Goal: Task Accomplishment & Management: Use online tool/utility

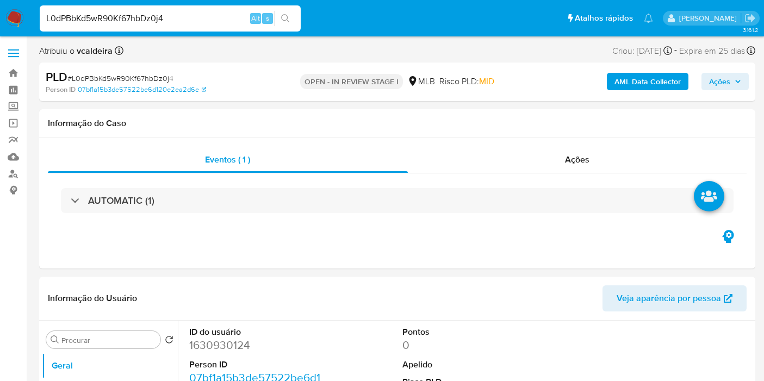
select select "10"
click at [219, 349] on dd "1630930124" at bounding box center [255, 345] width 132 height 15
copy dd "1630930124"
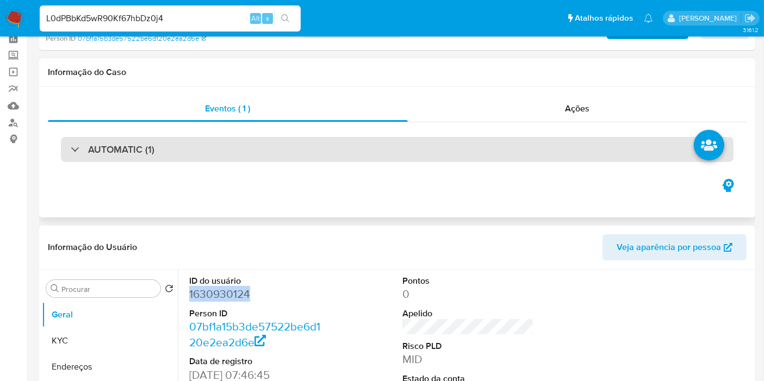
scroll to position [121, 0]
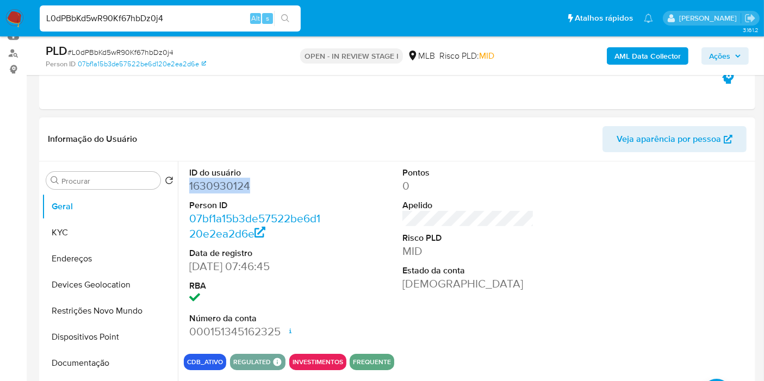
click at [222, 184] on dd "1630930124" at bounding box center [255, 185] width 132 height 15
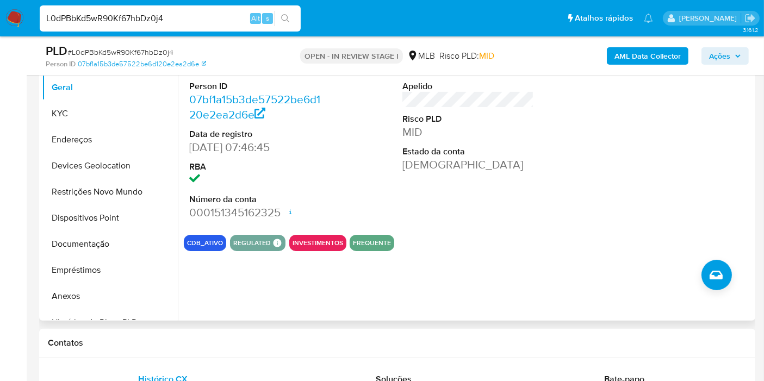
scroll to position [181, 0]
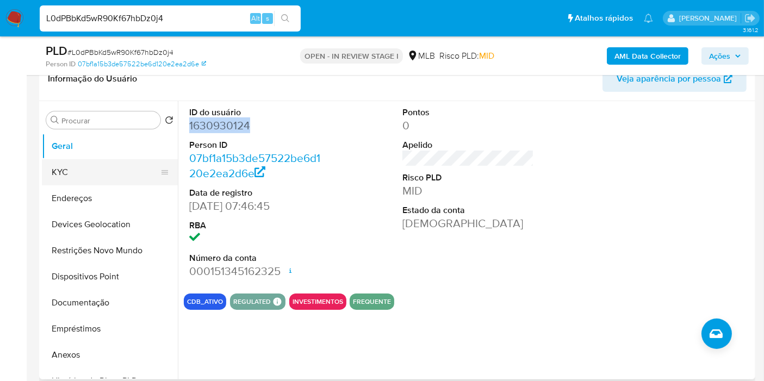
click at [87, 159] on button "KYC" at bounding box center [105, 172] width 127 height 26
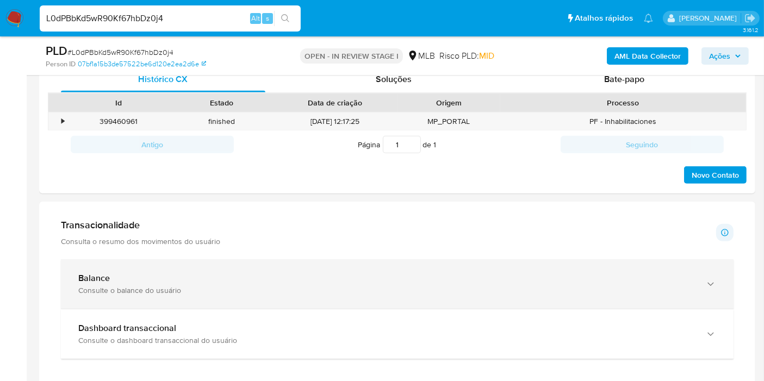
scroll to position [544, 0]
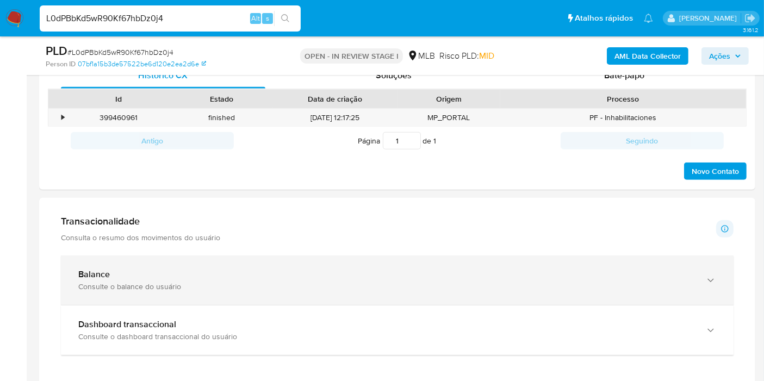
click at [184, 270] on div "Balance" at bounding box center [386, 274] width 616 height 11
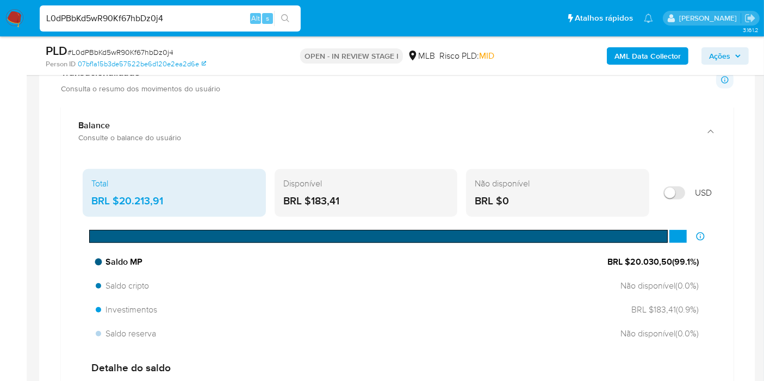
scroll to position [725, 0]
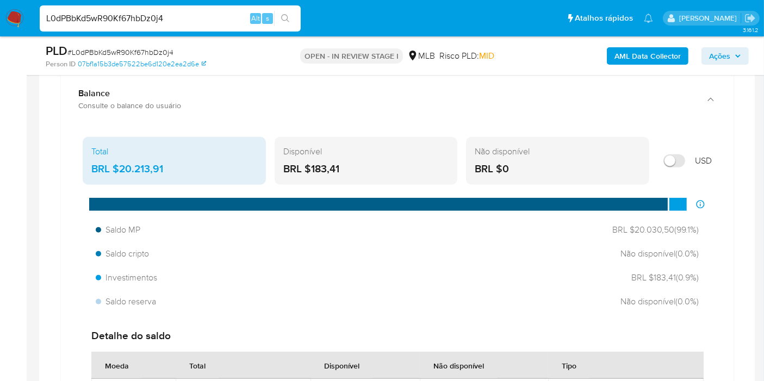
drag, startPoint x: 169, startPoint y: 164, endPoint x: 118, endPoint y: 168, distance: 51.3
click at [118, 168] on div "BRL $20.213,91" at bounding box center [174, 169] width 166 height 14
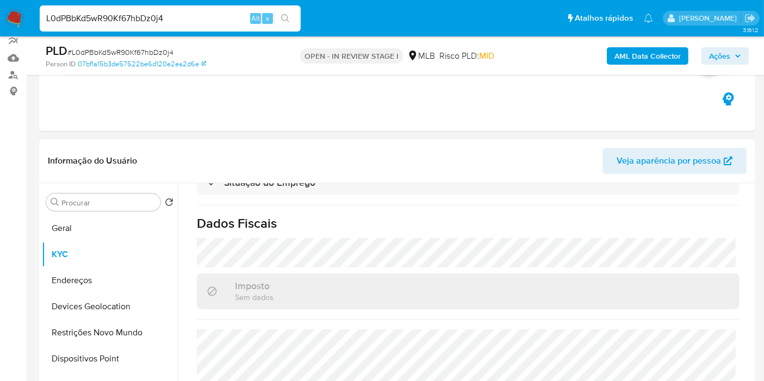
scroll to position [0, 0]
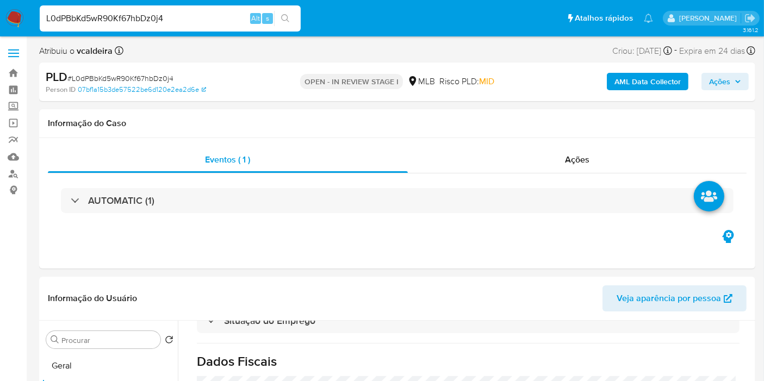
click at [100, 16] on input "L0dPBbKd5wR90Kf67hbDz0j4" at bounding box center [170, 18] width 261 height 14
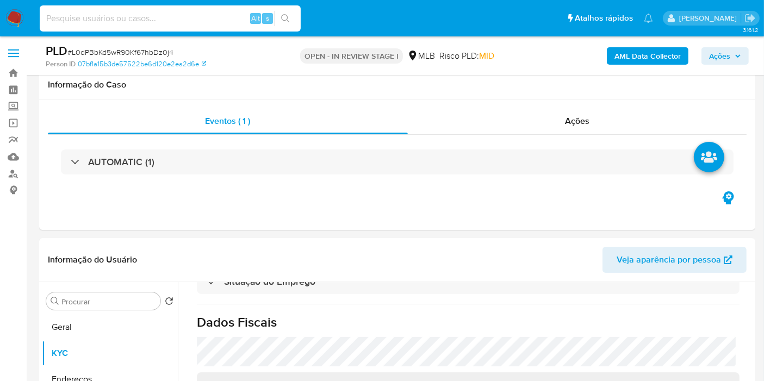
scroll to position [302, 0]
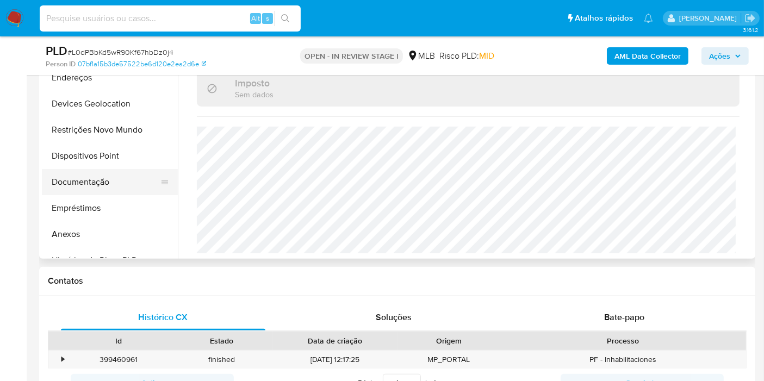
click at [96, 185] on button "Documentação" at bounding box center [105, 182] width 127 height 26
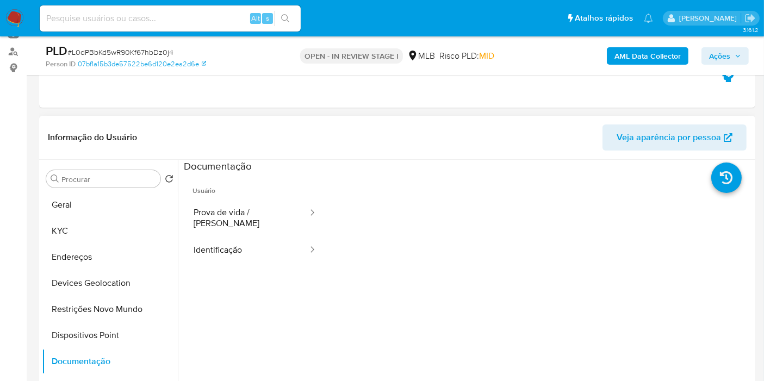
scroll to position [121, 0]
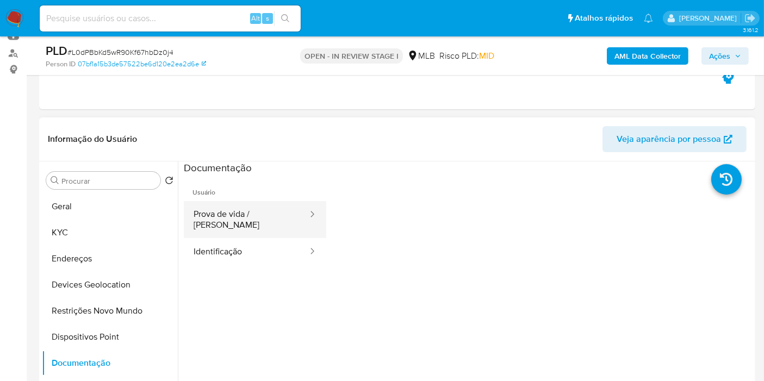
click at [263, 204] on button "Prova de vida / Selfie" at bounding box center [246, 219] width 125 height 37
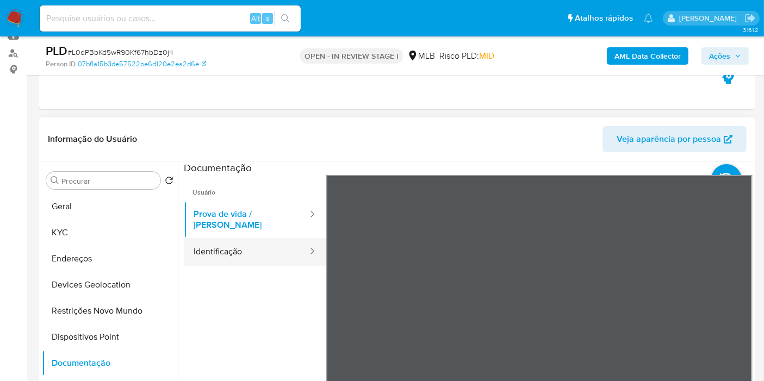
click at [241, 238] on button "Identificação" at bounding box center [246, 252] width 125 height 28
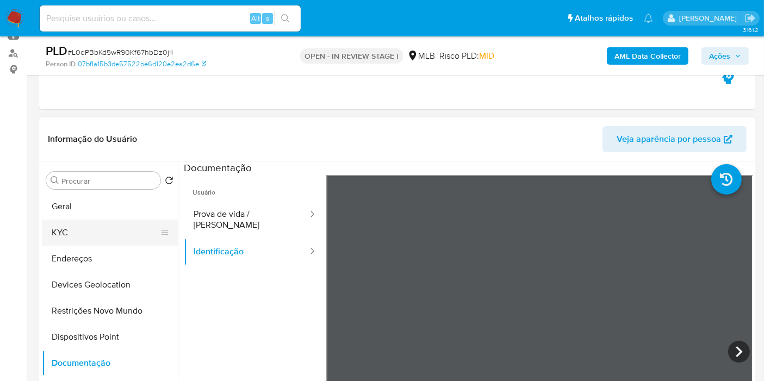
click at [92, 231] on button "KYC" at bounding box center [105, 233] width 127 height 26
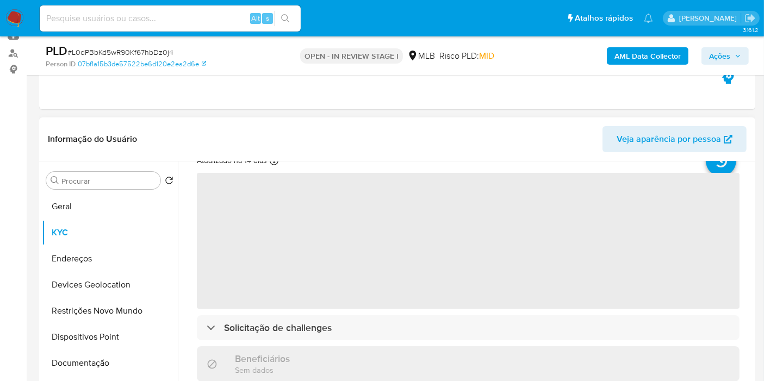
scroll to position [60, 0]
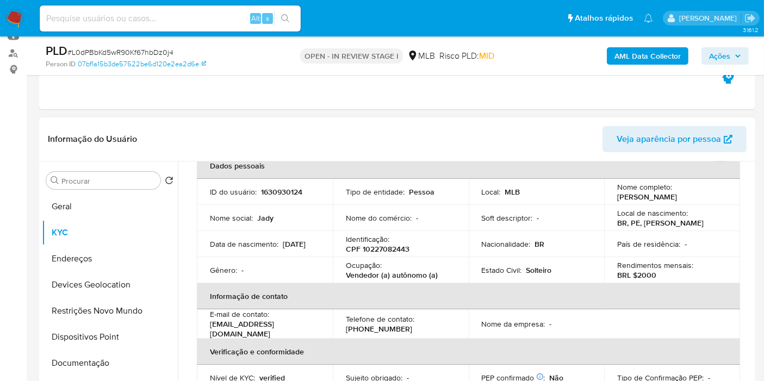
drag, startPoint x: 713, startPoint y: 196, endPoint x: 613, endPoint y: 200, distance: 99.6
click at [613, 200] on td "Nome completo : Jady Camilly Lopes Nunes" at bounding box center [672, 192] width 136 height 26
copy p "Jady Camilly Lopes Nunes"
drag, startPoint x: 448, startPoint y: 277, endPoint x: 344, endPoint y: 280, distance: 104.5
click at [344, 280] on td "Ocupação : Vendedor (a) autônomo (a)" at bounding box center [401, 270] width 136 height 26
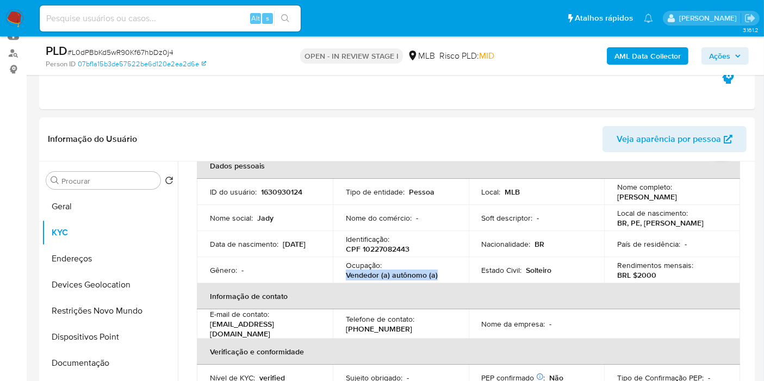
copy p "Vendedor (a) autônomo (a)"
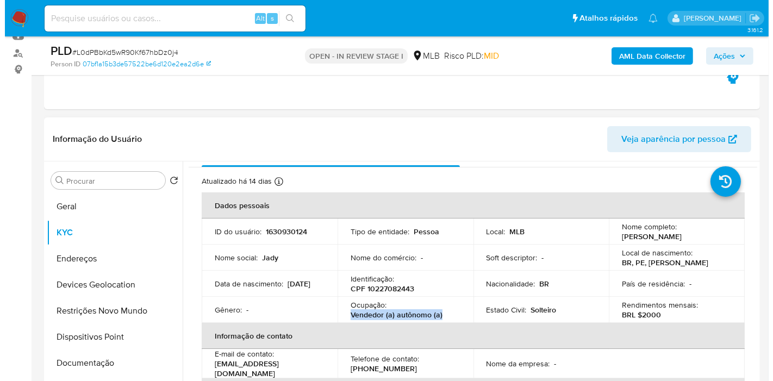
scroll to position [10, 0]
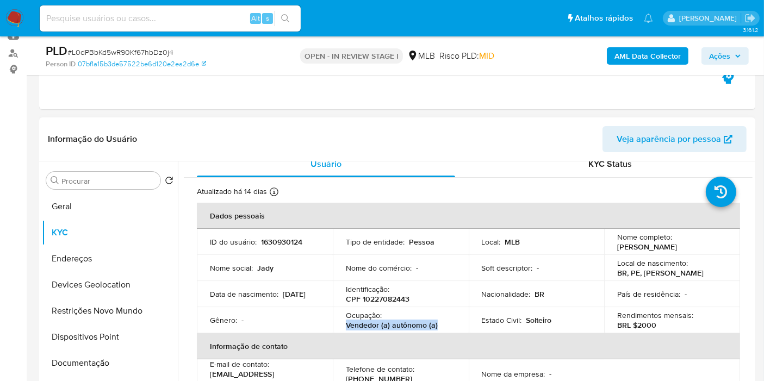
drag, startPoint x: 711, startPoint y: 245, endPoint x: 612, endPoint y: 249, distance: 99.1
click at [612, 249] on td "Nome completo : Jady Camilly Lopes Nunes" at bounding box center [672, 242] width 136 height 26
copy p "Jady Camilly Lopes Nunes"
click at [634, 55] on b "AML Data Collector" at bounding box center [648, 55] width 66 height 17
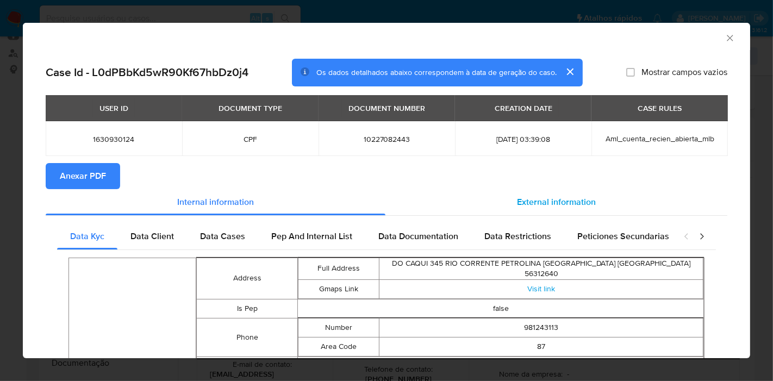
click at [574, 206] on span "External information" at bounding box center [556, 202] width 79 height 13
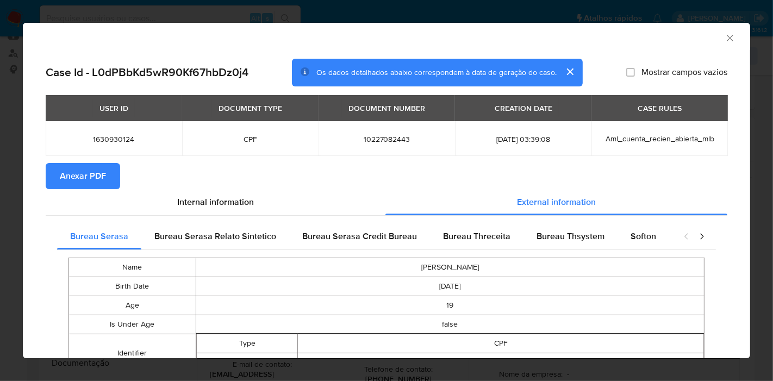
click at [83, 184] on span "Anexar PDF" at bounding box center [83, 176] width 46 height 24
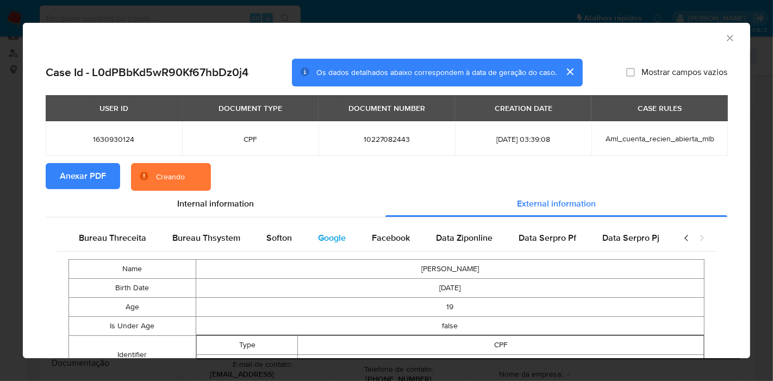
click at [328, 235] on span "Google" at bounding box center [332, 238] width 28 height 13
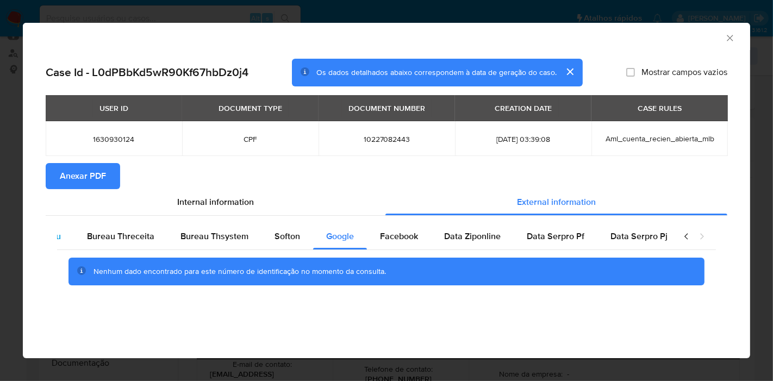
scroll to position [0, 0]
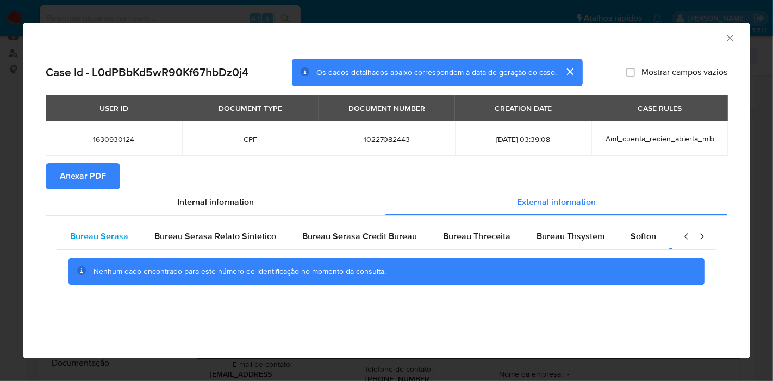
click at [121, 234] on span "Bureau Serasa" at bounding box center [99, 236] width 58 height 13
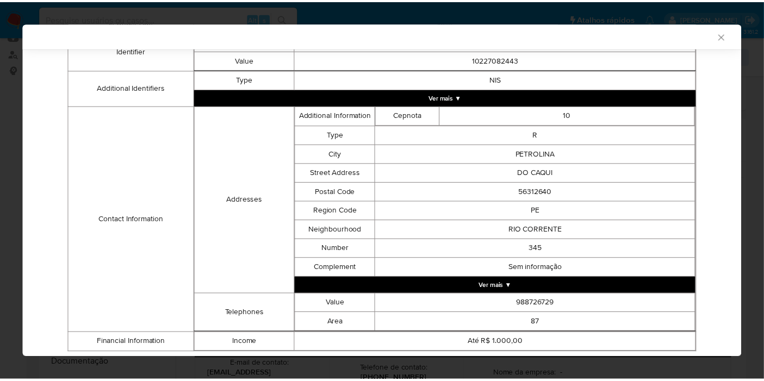
scroll to position [300, 0]
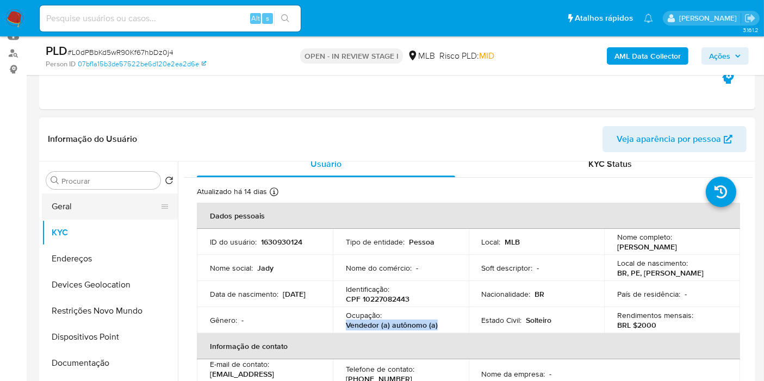
click at [65, 205] on button "Geral" at bounding box center [105, 207] width 127 height 26
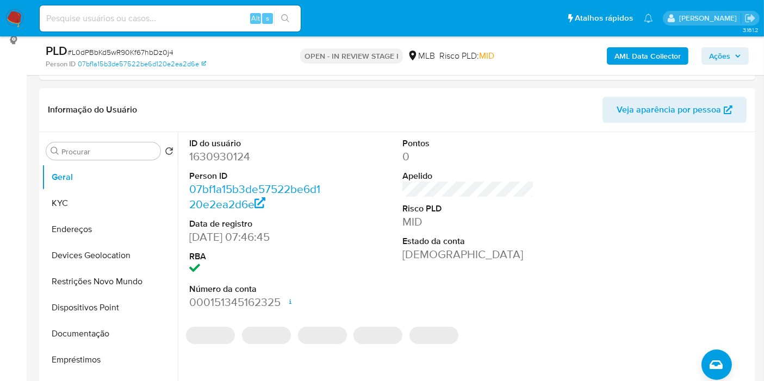
scroll to position [163, 0]
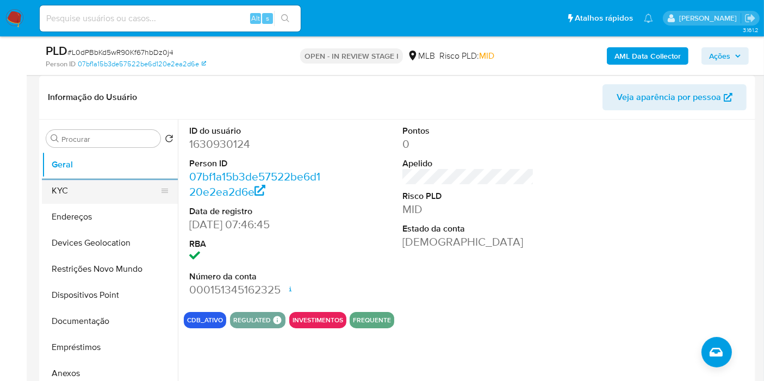
click at [104, 190] on button "KYC" at bounding box center [105, 191] width 127 height 26
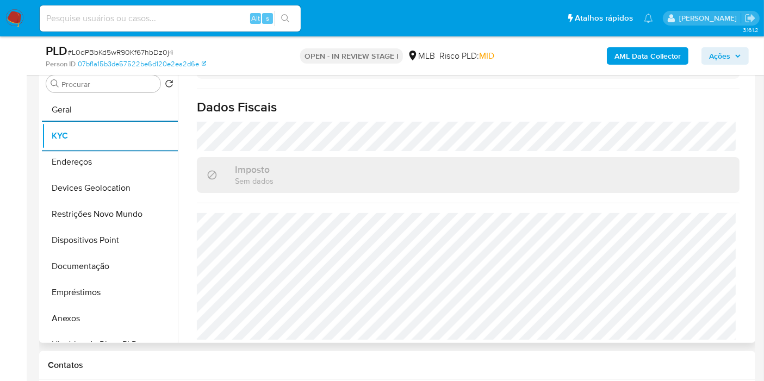
scroll to position [494, 0]
click at [67, 164] on button "Endereços" at bounding box center [105, 162] width 127 height 26
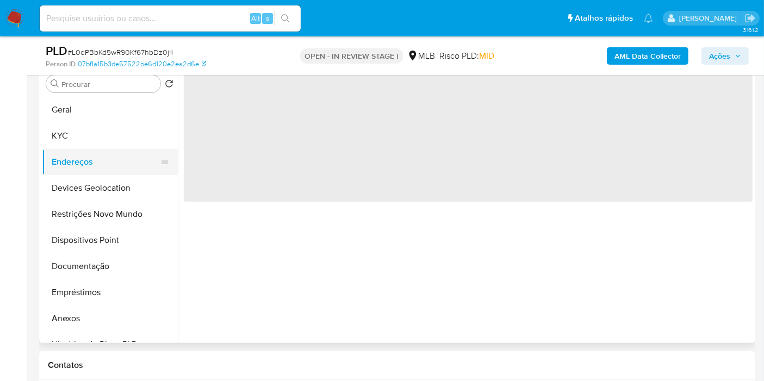
scroll to position [0, 0]
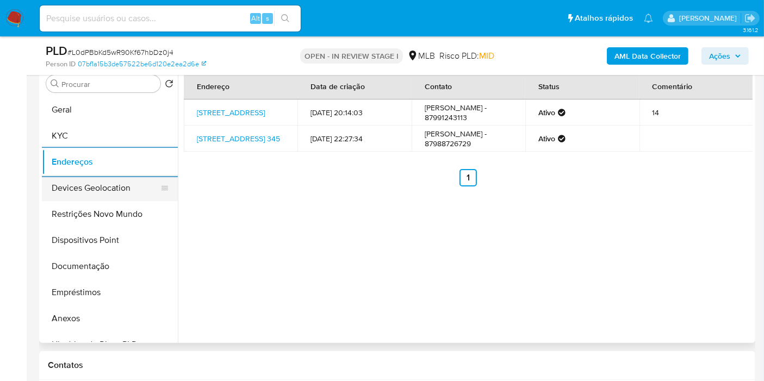
click at [125, 184] on button "Devices Geolocation" at bounding box center [105, 188] width 127 height 26
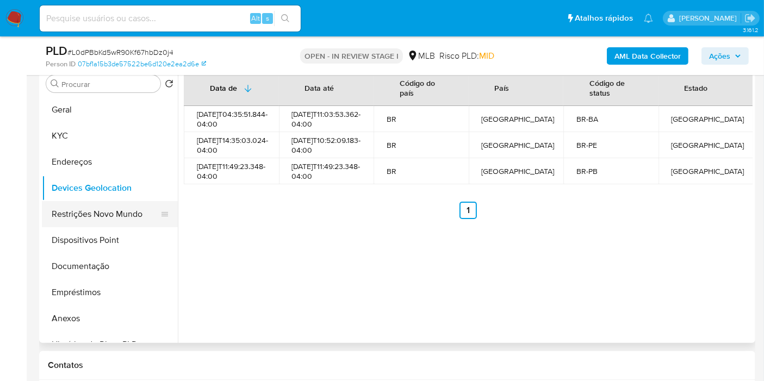
click at [123, 217] on button "Restrições Novo Mundo" at bounding box center [105, 214] width 127 height 26
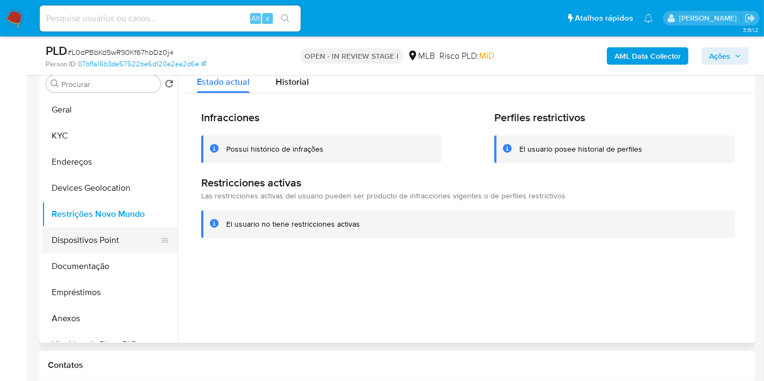
click at [97, 246] on button "Dispositivos Point" at bounding box center [105, 240] width 127 height 26
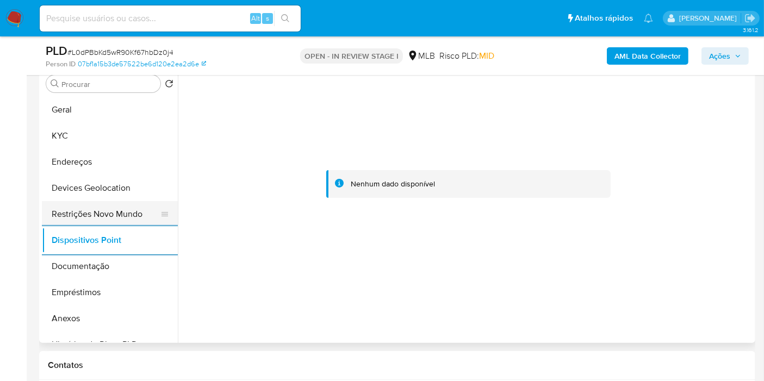
click at [99, 209] on button "Restrições Novo Mundo" at bounding box center [105, 214] width 127 height 26
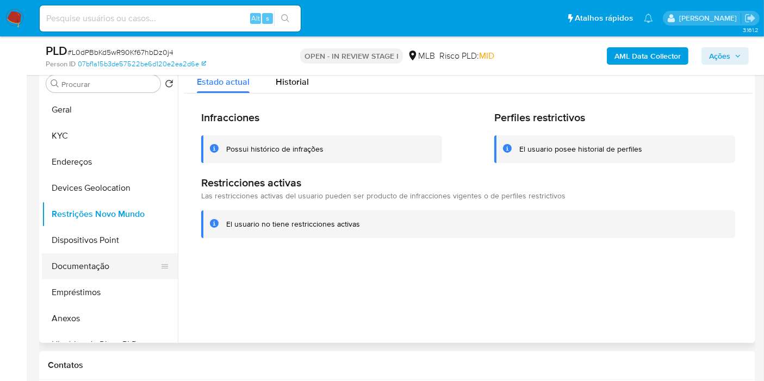
click at [79, 260] on button "Documentação" at bounding box center [105, 266] width 127 height 26
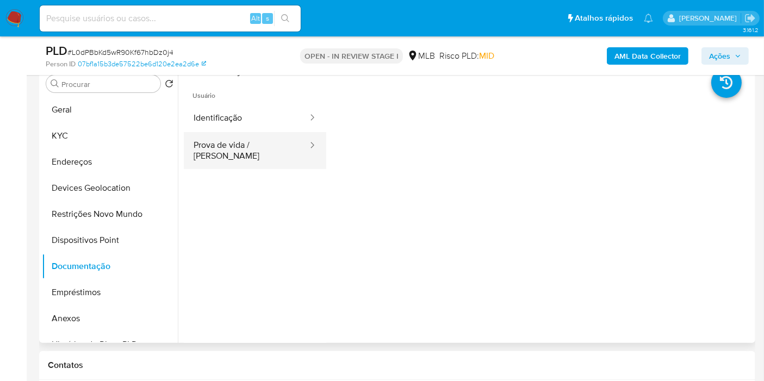
click at [234, 147] on button "Prova de vida / Selfie" at bounding box center [246, 150] width 125 height 37
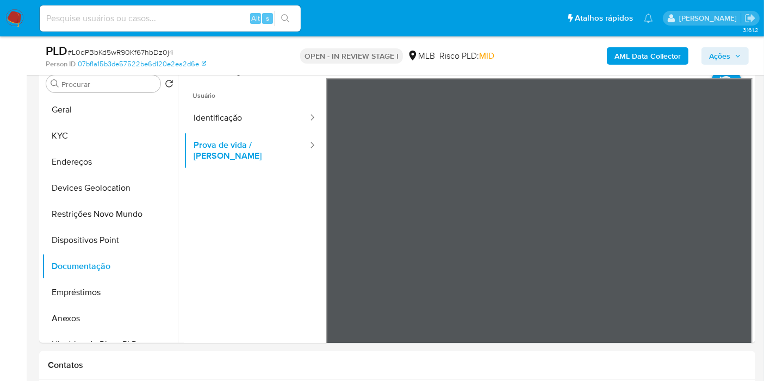
click at [726, 59] on span "Ações" at bounding box center [719, 55] width 21 height 17
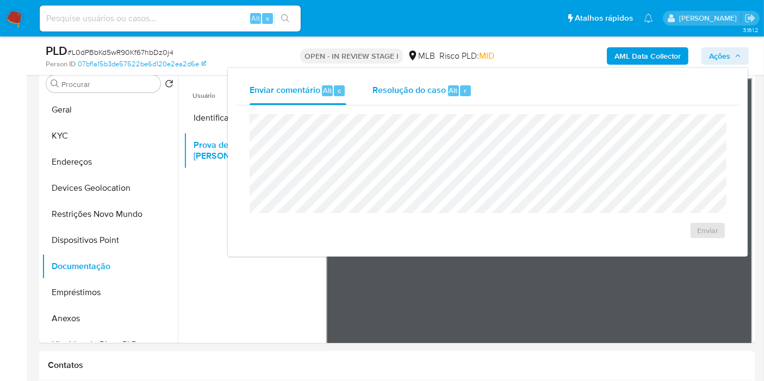
click at [407, 92] on span "Resolução do caso" at bounding box center [409, 90] width 73 height 13
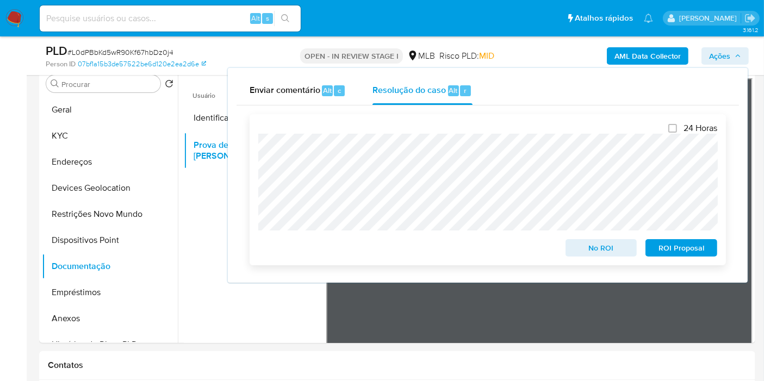
click at [255, 148] on div "24 Horas No ROI ROI Proposal" at bounding box center [488, 189] width 476 height 151
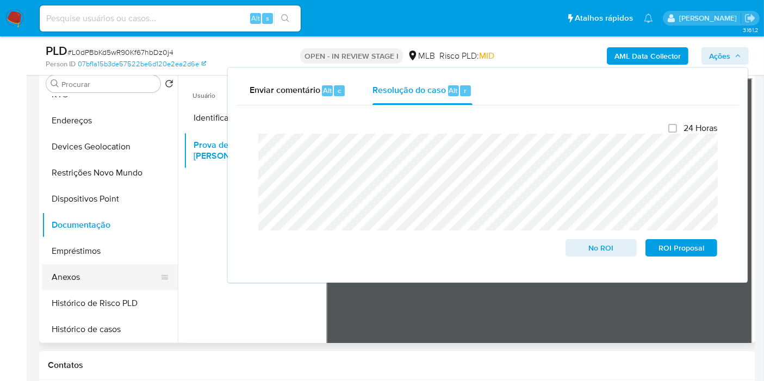
scroll to position [60, 0]
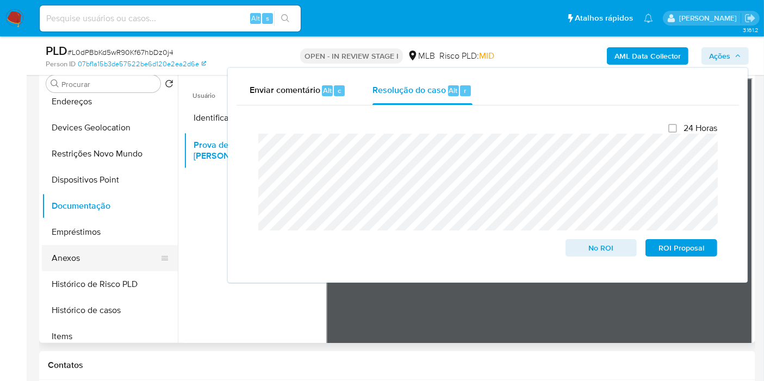
click at [98, 246] on button "Anexos" at bounding box center [105, 258] width 127 height 26
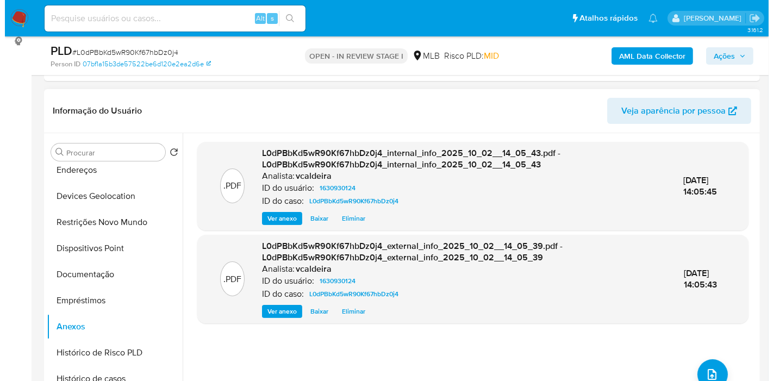
scroll to position [218, 0]
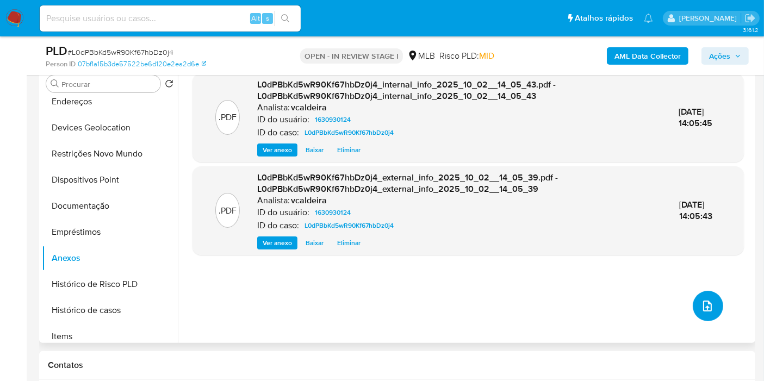
click at [704, 307] on icon "upload-file" at bounding box center [707, 306] width 13 height 13
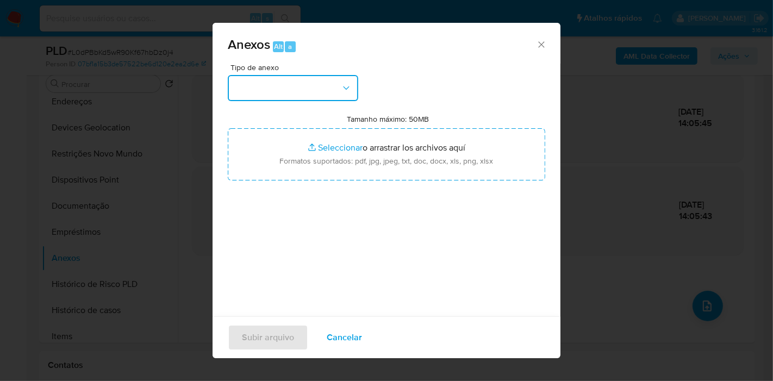
click at [313, 95] on button "button" at bounding box center [293, 88] width 131 height 26
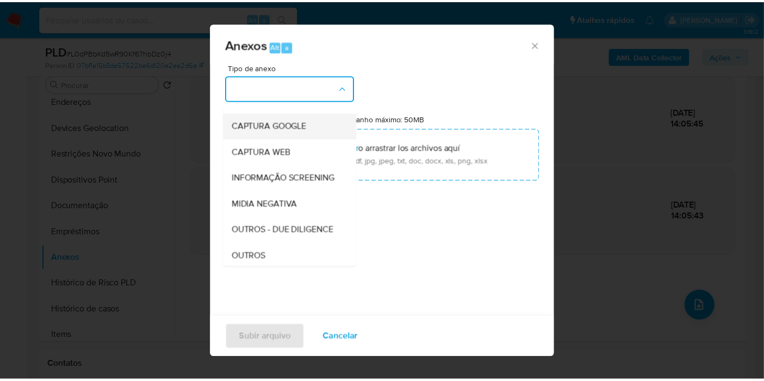
scroll to position [121, 0]
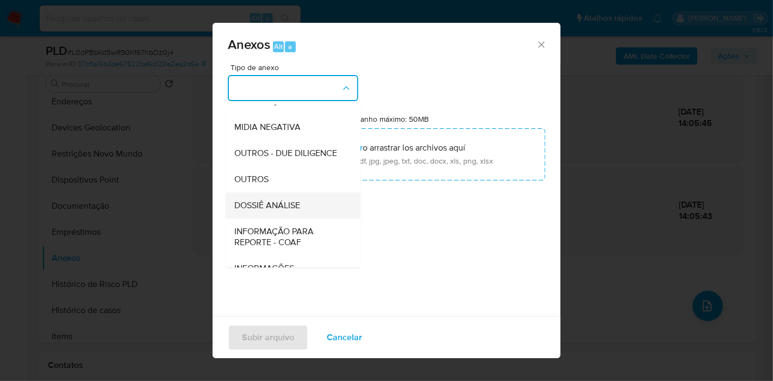
click at [273, 211] on span "DOSSIÊ ANÁLISE" at bounding box center [267, 205] width 66 height 11
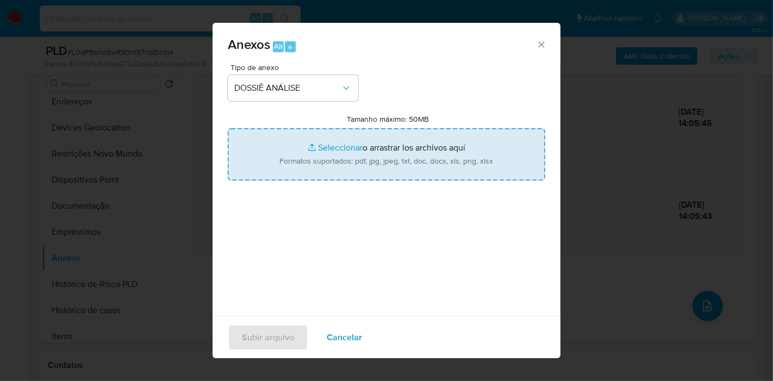
click at [351, 162] on input "Tamanho máximo: 50MB Seleccionar archivos" at bounding box center [387, 154] width 318 height 52
type input "C:\fakepath\SAR - (xxx) - CPF 10227082443 - JADY CAMILLY LOPES NUNES.pdf"
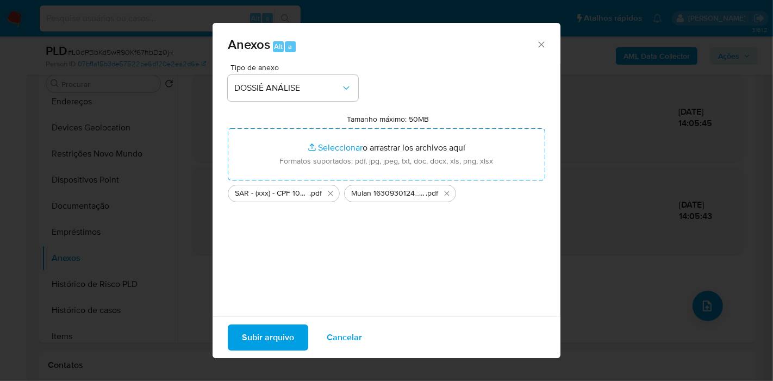
click at [276, 337] on span "Subir arquivo" at bounding box center [268, 338] width 52 height 24
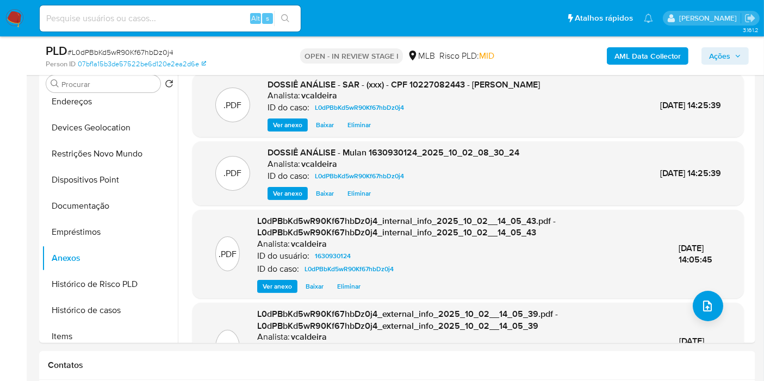
click at [711, 57] on span "Ações" at bounding box center [719, 55] width 21 height 17
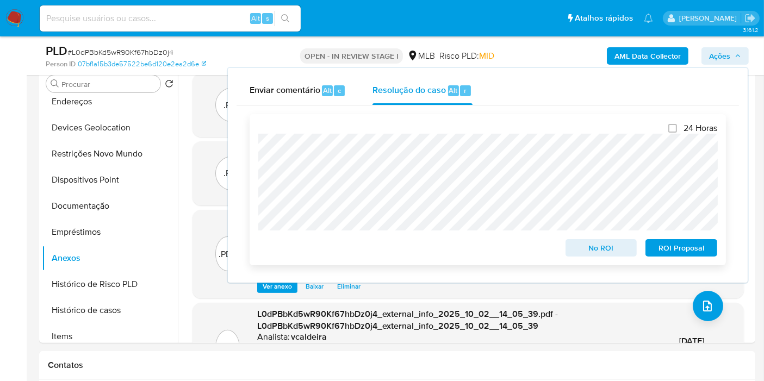
click at [673, 251] on span "ROI Proposal" at bounding box center [681, 247] width 57 height 15
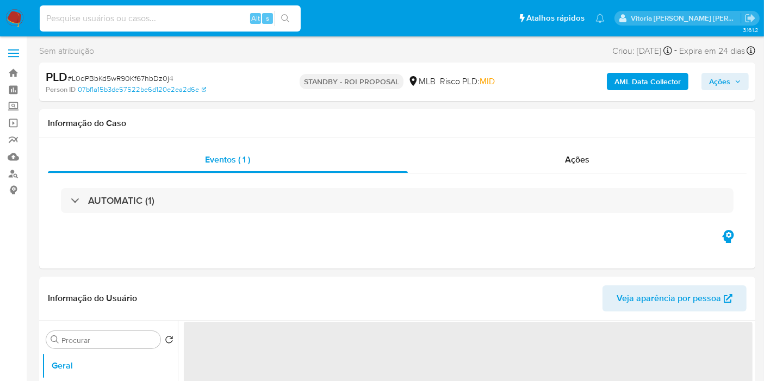
click at [135, 20] on input at bounding box center [170, 18] width 261 height 14
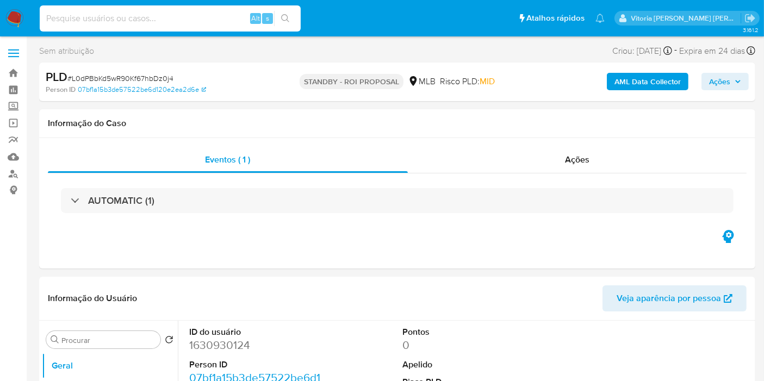
paste input "T2pJOv1QW595s8ayD0rHZ3tG"
type input "T2pJOv1QW595s8ayD0rHZ3tG"
select select "10"
type input "T2pJOv1QW595s8ayD0rHZ3tG"
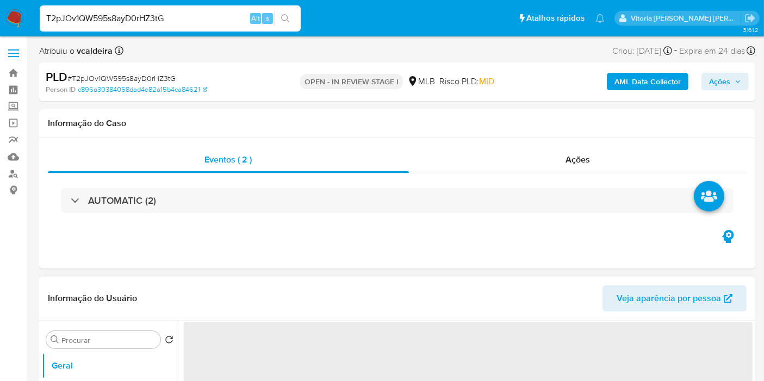
select select "10"
click at [123, 18] on input "T2pJOv1QW595s8ayD0rHZ3tG" at bounding box center [170, 18] width 261 height 14
select select "10"
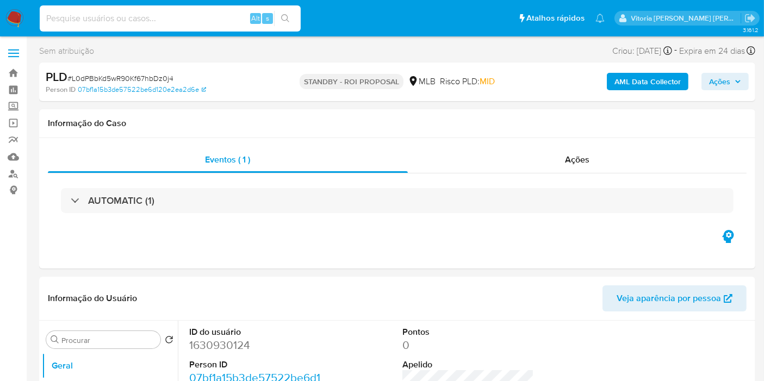
type input "T2pJOv1QW595s8ayD0rHZ3tG"
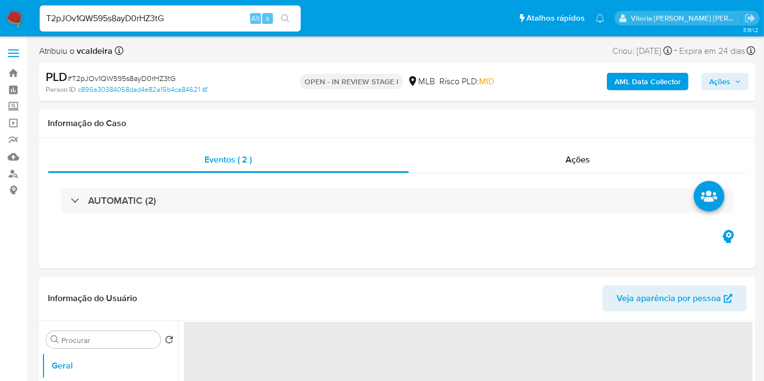
select select "10"
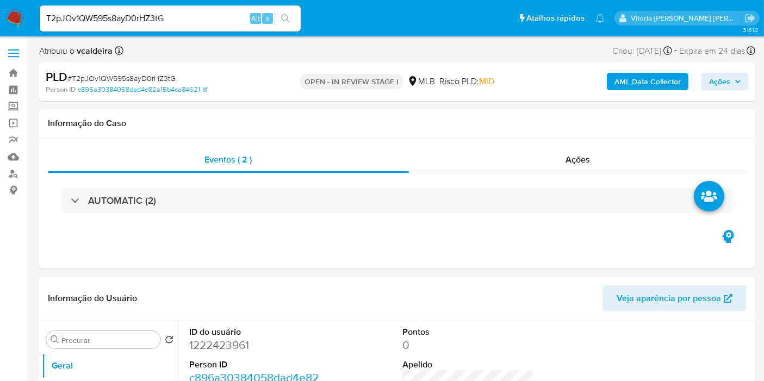
click at [103, 22] on input "T2pJOv1QW595s8ayD0rHZ3tG" at bounding box center [170, 18] width 261 height 14
click at [196, 345] on dd "1222423961" at bounding box center [255, 345] width 132 height 15
copy dd "1222423961"
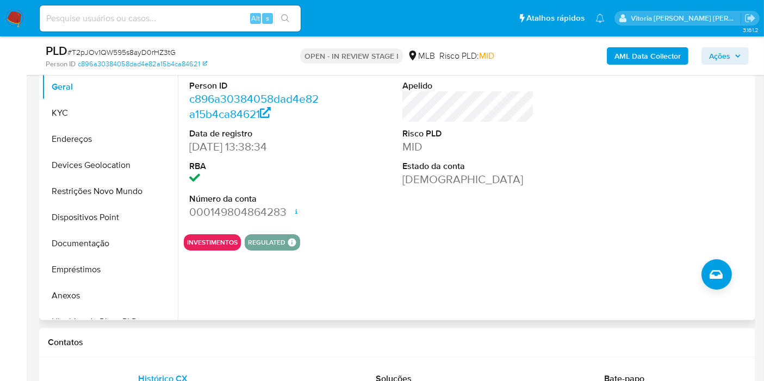
scroll to position [181, 0]
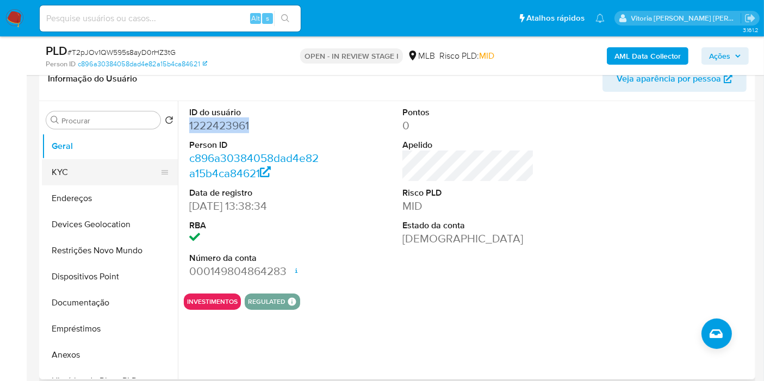
drag, startPoint x: 77, startPoint y: 174, endPoint x: 85, endPoint y: 171, distance: 8.8
click at [77, 174] on button "KYC" at bounding box center [105, 172] width 127 height 26
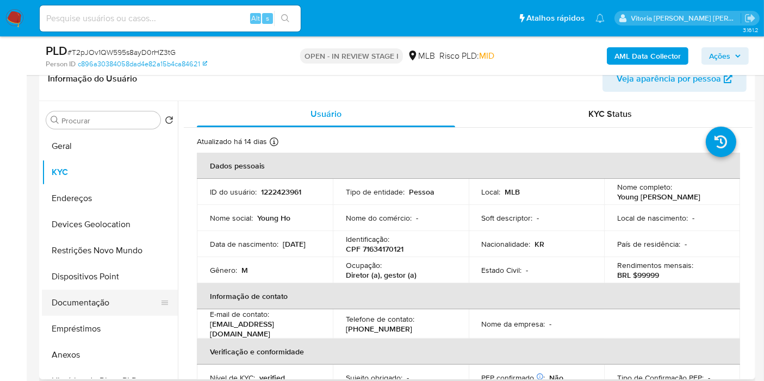
click at [74, 292] on button "Documentação" at bounding box center [105, 303] width 127 height 26
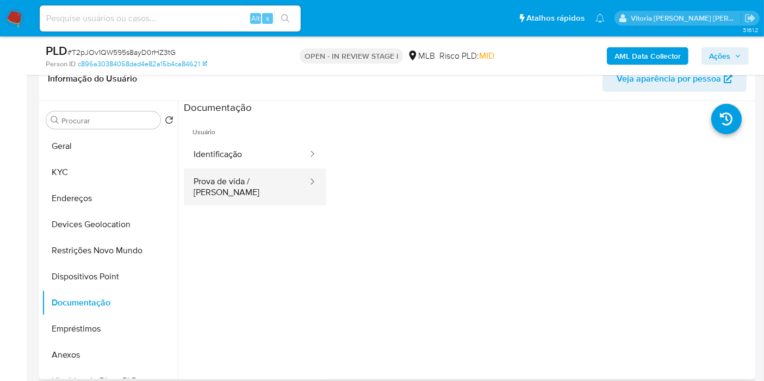
click at [219, 182] on button "Prova de vida / Selfie" at bounding box center [246, 187] width 125 height 37
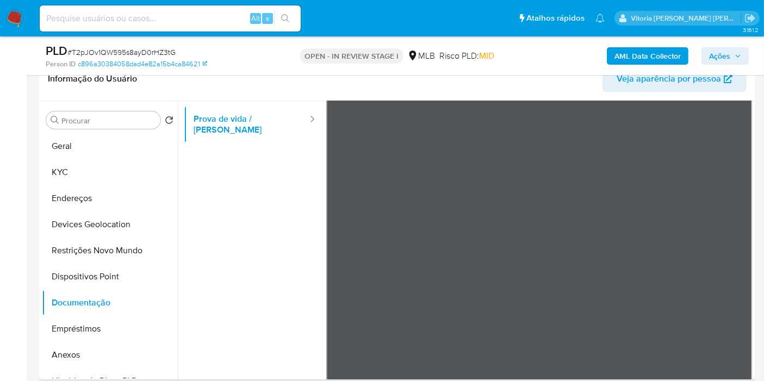
scroll to position [91, 0]
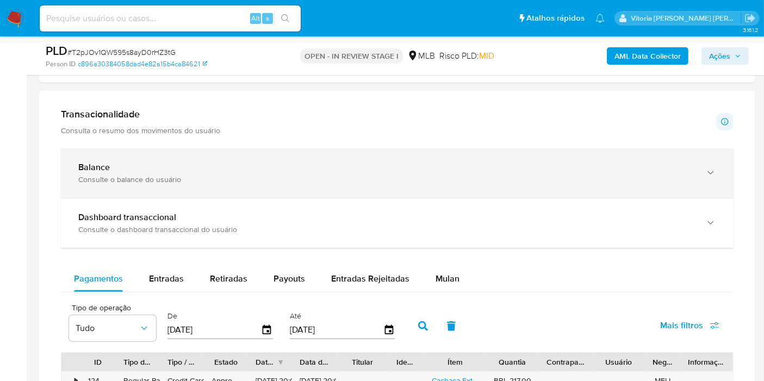
click at [153, 176] on div "Consulte o balance do usuário" at bounding box center [386, 180] width 616 height 10
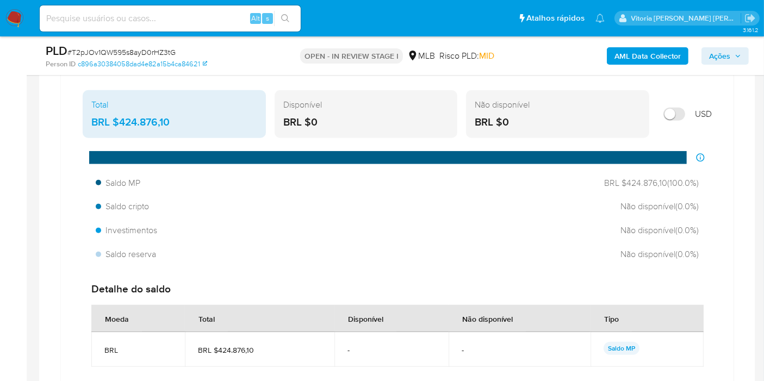
scroll to position [785, 0]
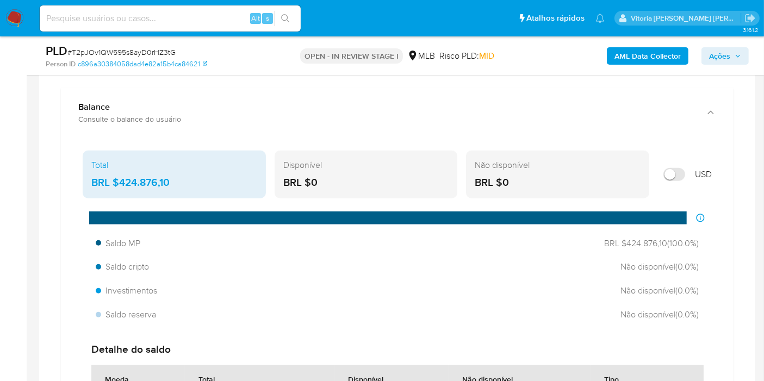
drag, startPoint x: 171, startPoint y: 179, endPoint x: 119, endPoint y: 173, distance: 53.2
click at [119, 176] on div "BRL $424.876,10" at bounding box center [174, 183] width 166 height 14
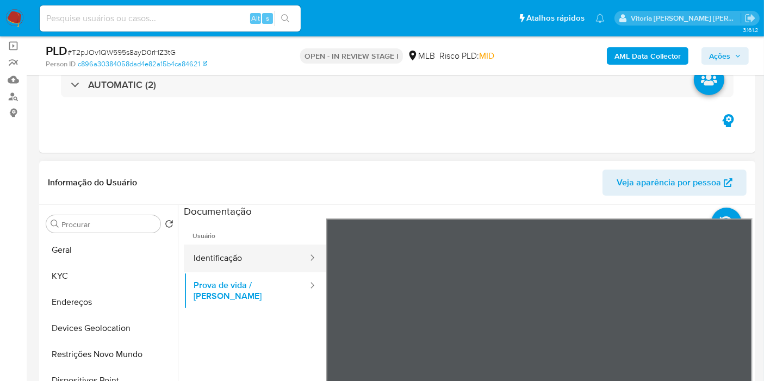
scroll to position [121, 0]
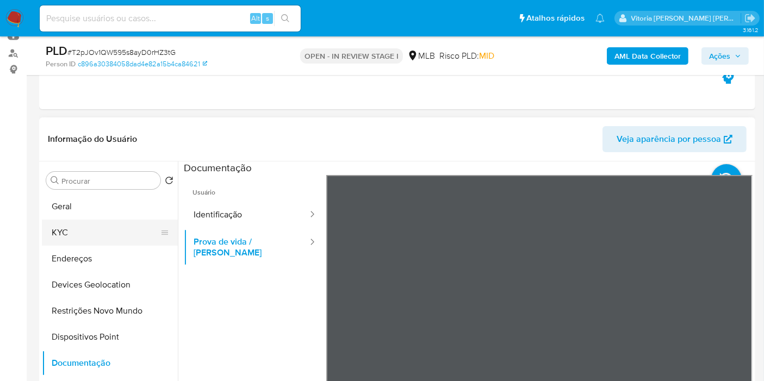
click at [72, 234] on button "KYC" at bounding box center [105, 233] width 127 height 26
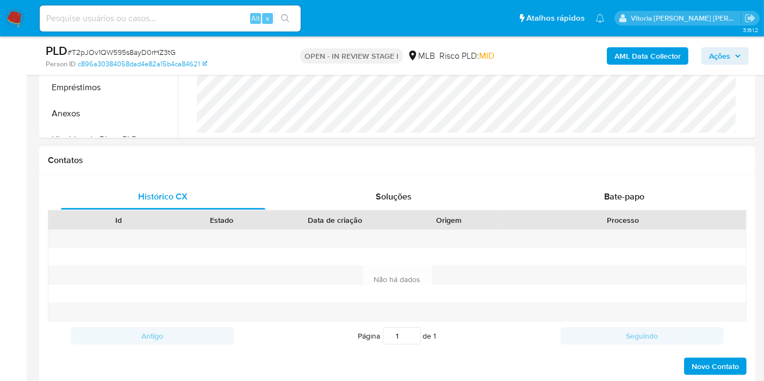
scroll to position [241, 0]
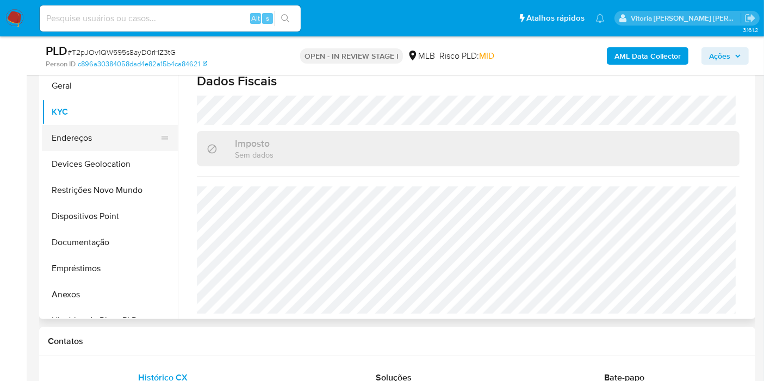
click at [84, 143] on button "Endereços" at bounding box center [105, 138] width 127 height 26
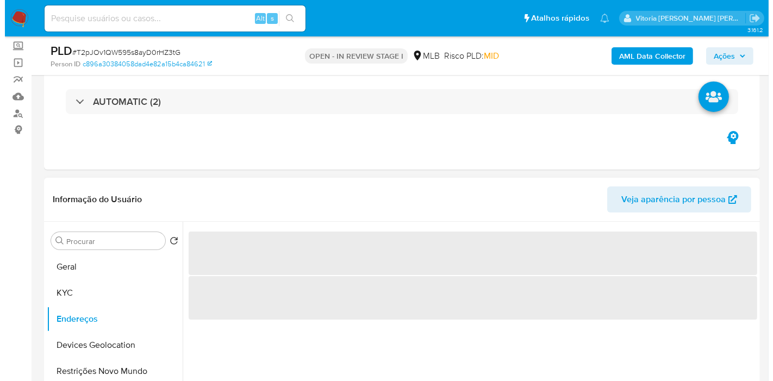
scroll to position [181, 0]
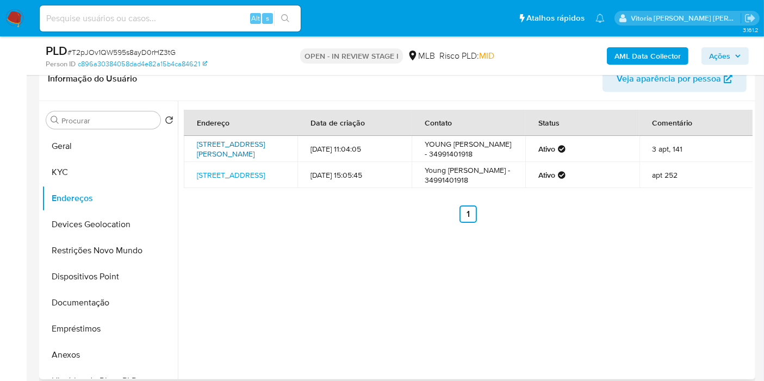
click at [227, 152] on link "Rua José Elias 40, Uberlândia, Minas Gerais, 38411201, Brasil 40" at bounding box center [231, 149] width 68 height 21
click at [660, 56] on b "AML Data Collector" at bounding box center [648, 55] width 66 height 17
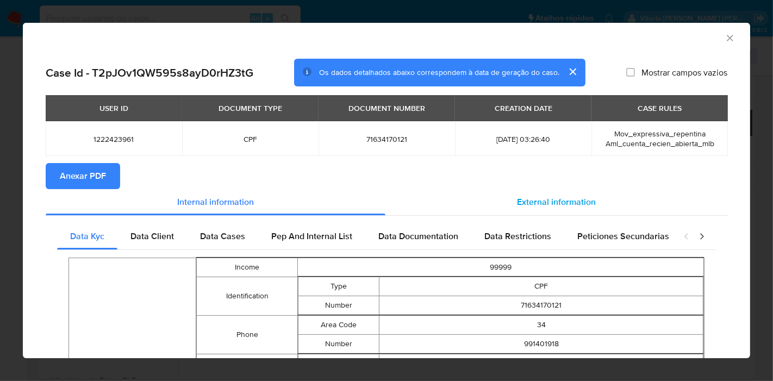
click at [523, 207] on span "External information" at bounding box center [556, 202] width 79 height 13
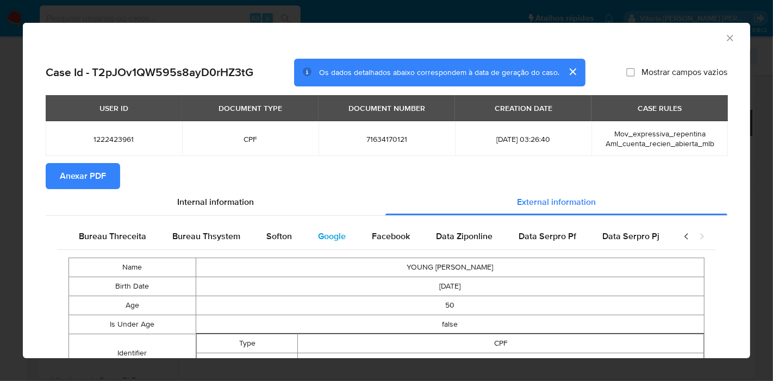
click at [330, 243] on div "Google" at bounding box center [332, 237] width 54 height 26
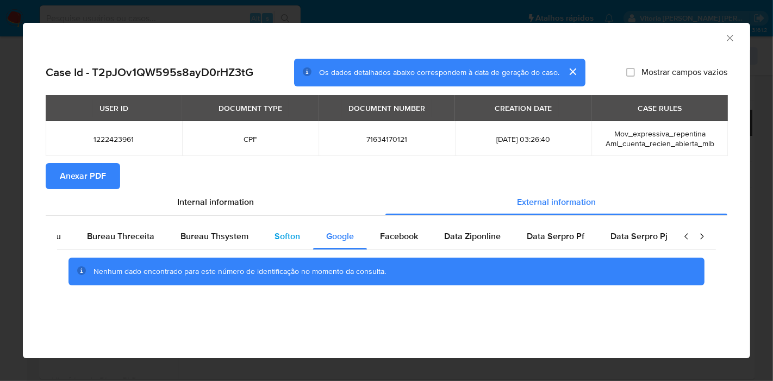
scroll to position [0, 0]
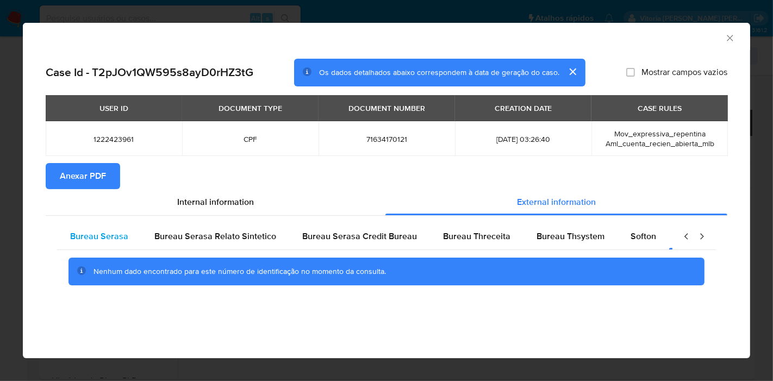
click at [103, 243] on div "Bureau Serasa" at bounding box center [99, 237] width 84 height 26
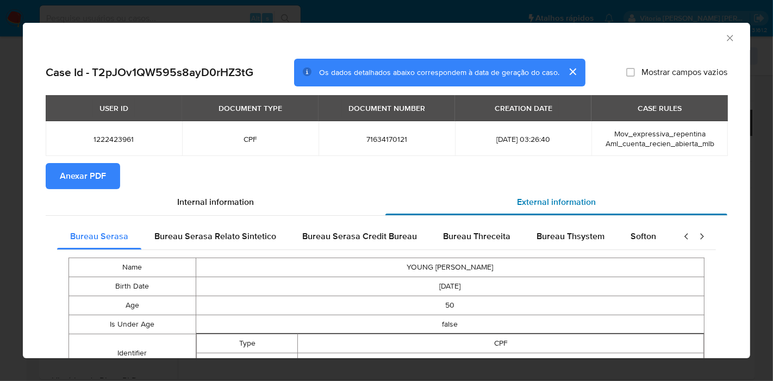
click at [532, 199] on span "External information" at bounding box center [556, 202] width 79 height 13
click at [92, 172] on span "Anexar PDF" at bounding box center [83, 176] width 46 height 24
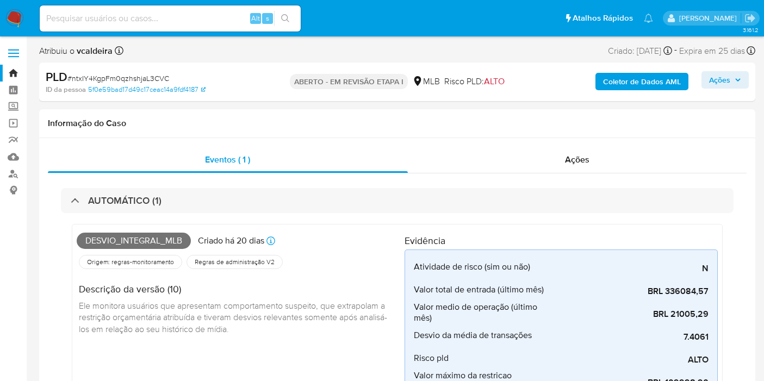
select select "10"
click at [187, 16] on input at bounding box center [170, 18] width 261 height 14
paste input "GeL2c8FPd6CfvntfHb4tNeSS"
type input "GeL2c8FPd6CfvntfHb4tNeSS"
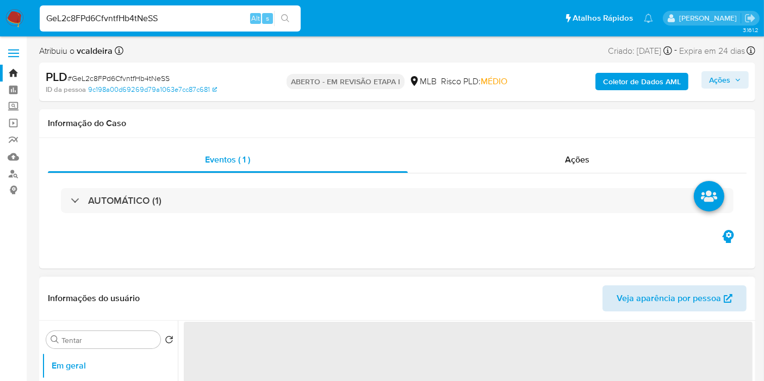
select select "10"
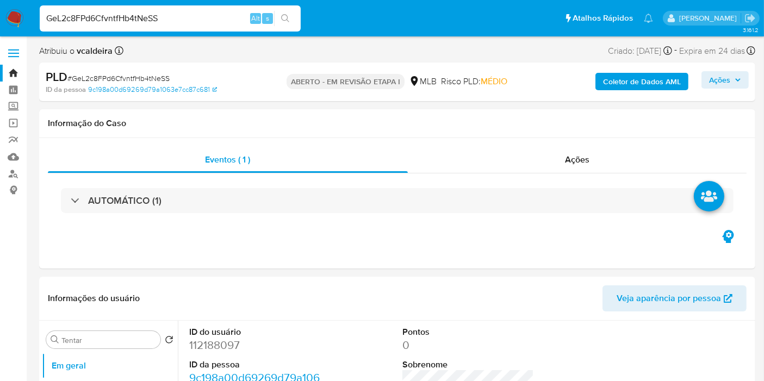
click at [708, 77] on button "Ações" at bounding box center [725, 79] width 47 height 17
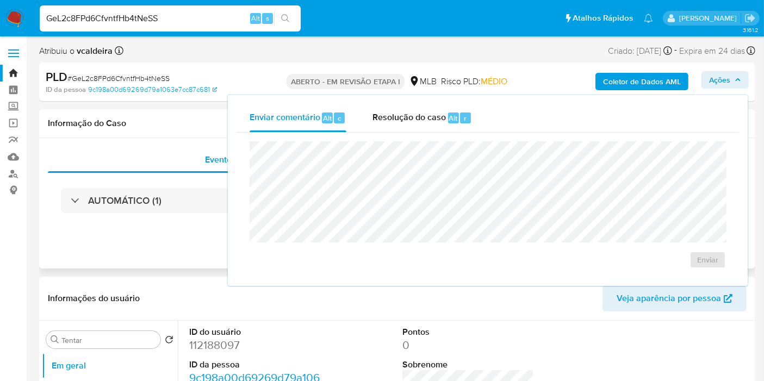
click at [126, 255] on div "Eventos ( 1 ) Ações AUTOMÁTICO (1)" at bounding box center [397, 203] width 716 height 131
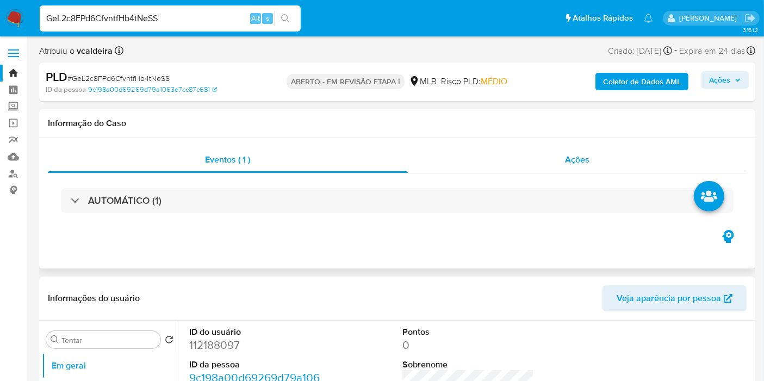
click at [591, 157] on div "Ações" at bounding box center [577, 160] width 339 height 26
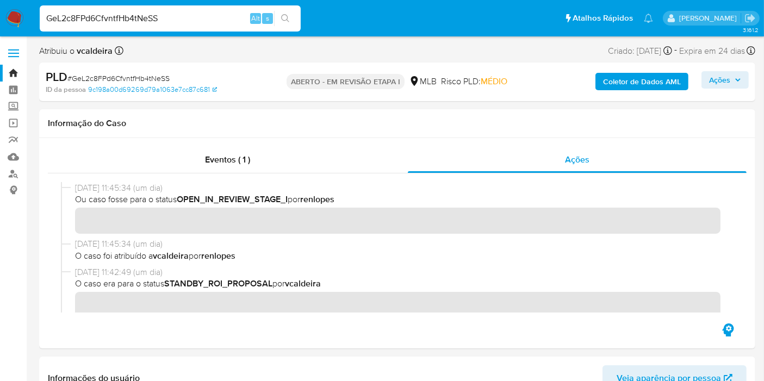
click at [718, 78] on font "Ações" at bounding box center [719, 79] width 21 height 17
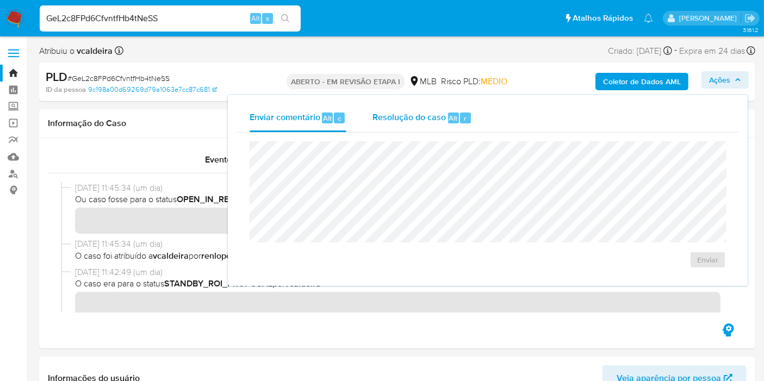
click at [418, 120] on font "Resolução do caso" at bounding box center [409, 117] width 73 height 13
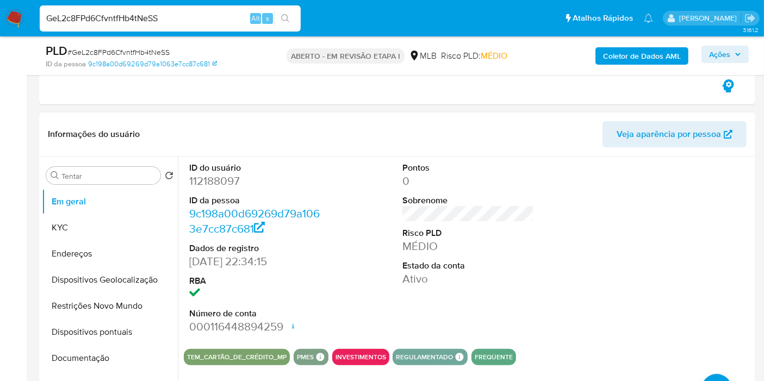
scroll to position [362, 0]
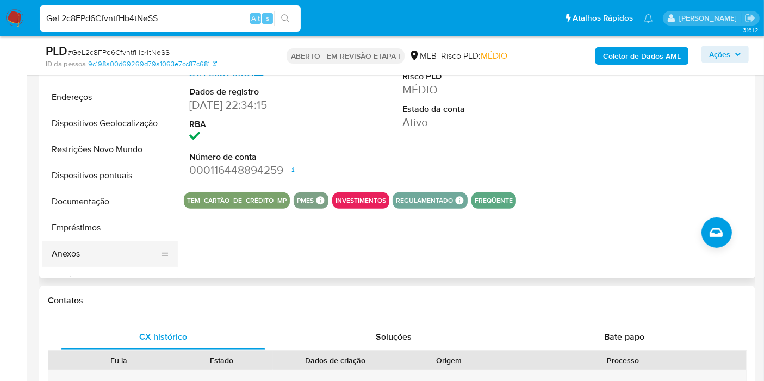
click at [87, 254] on button "Anexos" at bounding box center [105, 254] width 127 height 26
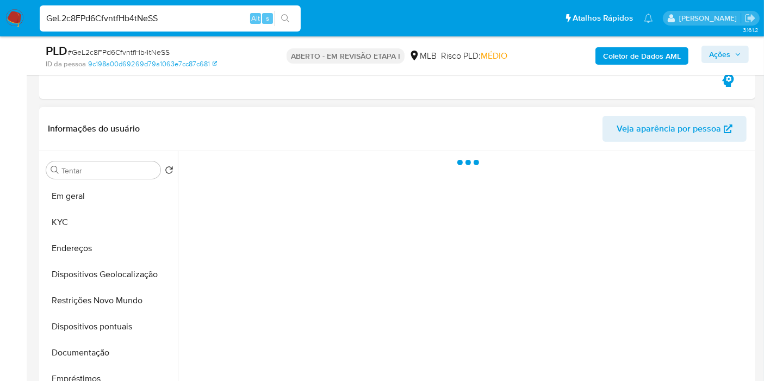
scroll to position [181, 0]
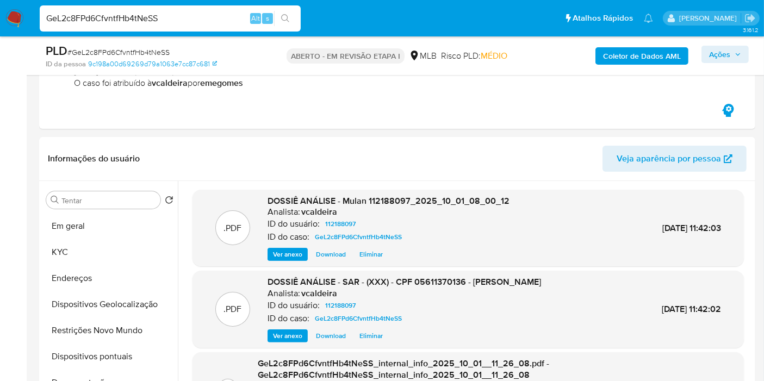
click at [714, 54] on font "Ações" at bounding box center [719, 54] width 21 height 17
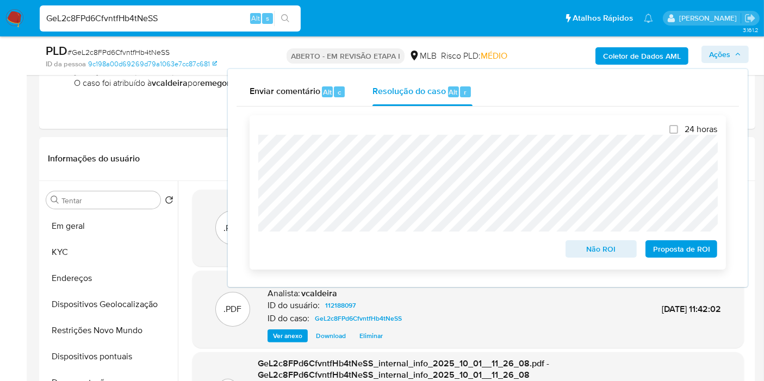
click at [681, 254] on font "Proposta de ROI" at bounding box center [681, 248] width 57 height 17
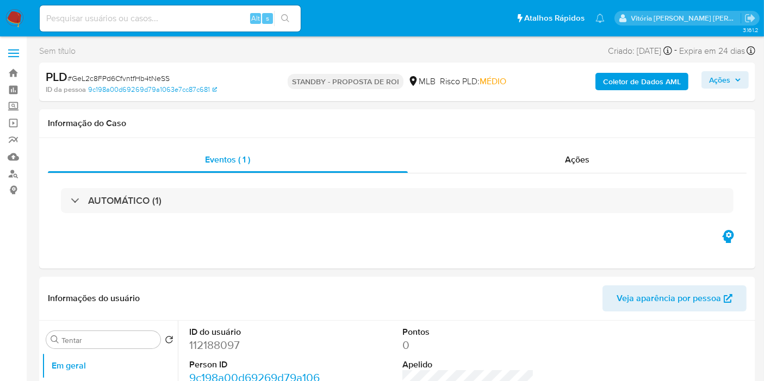
select select "10"
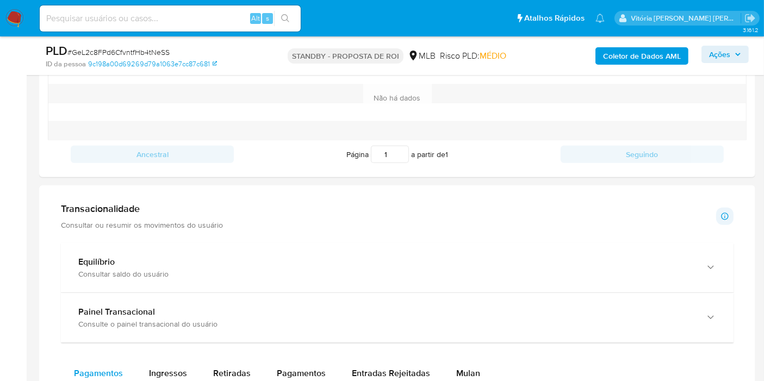
scroll to position [604, 0]
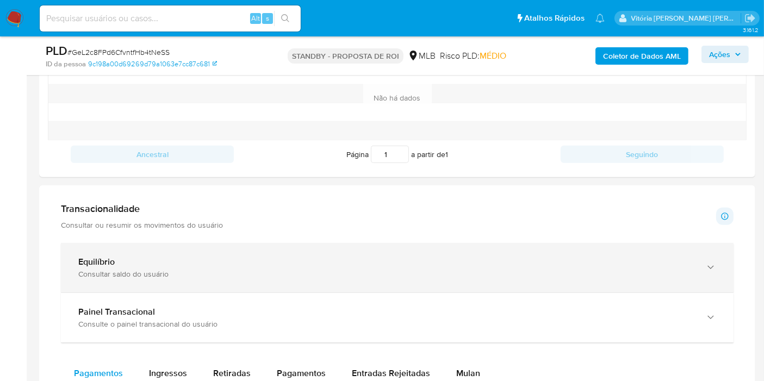
click at [103, 257] on font "Equilíbrio" at bounding box center [96, 262] width 36 height 13
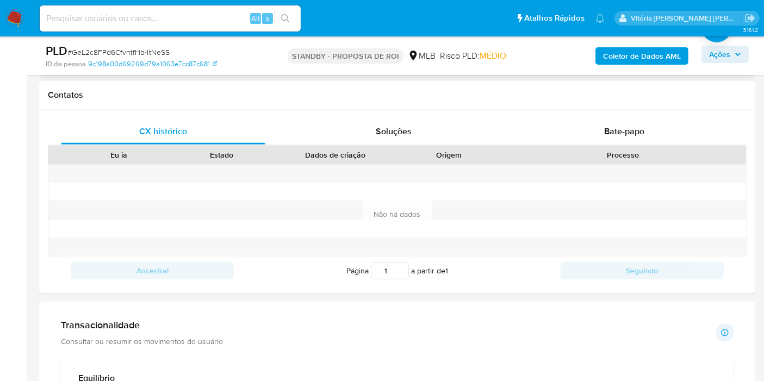
scroll to position [302, 0]
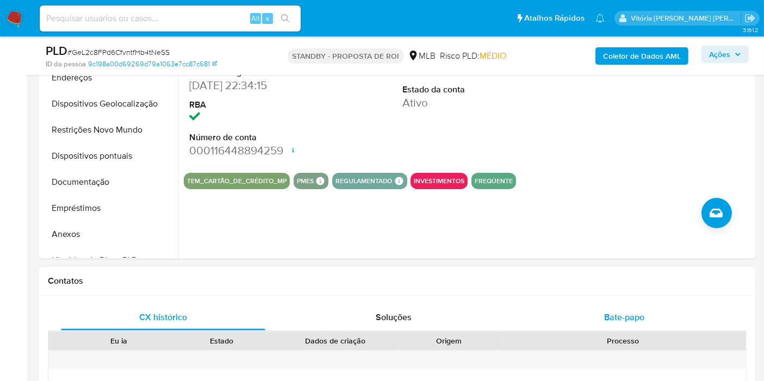
click at [638, 322] on div "Bate-papo" at bounding box center [624, 318] width 204 height 26
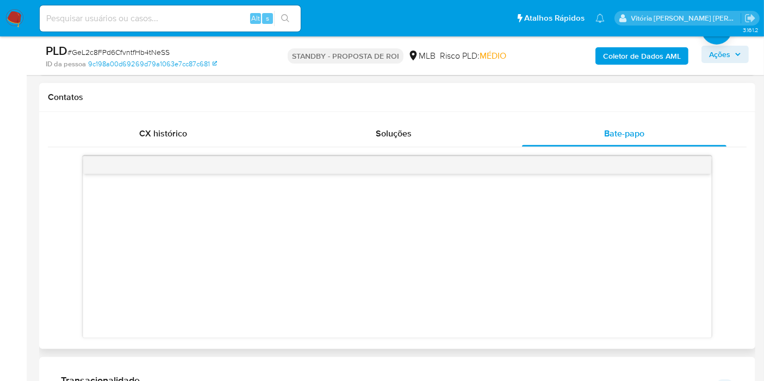
scroll to position [483, 0]
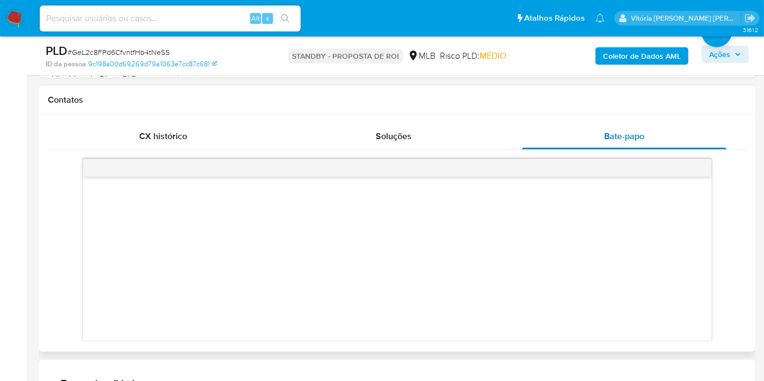
click at [588, 134] on div "Bate-papo" at bounding box center [624, 136] width 204 height 26
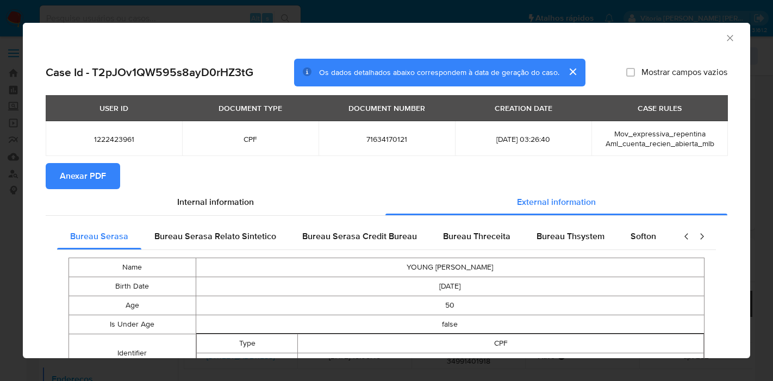
select select "10"
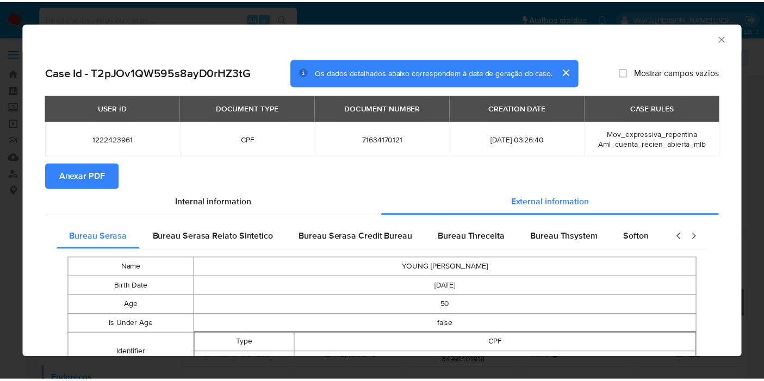
scroll to position [181, 0]
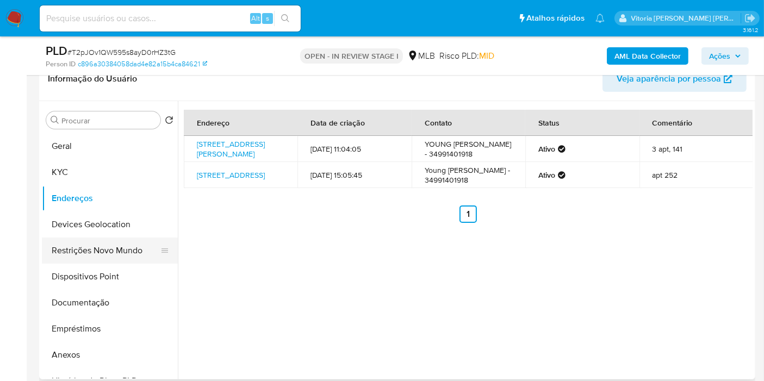
click at [79, 254] on button "Restrições Novo Mundo" at bounding box center [105, 251] width 127 height 26
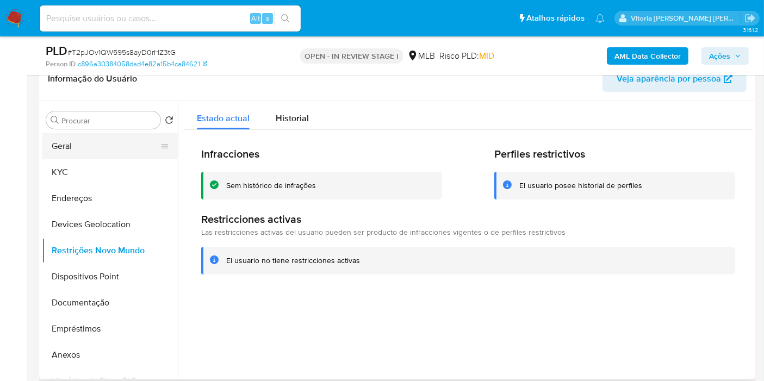
click at [77, 147] on button "Geral" at bounding box center [105, 146] width 127 height 26
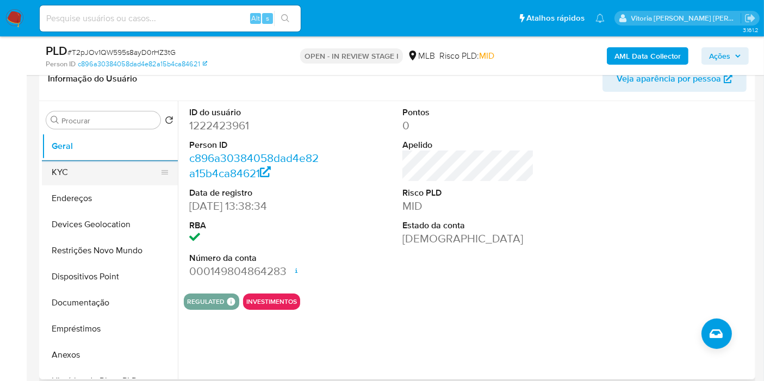
click at [101, 174] on button "KYC" at bounding box center [105, 172] width 127 height 26
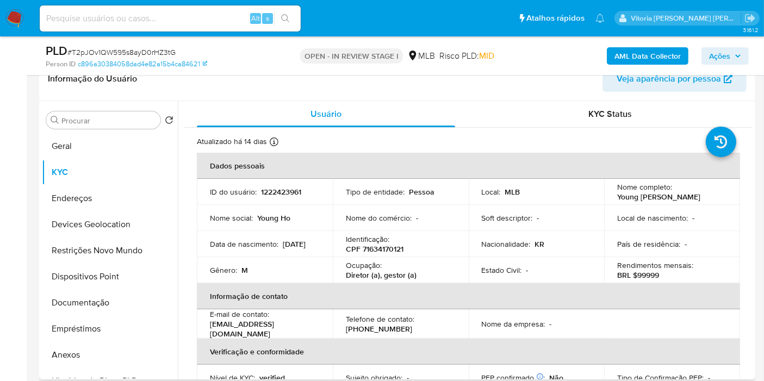
click at [332, 159] on th "Dados pessoais" at bounding box center [468, 166] width 543 height 26
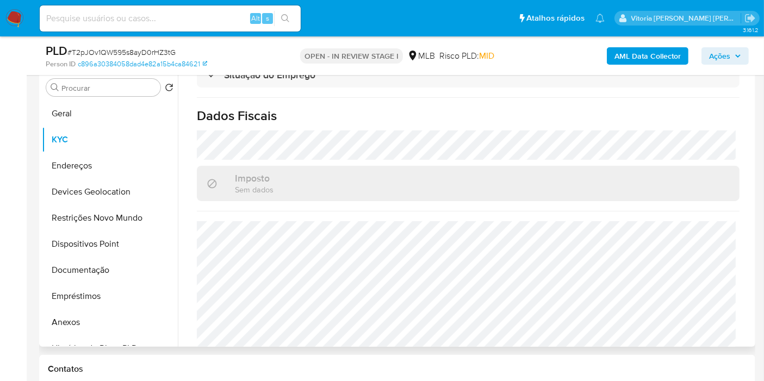
scroll to position [505, 0]
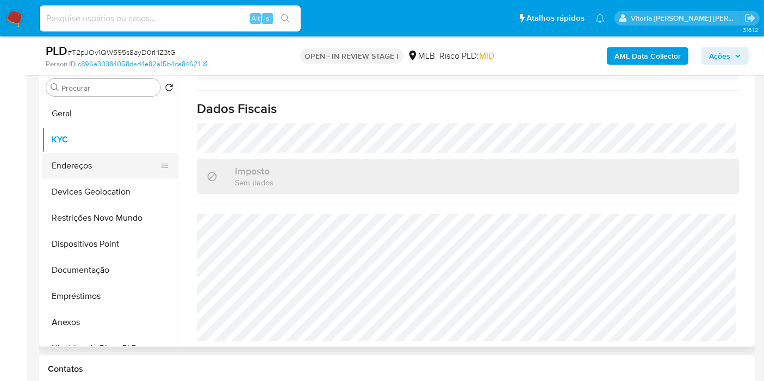
click at [63, 167] on button "Endereços" at bounding box center [105, 166] width 127 height 26
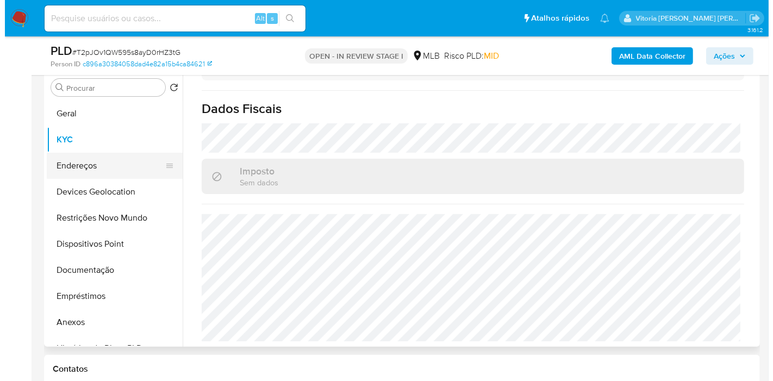
scroll to position [0, 0]
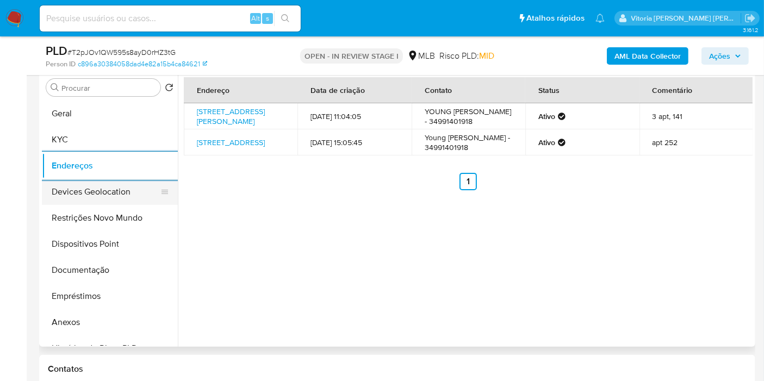
click at [113, 189] on button "Devices Geolocation" at bounding box center [105, 192] width 127 height 26
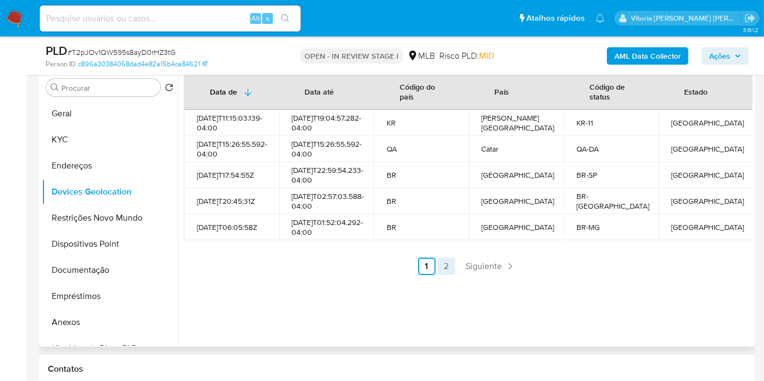
click at [445, 275] on link "2" at bounding box center [446, 266] width 17 height 17
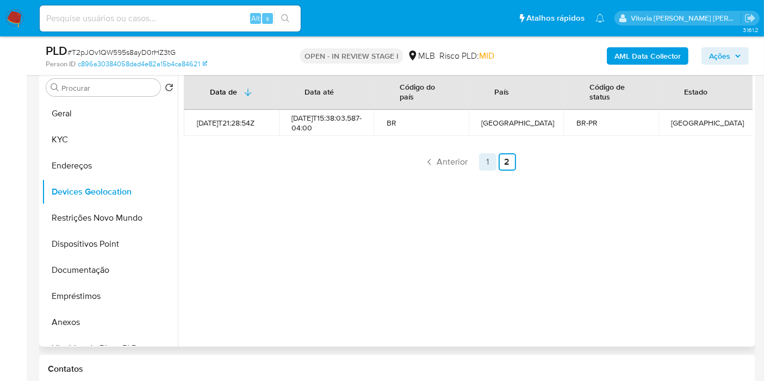
click at [479, 166] on link "1" at bounding box center [487, 161] width 17 height 17
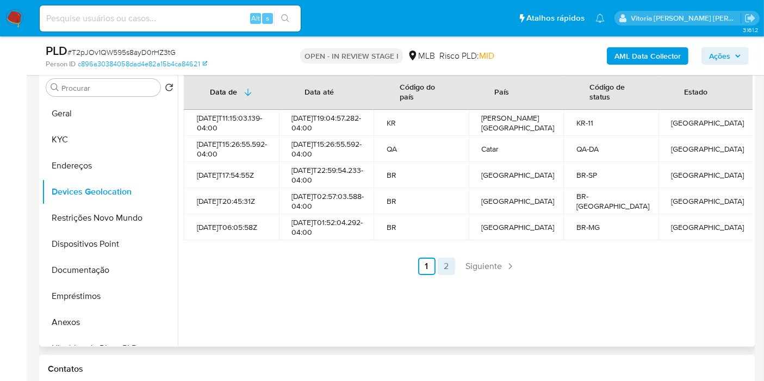
click at [439, 275] on link "2" at bounding box center [446, 266] width 17 height 17
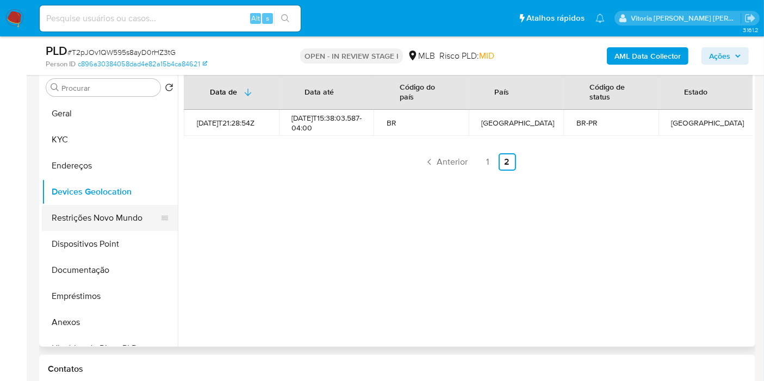
click at [98, 221] on button "Restrições Novo Mundo" at bounding box center [105, 218] width 127 height 26
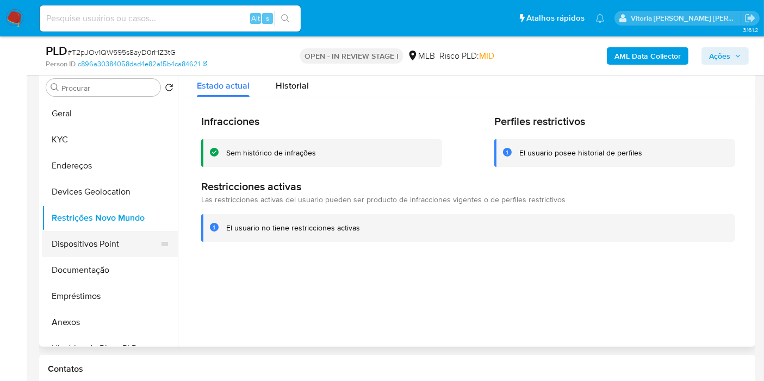
click at [102, 252] on button "Dispositivos Point" at bounding box center [105, 244] width 127 height 26
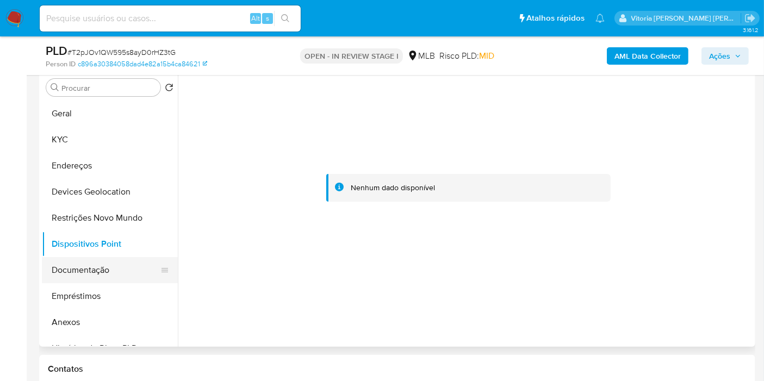
click at [79, 271] on button "Documentação" at bounding box center [105, 270] width 127 height 26
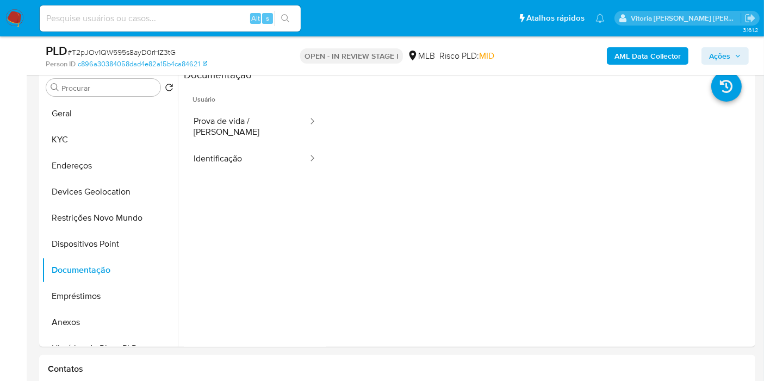
click at [732, 58] on span "Ações" at bounding box center [725, 55] width 32 height 15
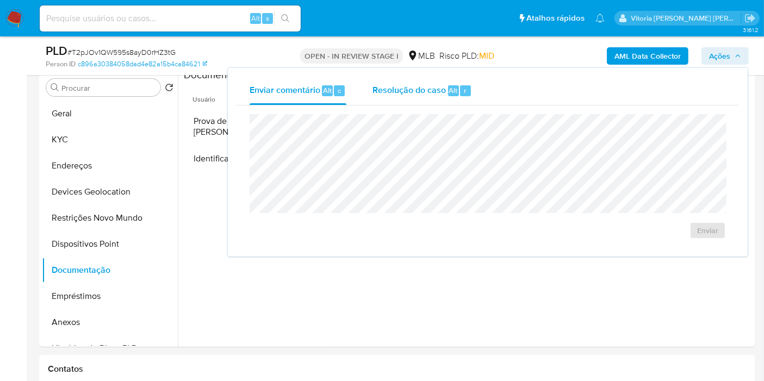
click at [400, 93] on span "Resolução do caso" at bounding box center [409, 90] width 73 height 13
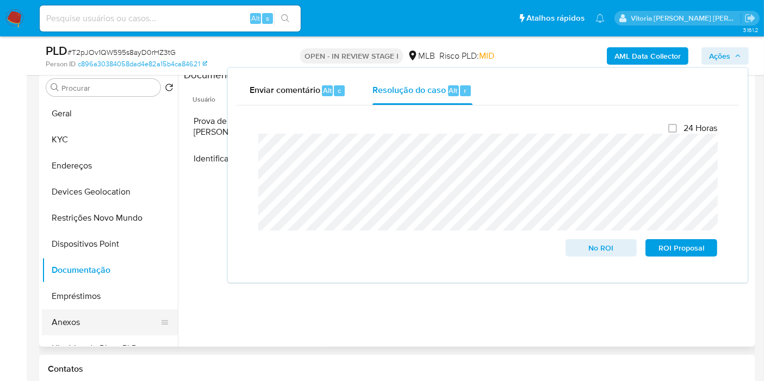
click at [76, 327] on button "Anexos" at bounding box center [105, 322] width 127 height 26
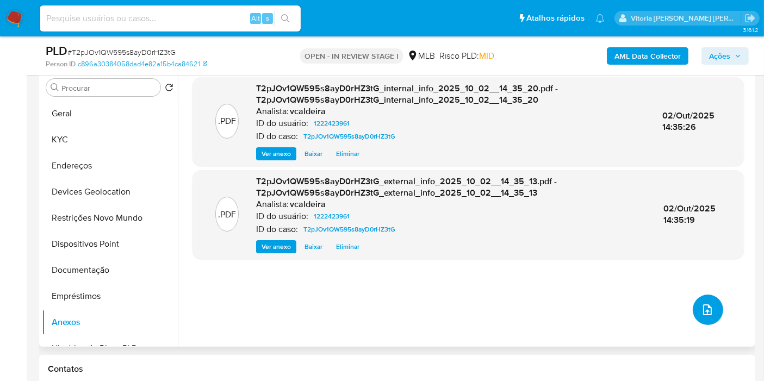
click at [694, 305] on button "upload-file" at bounding box center [708, 310] width 30 height 30
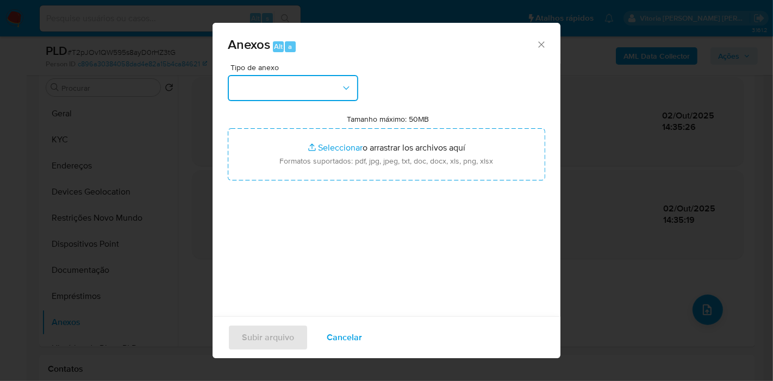
click at [334, 91] on button "button" at bounding box center [293, 88] width 131 height 26
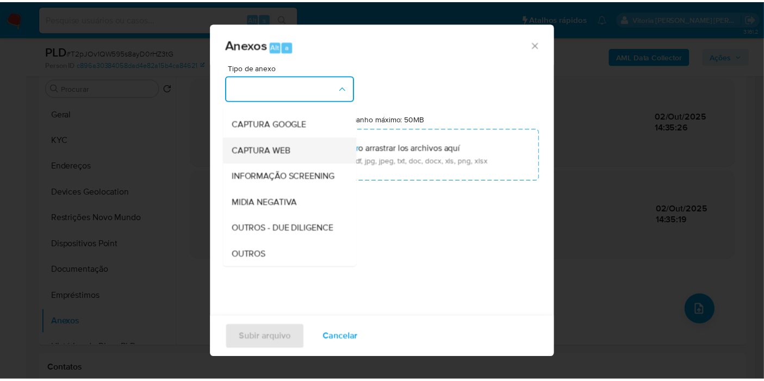
scroll to position [121, 0]
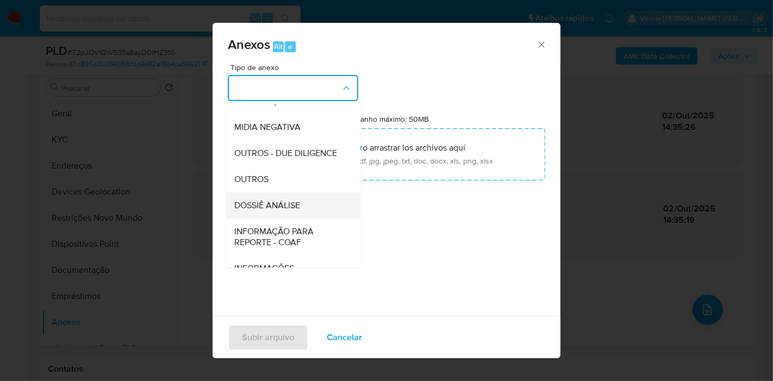
click at [275, 211] on span "DOSSIÊ ANÁLISE" at bounding box center [267, 205] width 66 height 11
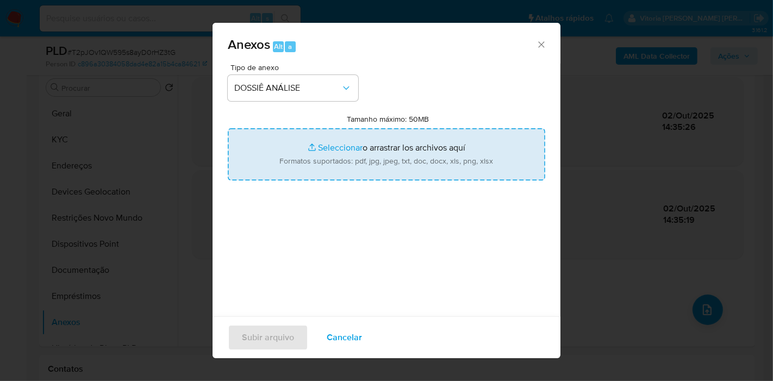
click at [322, 158] on input "Tamanho máximo: 50MB Seleccionar archivos" at bounding box center [387, 154] width 318 height 52
type input "C:\fakepath\DECLÍNIO - Caselog T2pJOv1QW595s8ayD0rHZ3tG_2025_10_02_08_34_04.pdf"
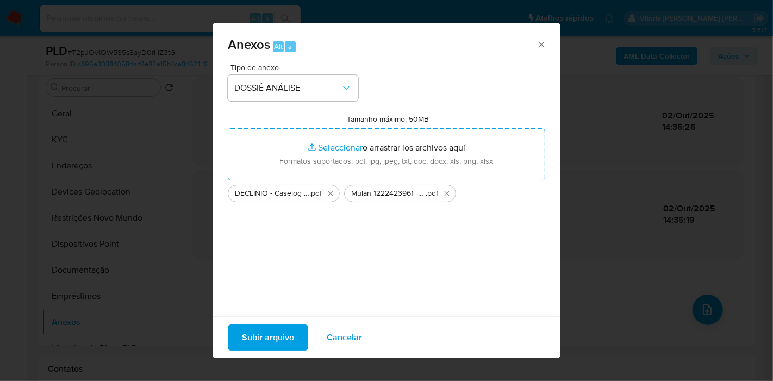
click at [274, 339] on span "Subir arquivo" at bounding box center [268, 338] width 52 height 24
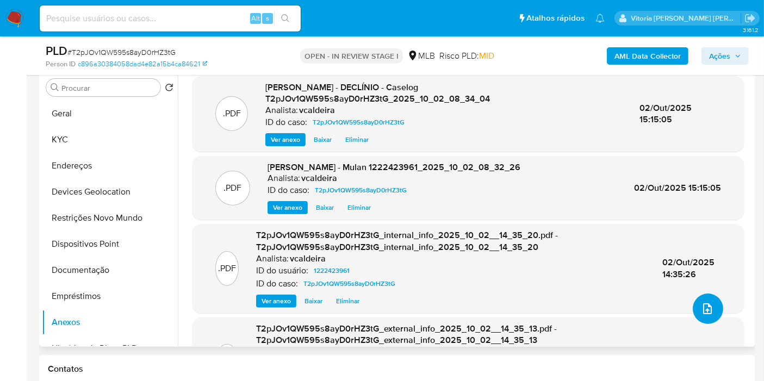
scroll to position [0, 0]
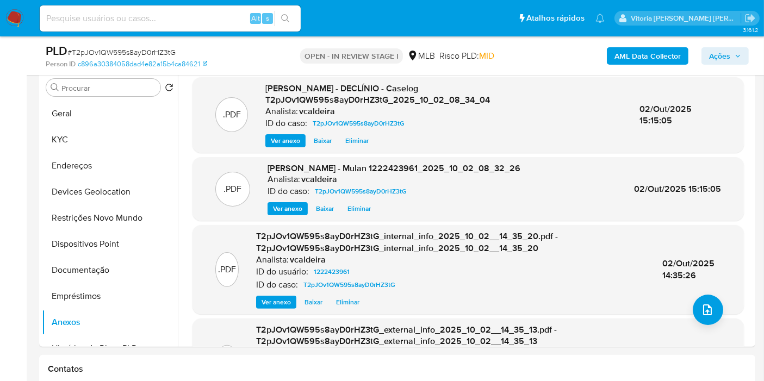
click at [731, 52] on span "Ações" at bounding box center [725, 55] width 32 height 15
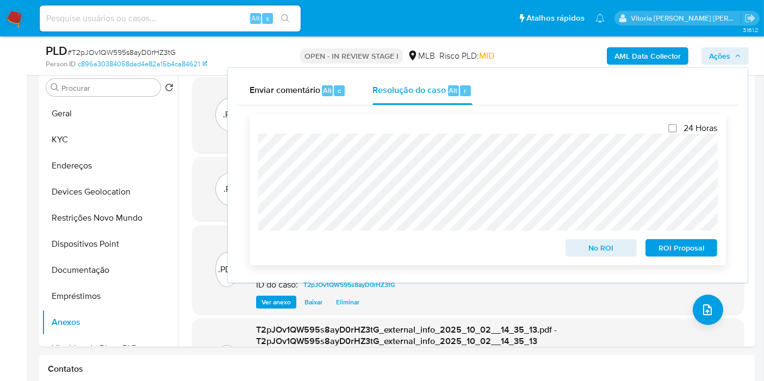
click at [592, 244] on span "No ROI" at bounding box center [601, 247] width 57 height 15
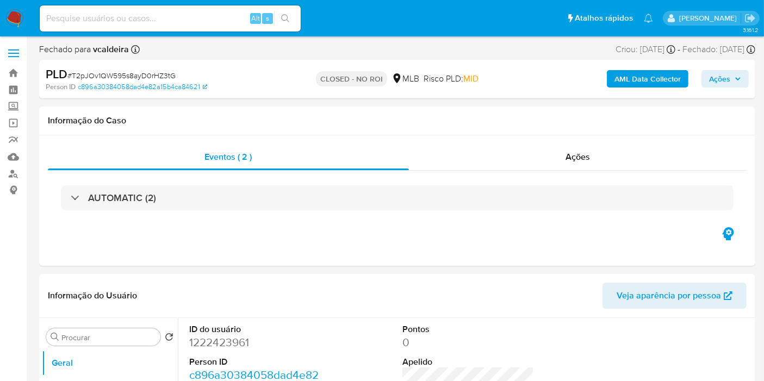
select select "10"
click at [101, 28] on div "Alt s" at bounding box center [170, 18] width 261 height 26
click at [106, 21] on input at bounding box center [170, 18] width 261 height 14
paste input "AxIBOOtlIkpTZKikhBGpqbMc"
type input "AxIBOOtlIkpTZKikhBGpqbMc"
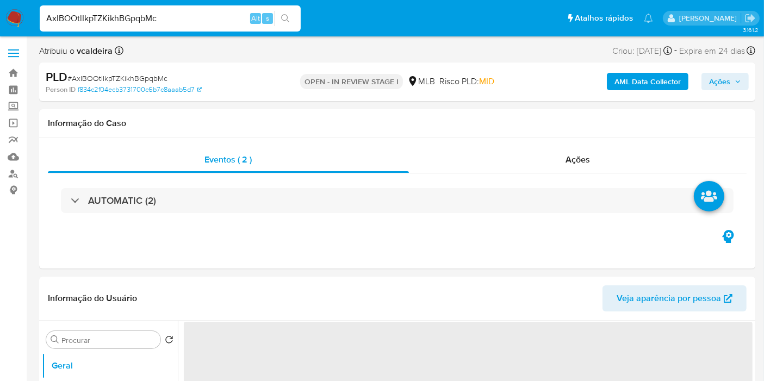
select select "10"
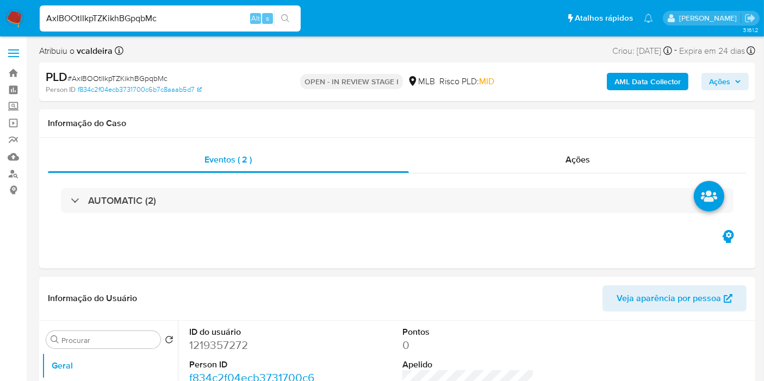
click at [204, 348] on dd "1219357272" at bounding box center [255, 345] width 132 height 15
copy dd "1219357272"
click at [231, 349] on dd "1219357272" at bounding box center [255, 345] width 132 height 15
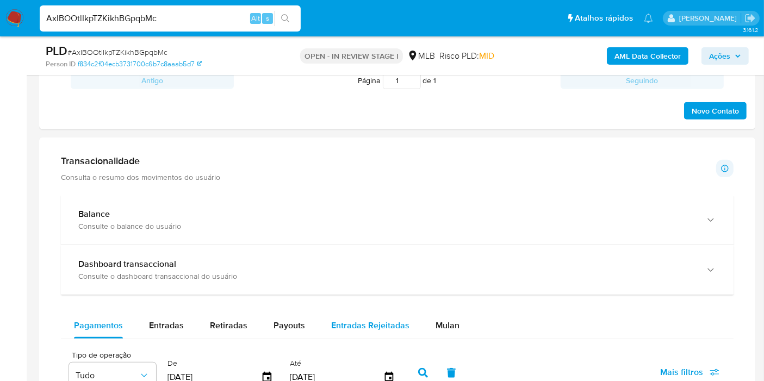
scroll to position [665, 0]
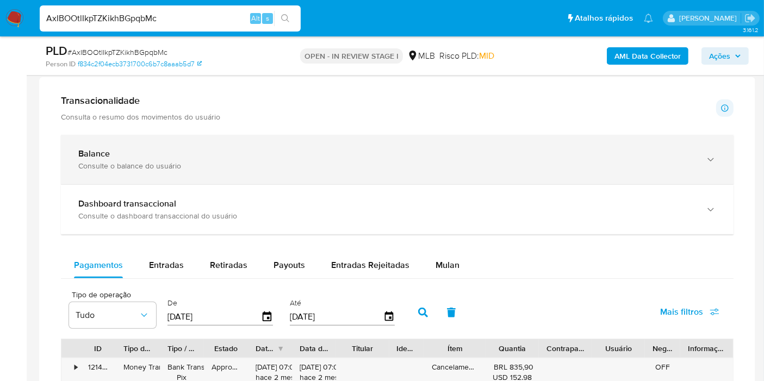
click at [254, 170] on div "Balance Consulte o balance do usuário" at bounding box center [397, 159] width 673 height 49
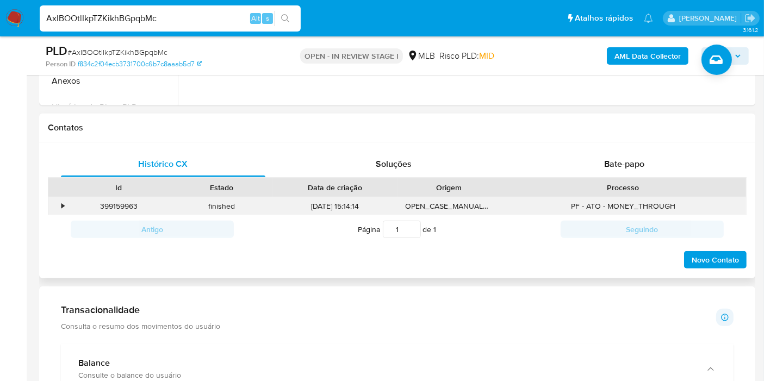
scroll to position [483, 0]
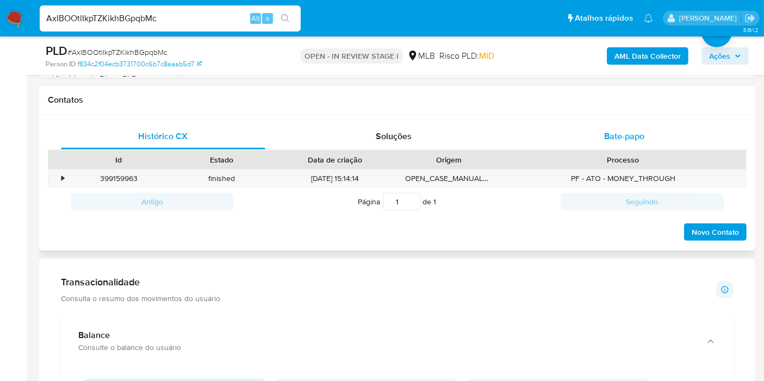
click at [629, 130] on span "Bate-papo" at bounding box center [624, 136] width 40 height 13
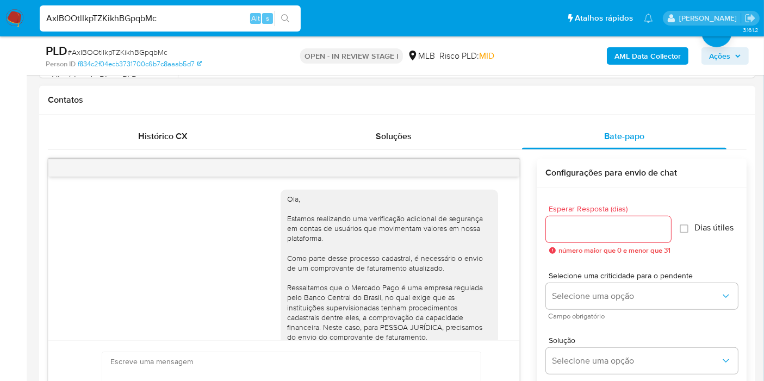
scroll to position [239, 0]
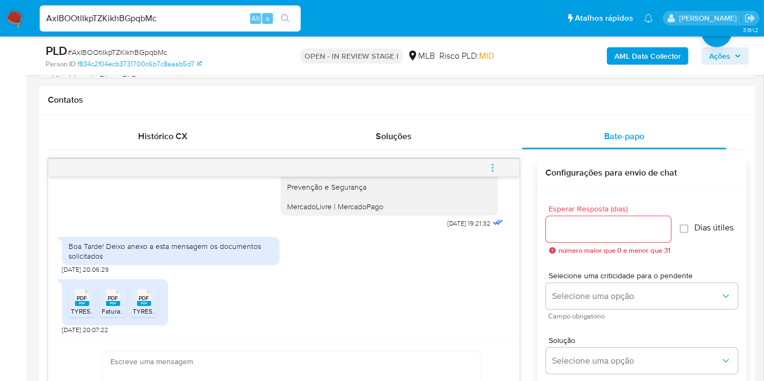
click at [83, 300] on span "PDF" at bounding box center [82, 298] width 10 height 7
click at [115, 298] on span "PDF" at bounding box center [113, 298] width 10 height 7
click at [140, 306] on icon "PDF" at bounding box center [144, 297] width 14 height 19
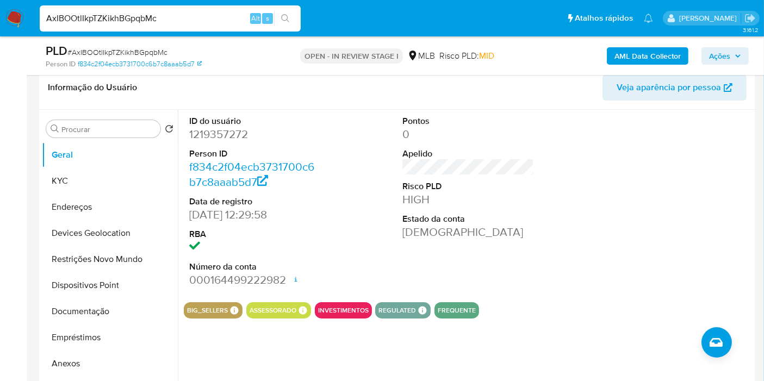
scroll to position [241, 0]
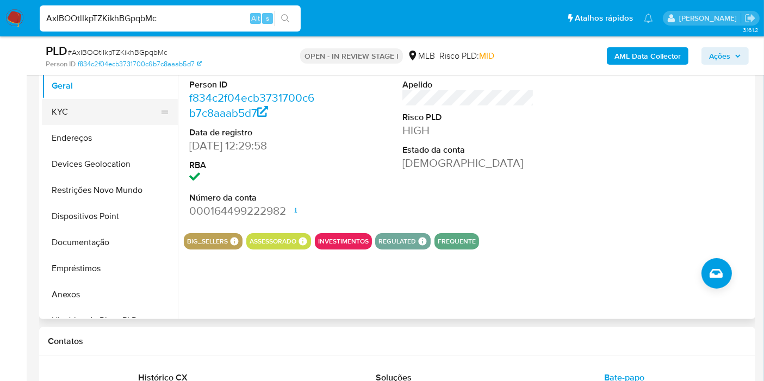
click at [90, 108] on button "KYC" at bounding box center [105, 112] width 127 height 26
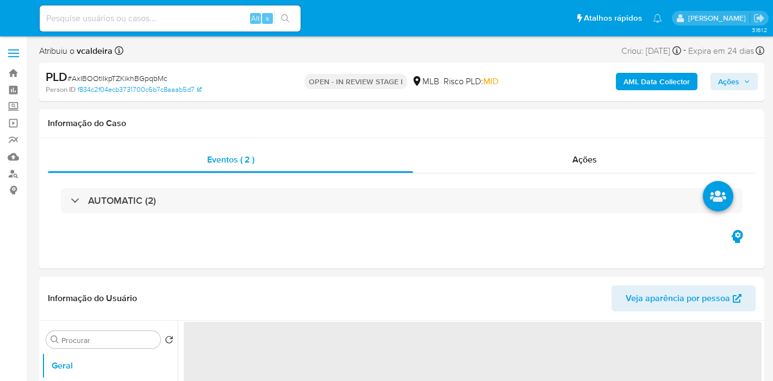
select select "10"
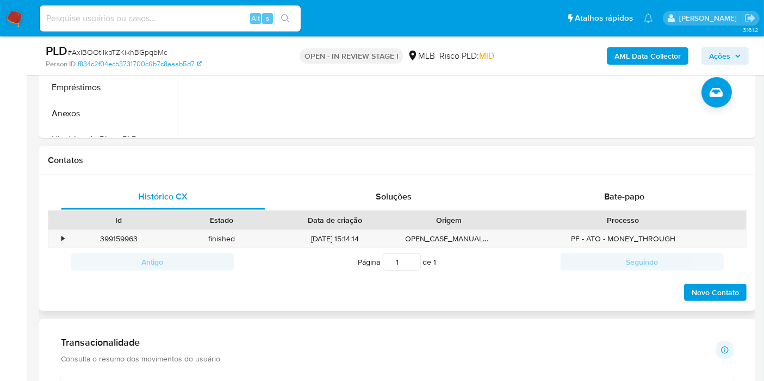
scroll to position [362, 0]
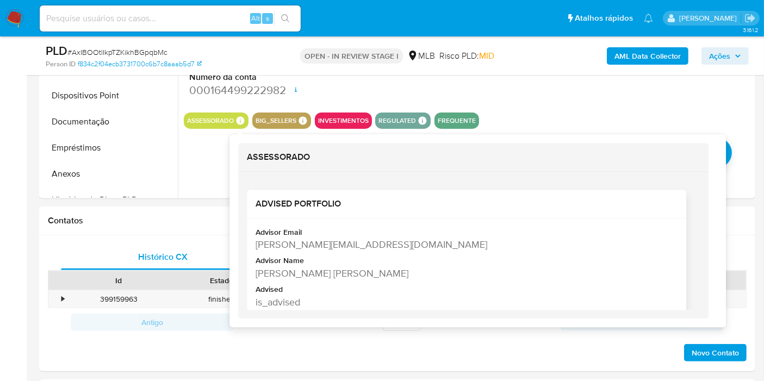
copy div "[PERSON_NAME] [PERSON_NAME]"
drag, startPoint x: 408, startPoint y: 274, endPoint x: 254, endPoint y: 277, distance: 153.9
click at [254, 277] on div "Advisor Email [PERSON_NAME][EMAIL_ADDRESS][DOMAIN_NAME] Advisor Name [PERSON_NA…" at bounding box center [466, 270] width 439 height 103
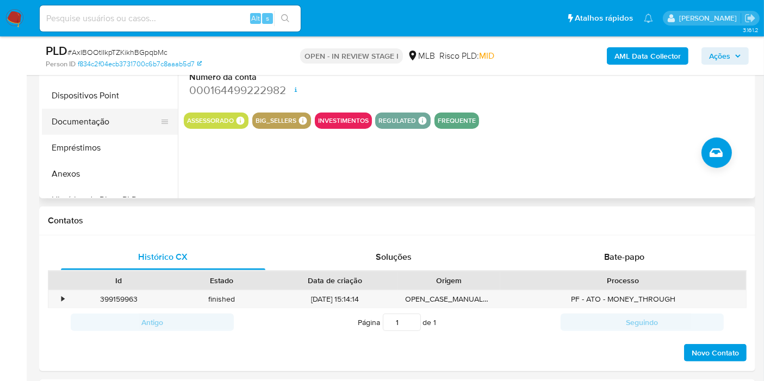
click at [84, 117] on button "Documentação" at bounding box center [105, 122] width 127 height 26
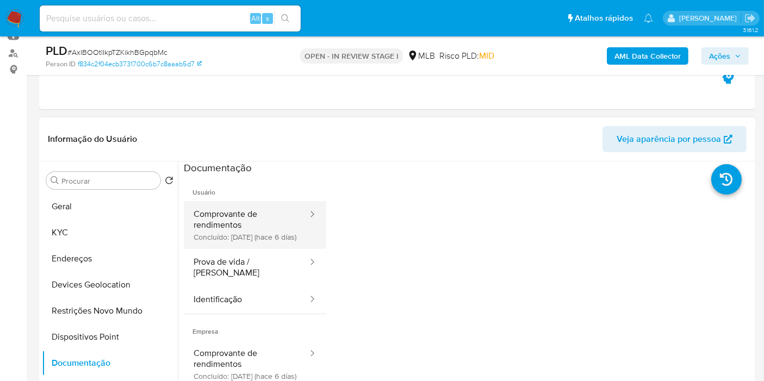
click at [240, 218] on button "Comprovante de rendimentos Concluído: [DATE] (hace 6 días)" at bounding box center [246, 225] width 125 height 48
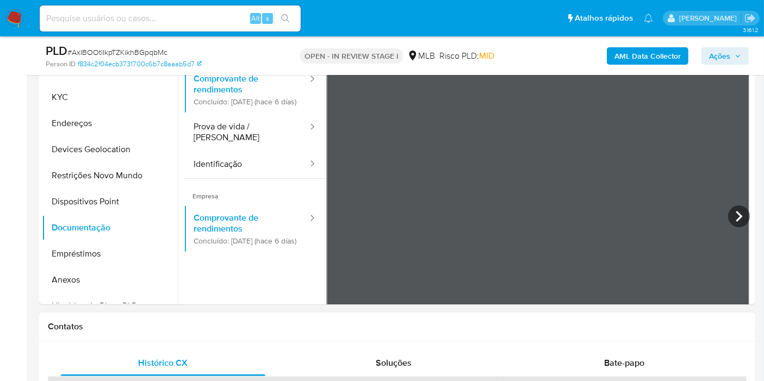
scroll to position [181, 0]
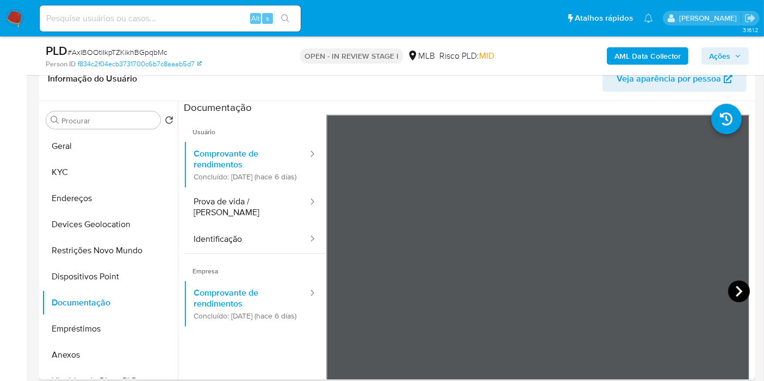
click at [728, 293] on icon at bounding box center [739, 292] width 22 height 22
click at [730, 295] on icon at bounding box center [739, 292] width 22 height 22
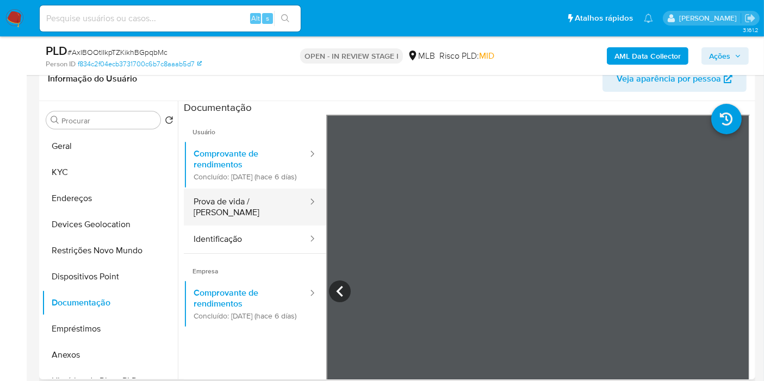
click at [243, 215] on button "Prova de vida / [PERSON_NAME]" at bounding box center [246, 207] width 125 height 37
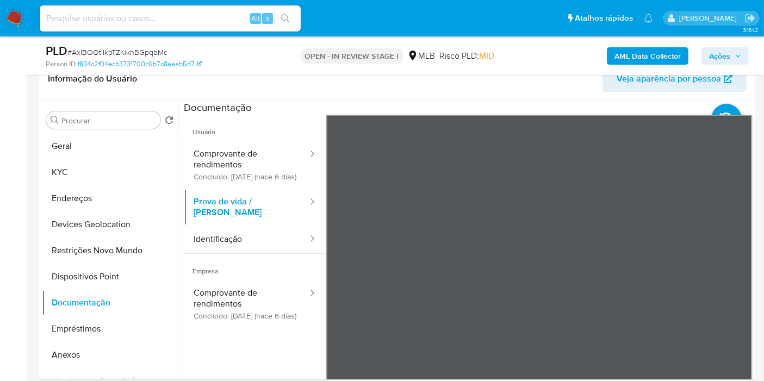
scroll to position [0, 0]
click at [250, 235] on button "Identificação" at bounding box center [246, 240] width 125 height 28
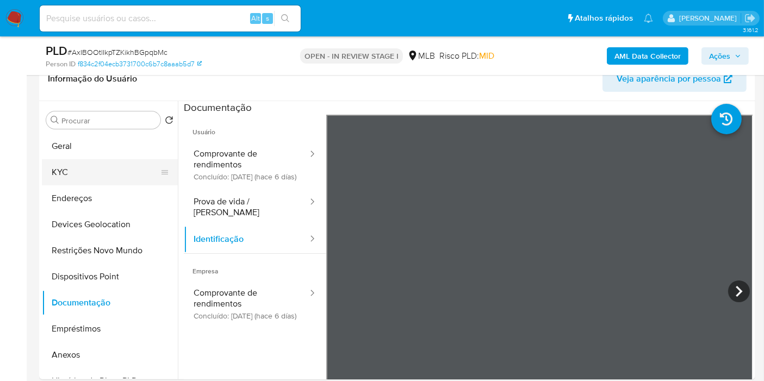
click at [76, 165] on button "KYC" at bounding box center [105, 172] width 127 height 26
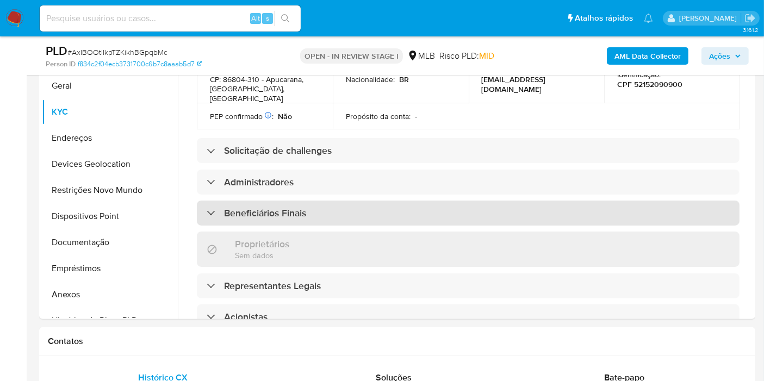
scroll to position [377, 0]
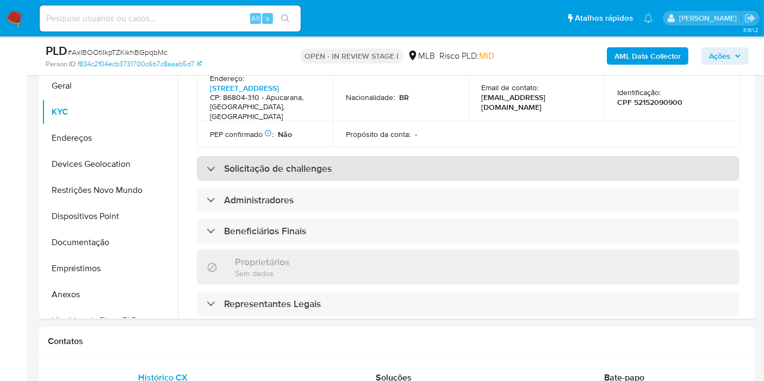
click at [259, 168] on h3 "Solicitação de challenges" at bounding box center [278, 169] width 108 height 12
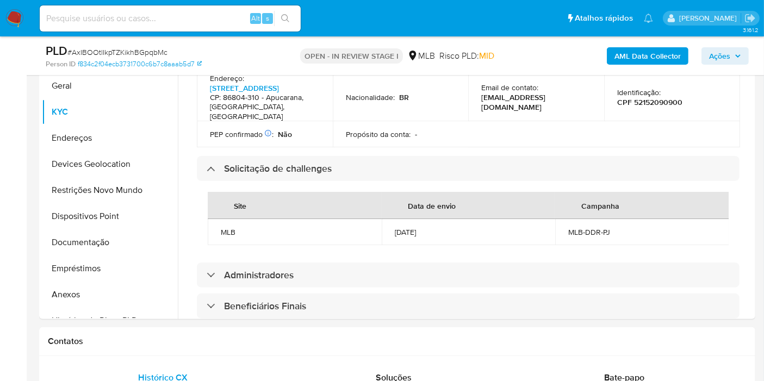
scroll to position [498, 0]
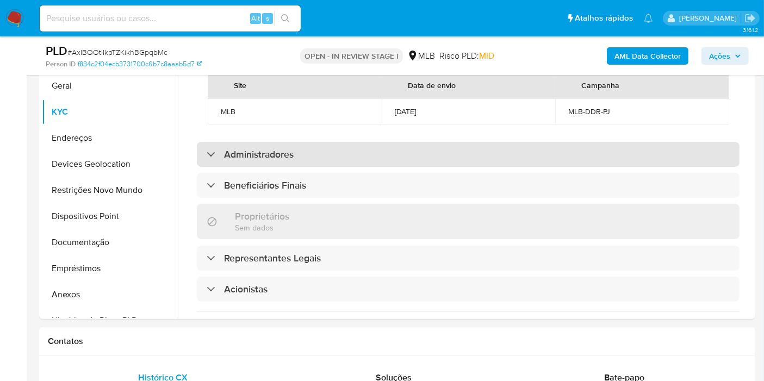
click at [249, 160] on h3 "Administradores" at bounding box center [259, 154] width 70 height 12
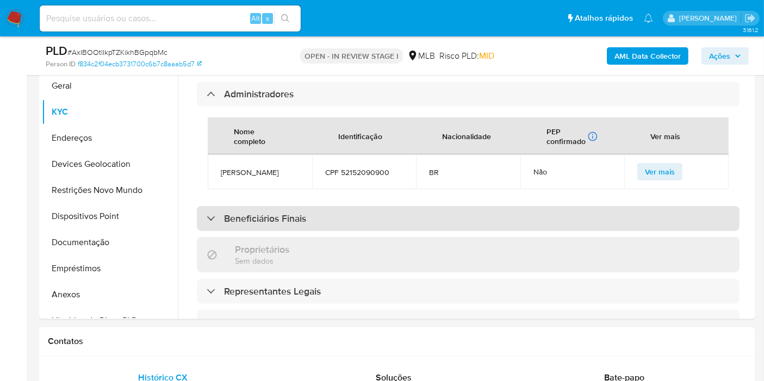
click at [277, 224] on h3 "Beneficiários Finais" at bounding box center [265, 219] width 82 height 12
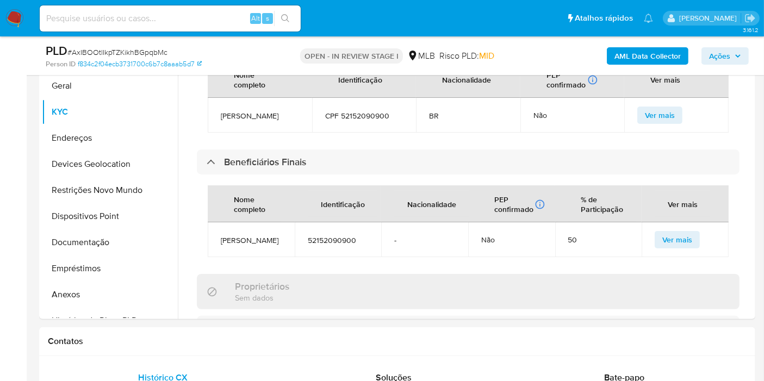
scroll to position [679, 0]
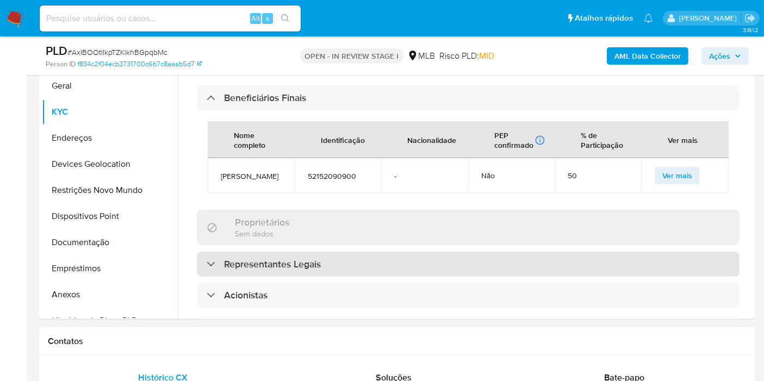
click at [264, 265] on h3 "Representantes Legais" at bounding box center [272, 264] width 97 height 12
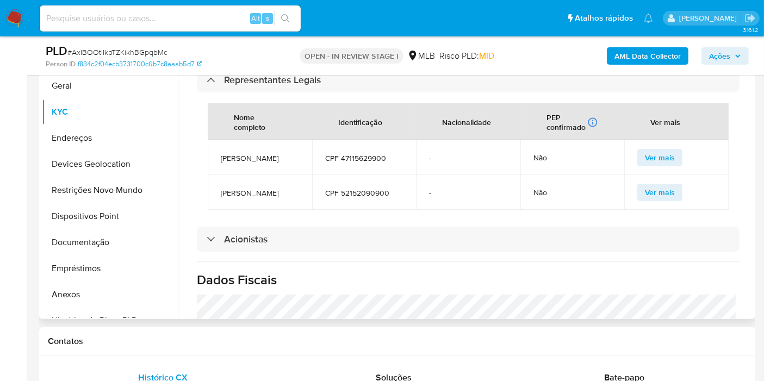
scroll to position [921, 0]
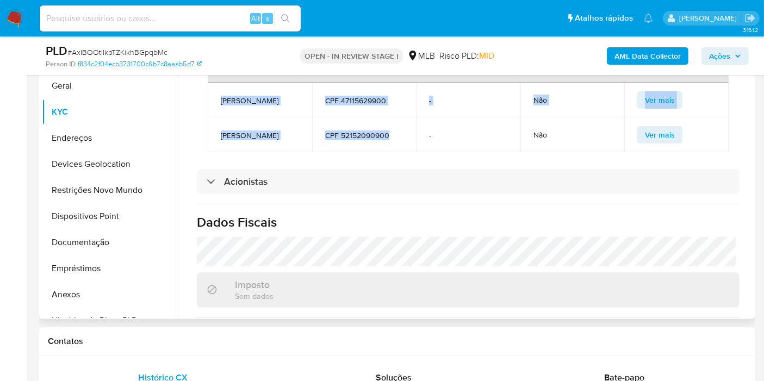
drag, startPoint x: 393, startPoint y: 154, endPoint x: 232, endPoint y: 97, distance: 171.5
click at [216, 110] on tbody "LEONICE APARECIDA MENDES GONCALES CPF 47115629900 - Não Ver mais ROGERIO GONCAL…" at bounding box center [468, 118] width 521 height 70
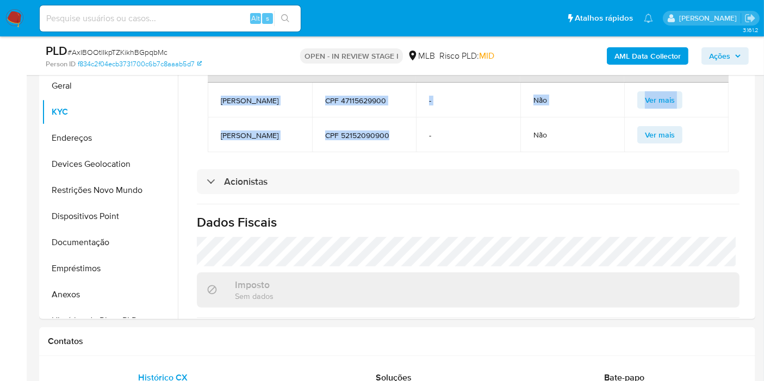
copy tbody "LEONICE APARECIDA MENDES GONCALES CPF 47115629900 - Não Ver mais ROGERIO GONCAL…"
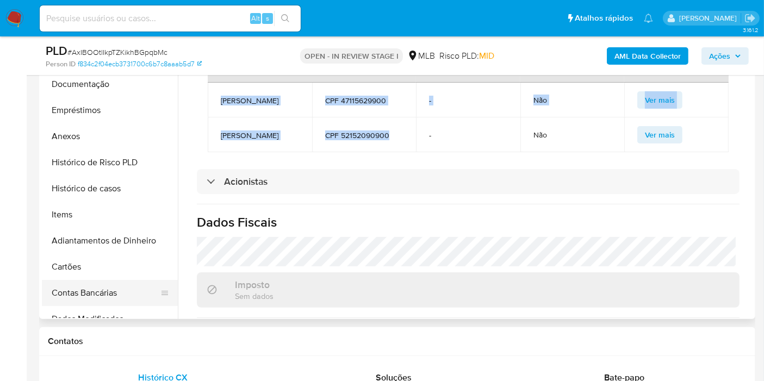
scroll to position [181, 0]
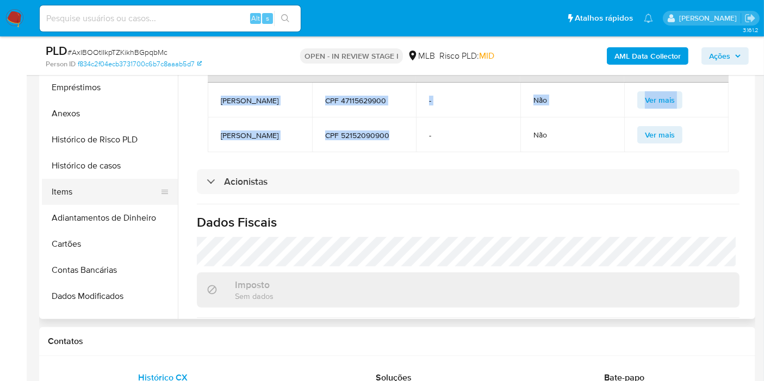
click at [70, 187] on button "Items" at bounding box center [105, 192] width 127 height 26
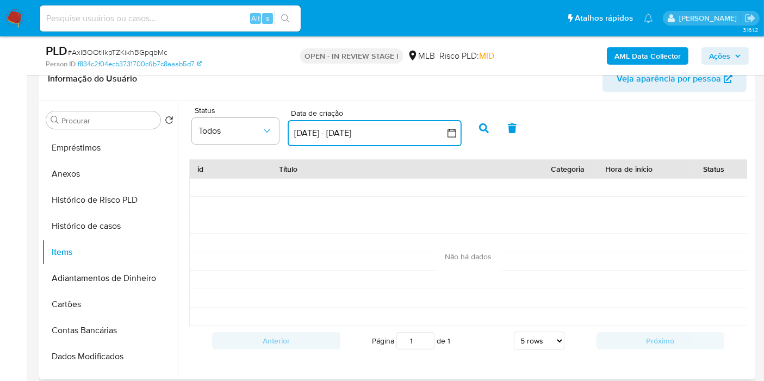
click at [411, 132] on button "2 sep 2025 - 2 oct 2025" at bounding box center [375, 133] width 174 height 26
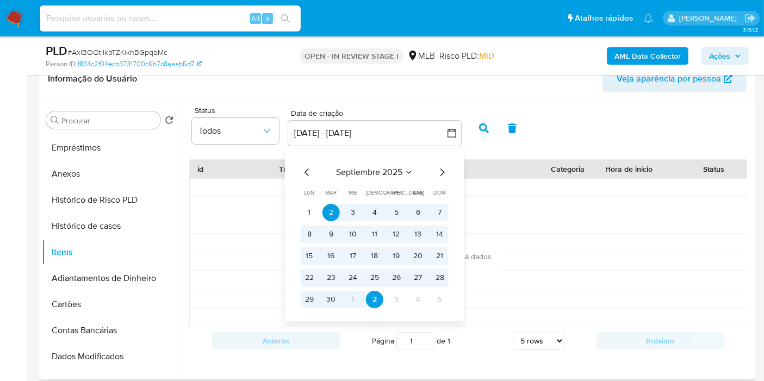
click at [399, 173] on span "septiembre 2025" at bounding box center [369, 172] width 66 height 11
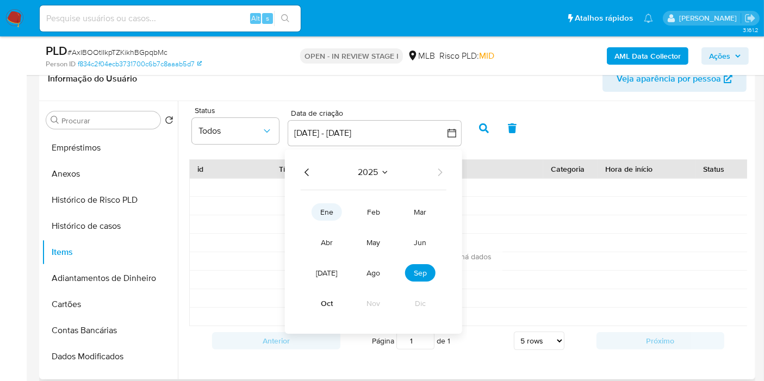
click at [321, 212] on span "ene" at bounding box center [326, 212] width 13 height 11
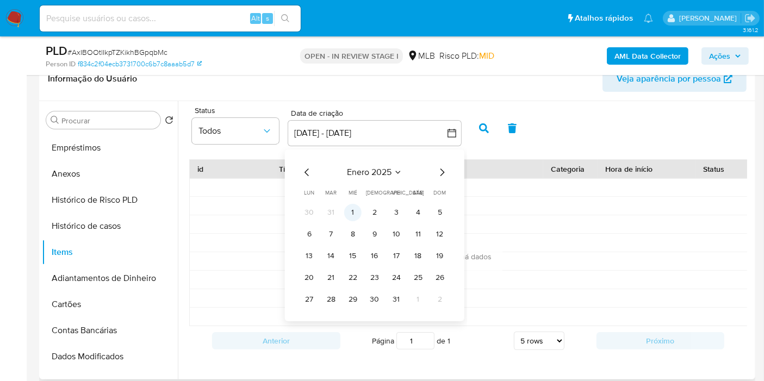
click at [350, 209] on button "1" at bounding box center [352, 212] width 17 height 17
click at [358, 134] on button "button" at bounding box center [375, 133] width 174 height 26
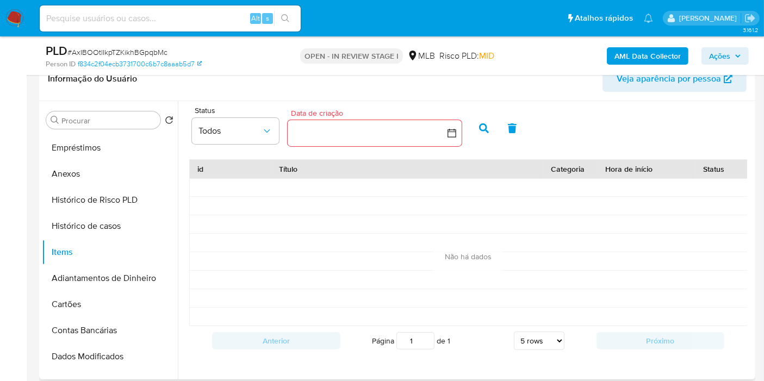
click at [370, 137] on button "button" at bounding box center [375, 133] width 174 height 26
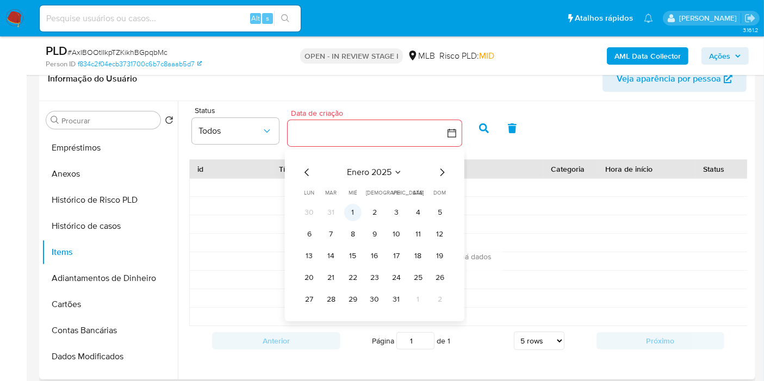
click at [350, 208] on button "1" at bounding box center [352, 212] width 17 height 17
click at [377, 170] on span "enero 2025" at bounding box center [369, 172] width 45 height 11
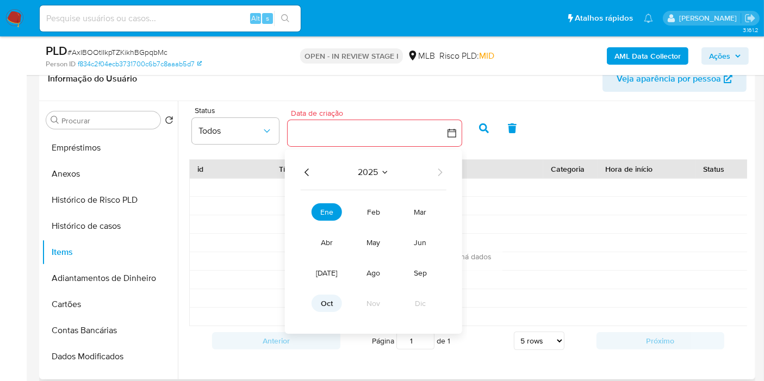
click at [332, 299] on span "oct" at bounding box center [327, 303] width 12 height 11
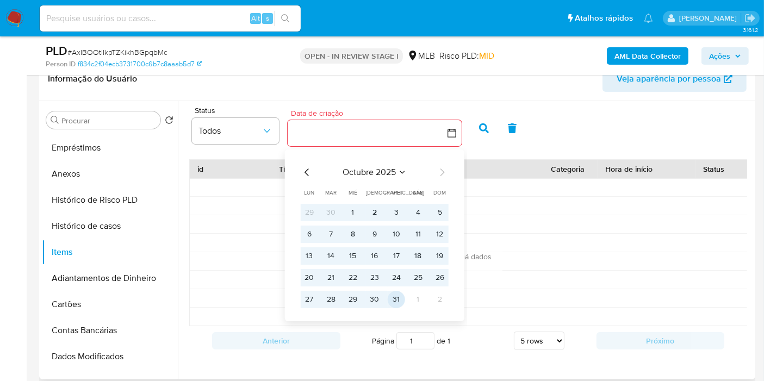
click at [393, 299] on button "31" at bounding box center [396, 299] width 17 height 17
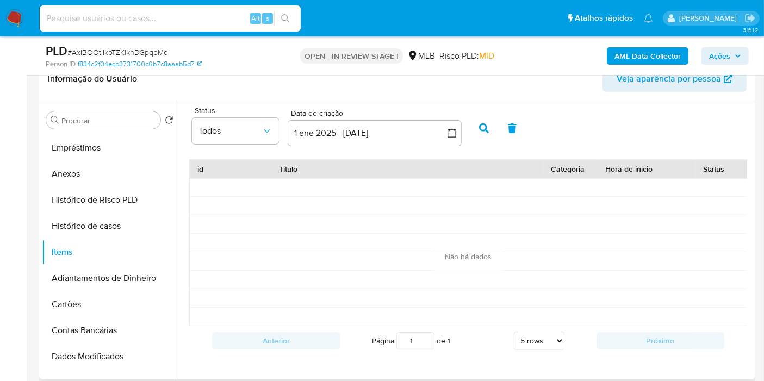
click at [485, 131] on icon "button" at bounding box center [484, 128] width 10 height 10
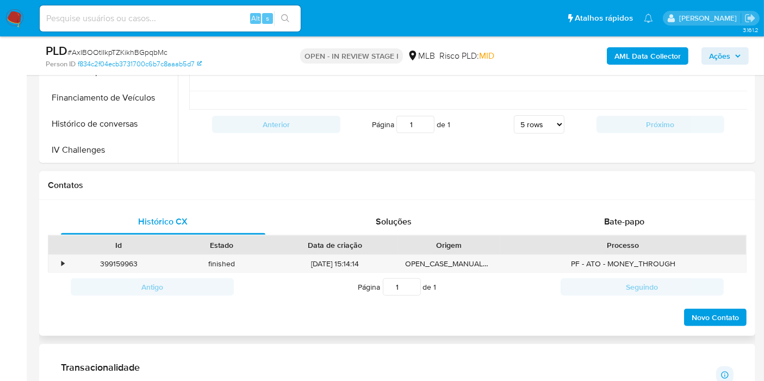
scroll to position [362, 0]
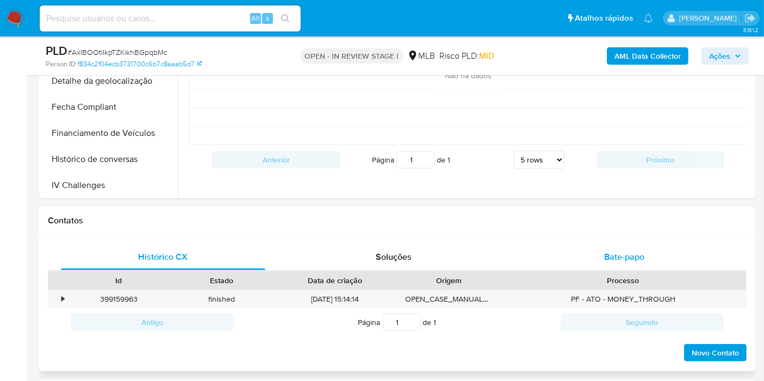
click at [624, 258] on span "Bate-papo" at bounding box center [624, 257] width 40 height 13
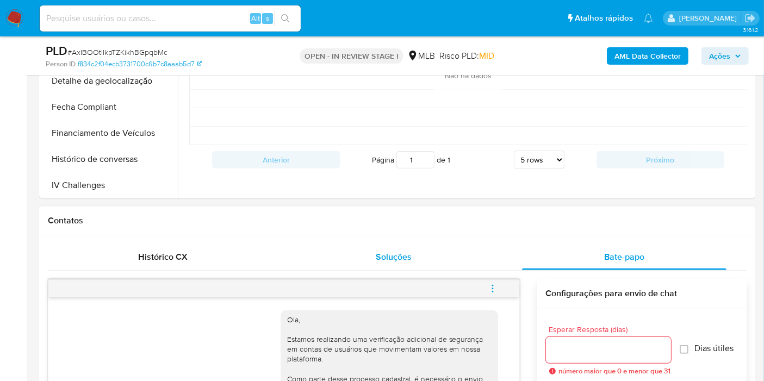
click at [376, 255] on span "Soluções" at bounding box center [394, 257] width 36 height 13
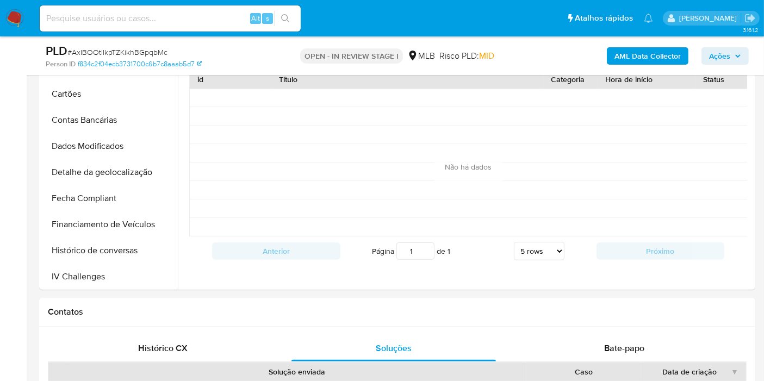
scroll to position [121, 0]
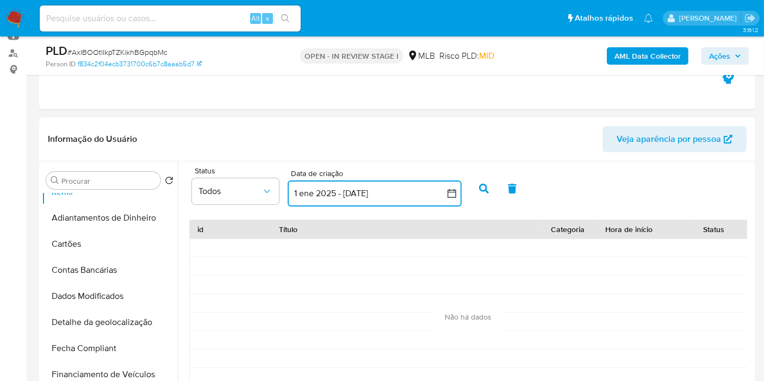
click at [330, 193] on button "1 ene 2025 - 31 oct 2025" at bounding box center [375, 194] width 174 height 26
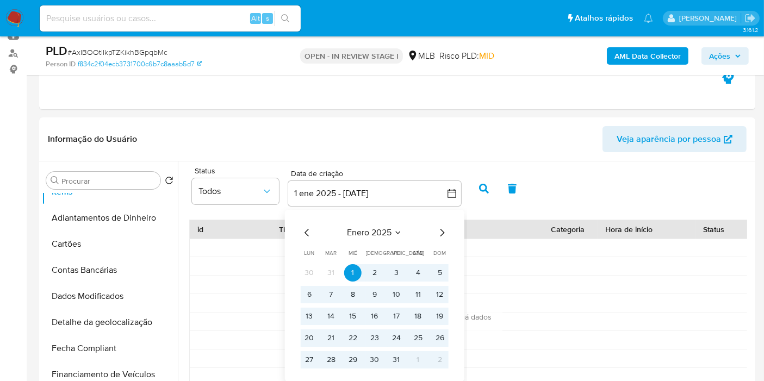
click at [383, 232] on span "enero 2025" at bounding box center [369, 232] width 45 height 11
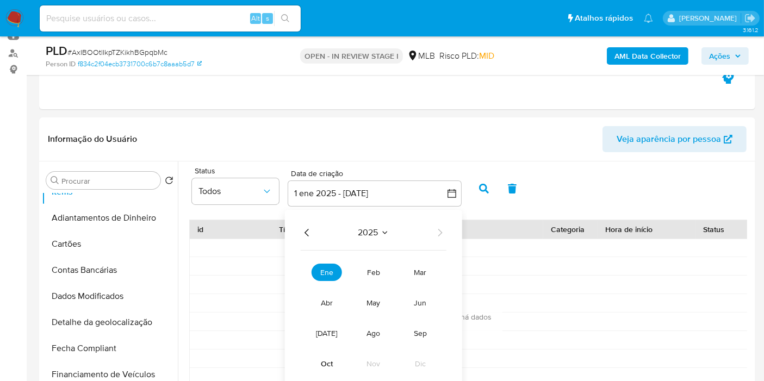
click at [376, 234] on span "2025" at bounding box center [368, 232] width 20 height 11
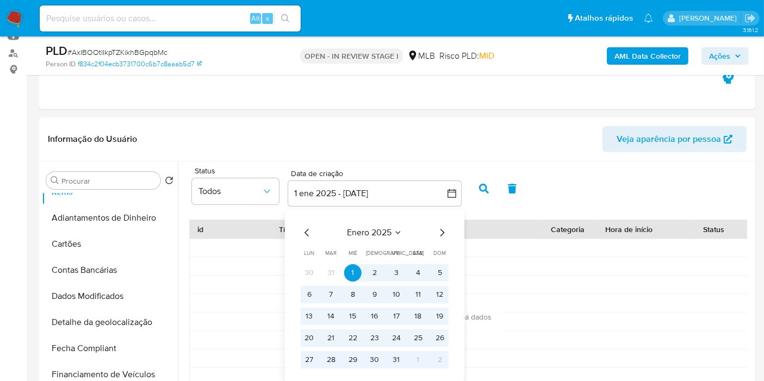
click at [309, 233] on icon "Mes anterior" at bounding box center [307, 232] width 13 height 13
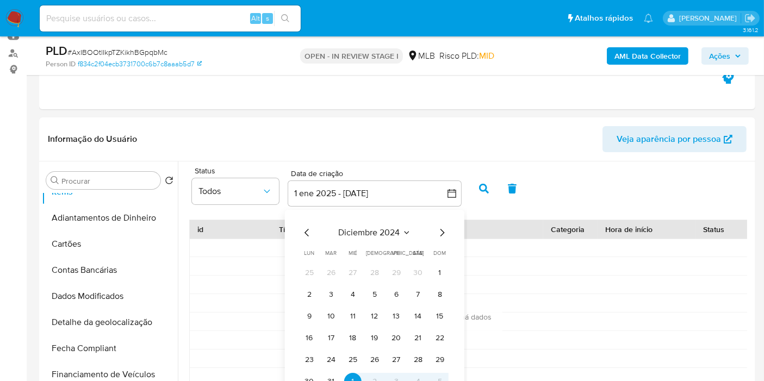
click at [368, 235] on span "diciembre 2024" at bounding box center [368, 232] width 61 height 11
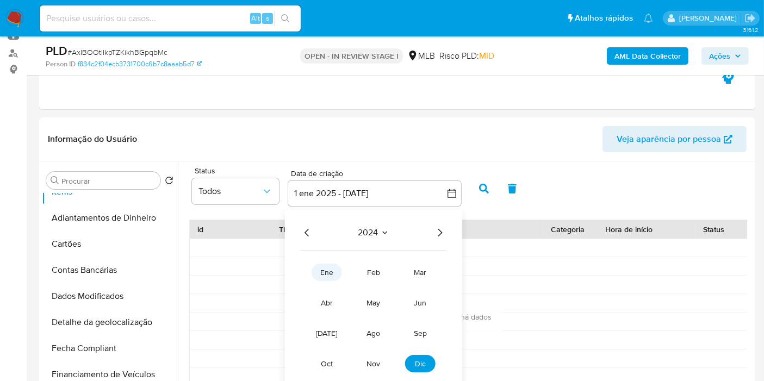
click at [326, 275] on span "ene" at bounding box center [326, 272] width 13 height 11
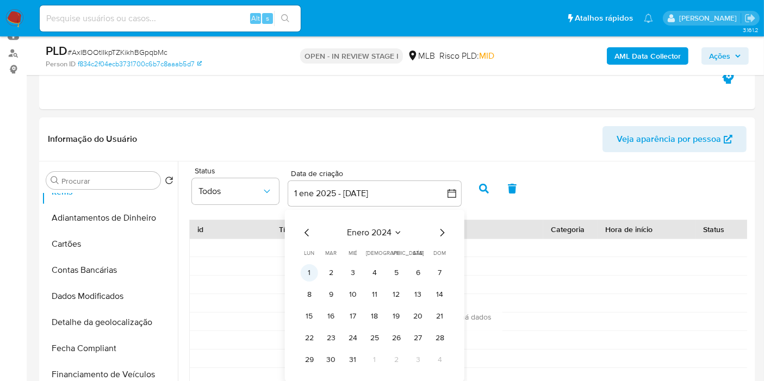
click at [313, 271] on button "1" at bounding box center [309, 272] width 17 height 17
click at [388, 227] on span "enero 2024" at bounding box center [369, 232] width 45 height 11
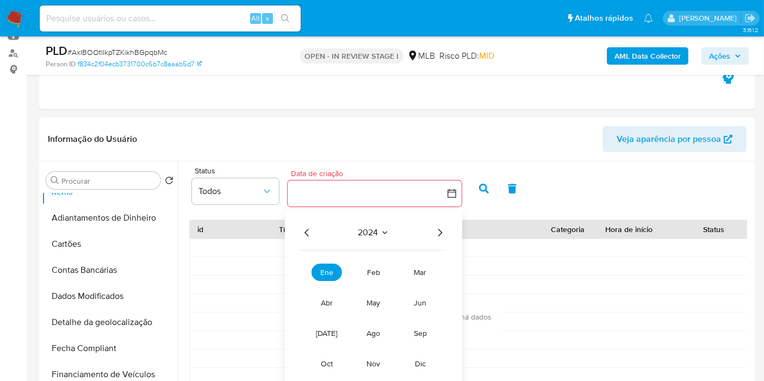
click at [438, 231] on icon "Año siguiente" at bounding box center [439, 232] width 13 height 13
click at [326, 365] on span "oct" at bounding box center [327, 363] width 12 height 11
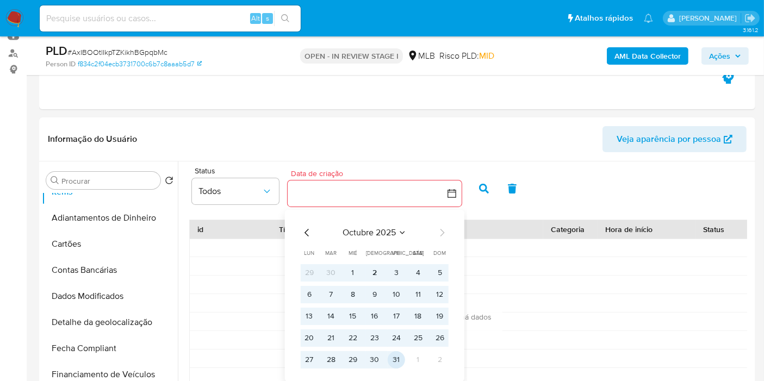
click at [390, 362] on button "31" at bounding box center [396, 359] width 17 height 17
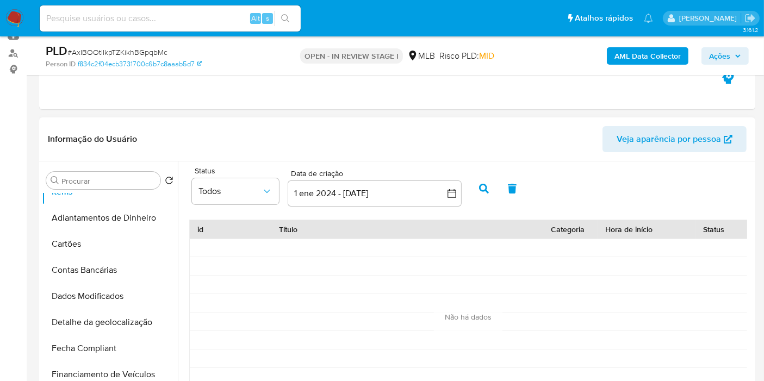
click at [477, 190] on button "button" at bounding box center [484, 189] width 28 height 26
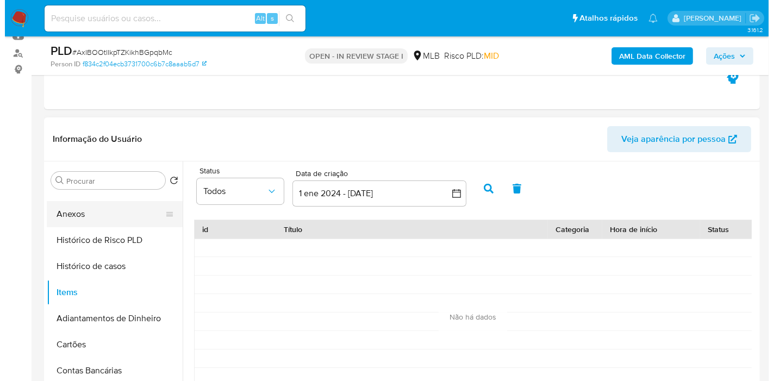
scroll to position [0, 0]
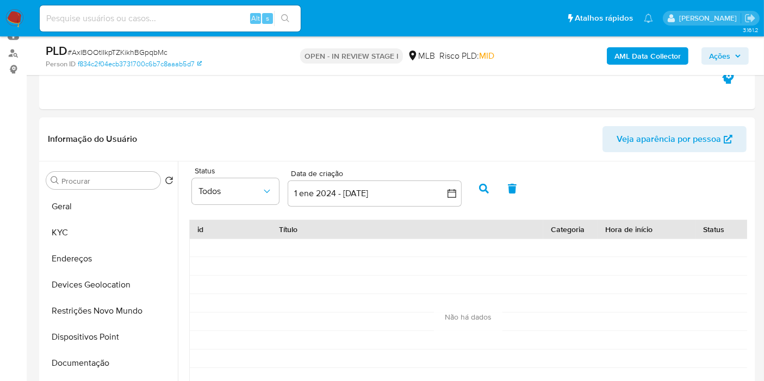
click at [629, 60] on b "AML Data Collector" at bounding box center [648, 55] width 66 height 17
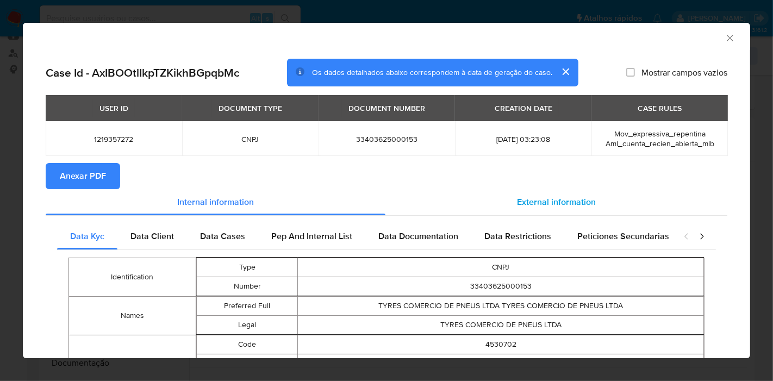
click at [517, 205] on span "External information" at bounding box center [556, 202] width 79 height 13
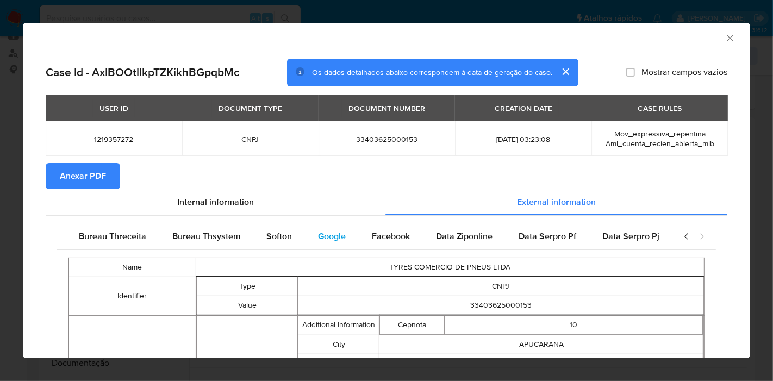
click at [338, 235] on span "Google" at bounding box center [332, 236] width 28 height 13
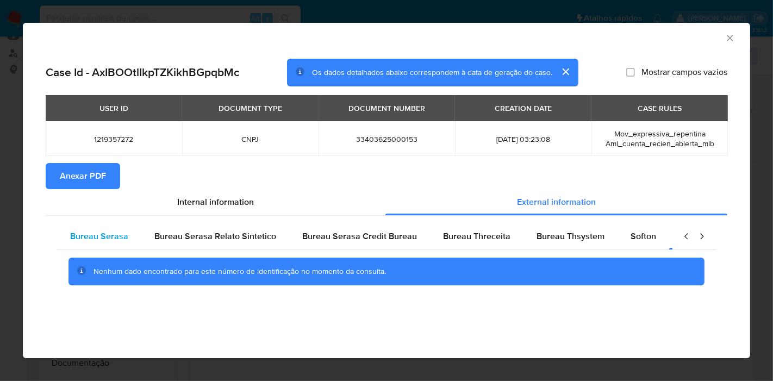
click at [98, 238] on span "Bureau Serasa" at bounding box center [99, 236] width 58 height 13
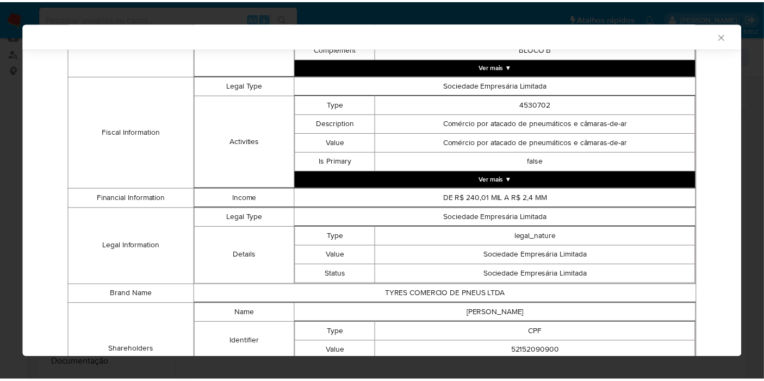
scroll to position [506, 0]
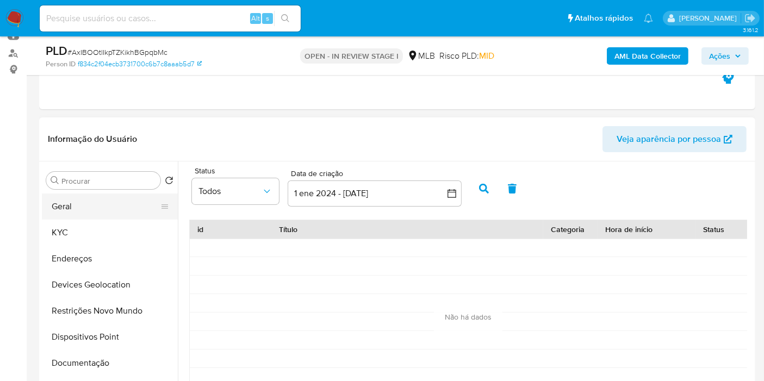
click at [83, 198] on button "Geral" at bounding box center [105, 207] width 127 height 26
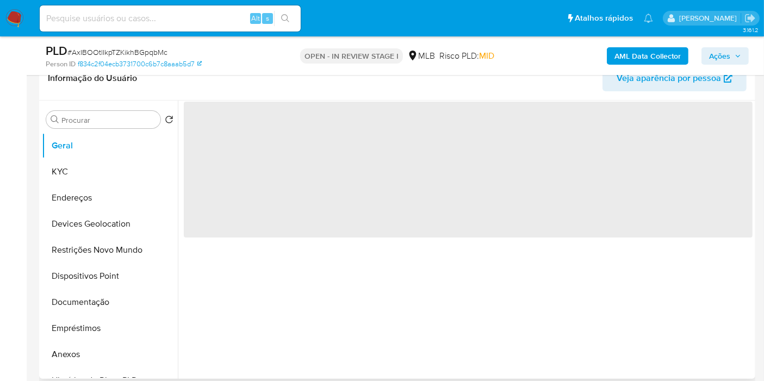
scroll to position [181, 0]
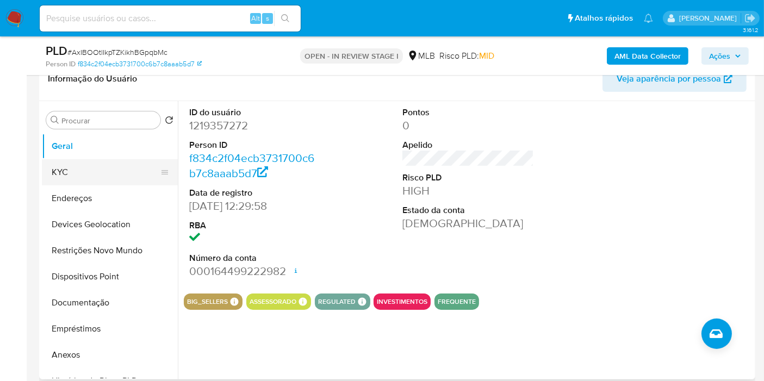
click at [100, 175] on button "KYC" at bounding box center [105, 172] width 127 height 26
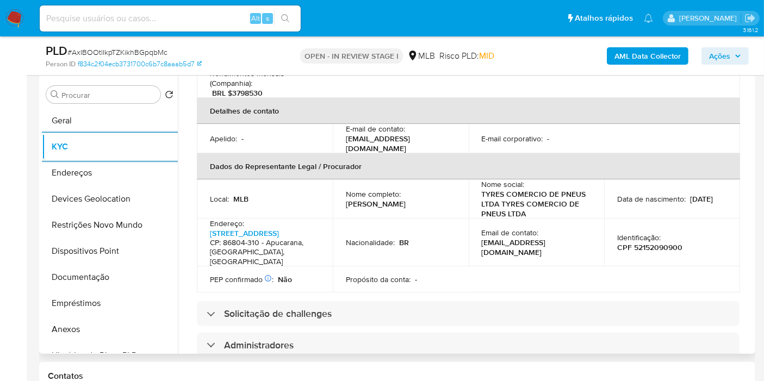
scroll to position [302, 0]
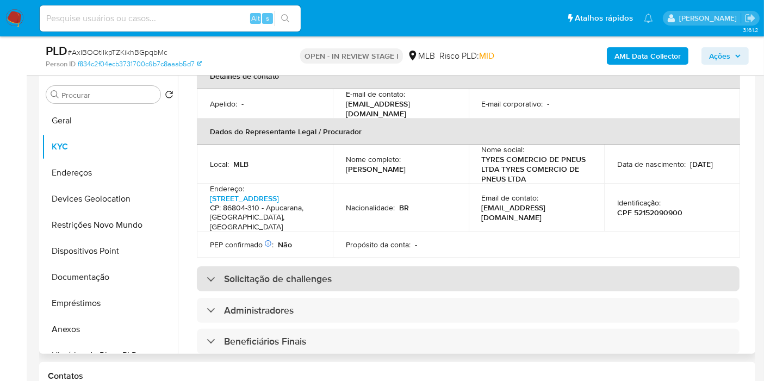
click at [310, 273] on h3 "Solicitação de challenges" at bounding box center [278, 279] width 108 height 12
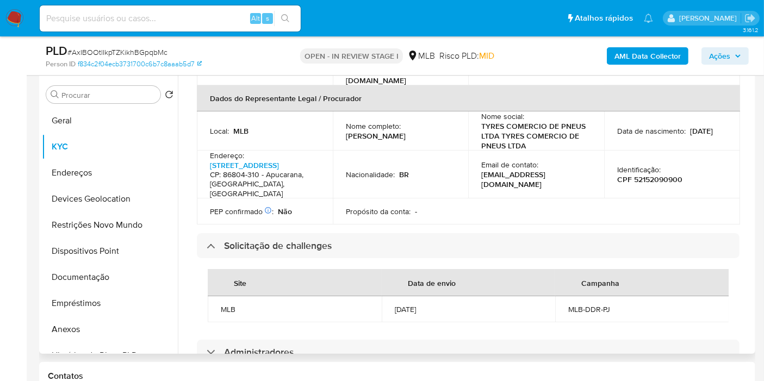
scroll to position [544, 0]
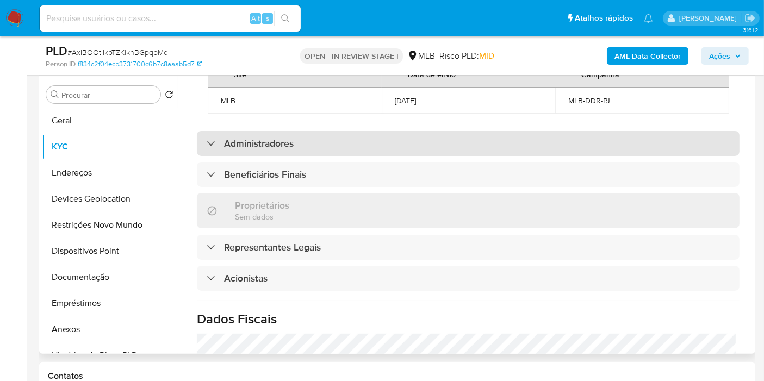
click at [311, 155] on div "Administradores" at bounding box center [468, 143] width 543 height 25
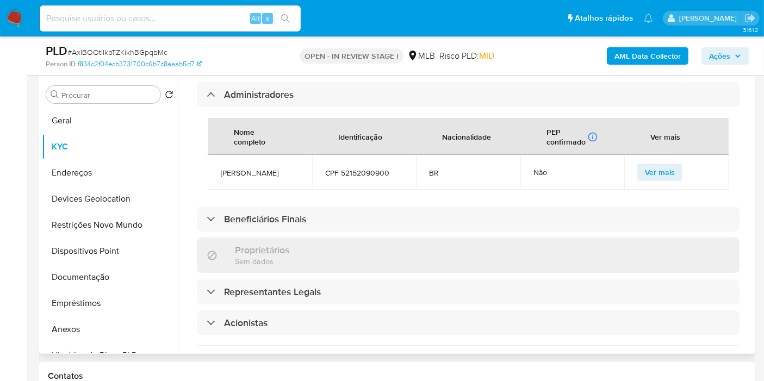
scroll to position [604, 0]
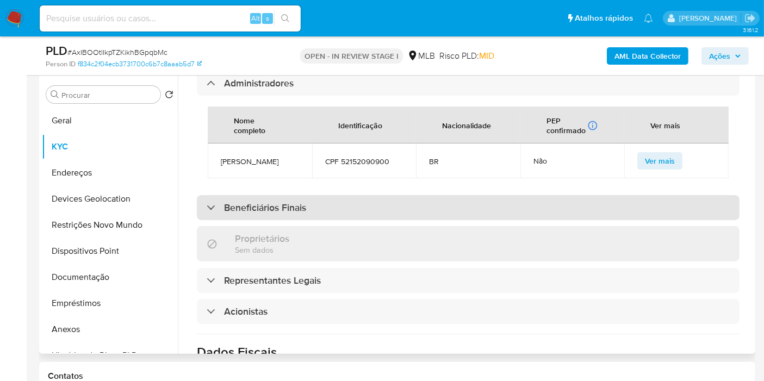
click at [276, 214] on h3 "Beneficiários Finais" at bounding box center [265, 208] width 82 height 12
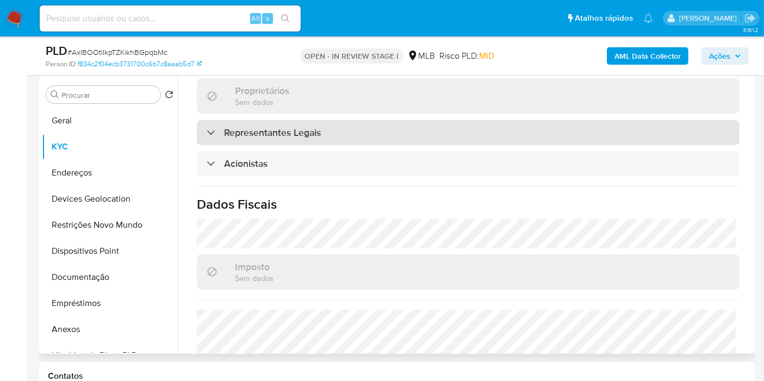
click at [281, 131] on h3 "Representantes Legais" at bounding box center [272, 133] width 97 height 12
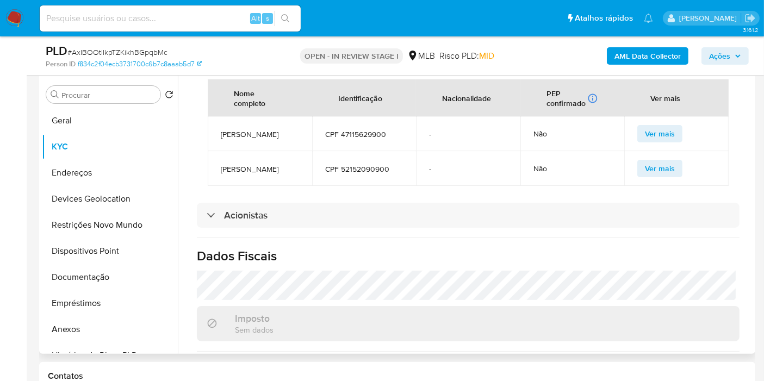
scroll to position [906, 0]
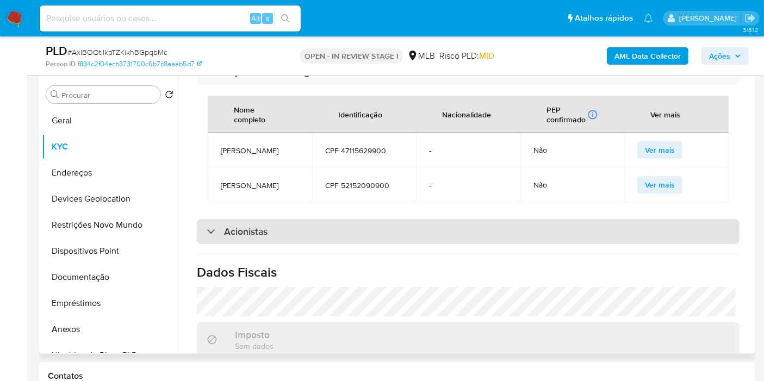
click at [245, 238] on h3 "Acionistas" at bounding box center [246, 232] width 44 height 12
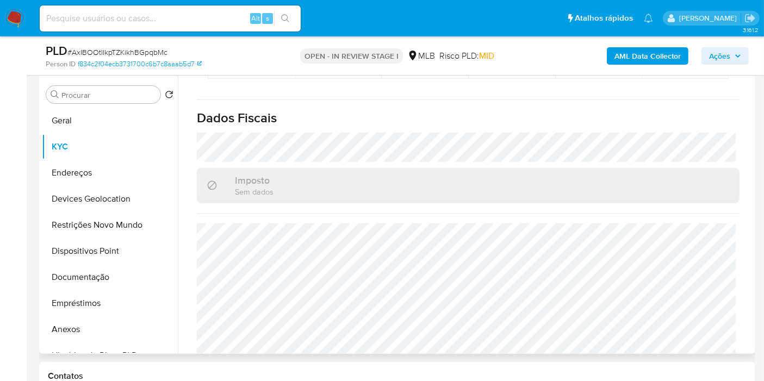
scroll to position [1246, 0]
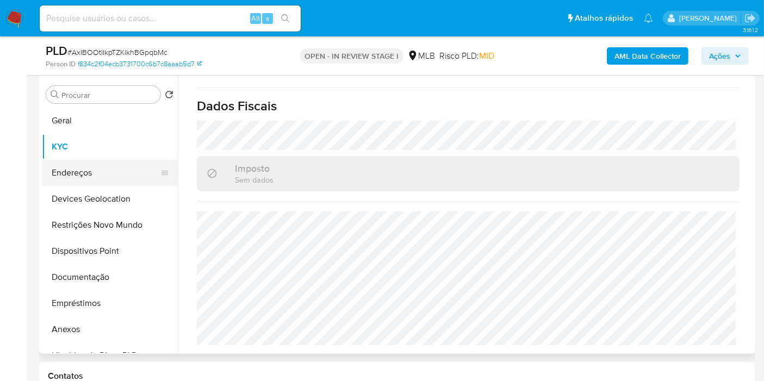
click at [115, 165] on button "Endereços" at bounding box center [105, 173] width 127 height 26
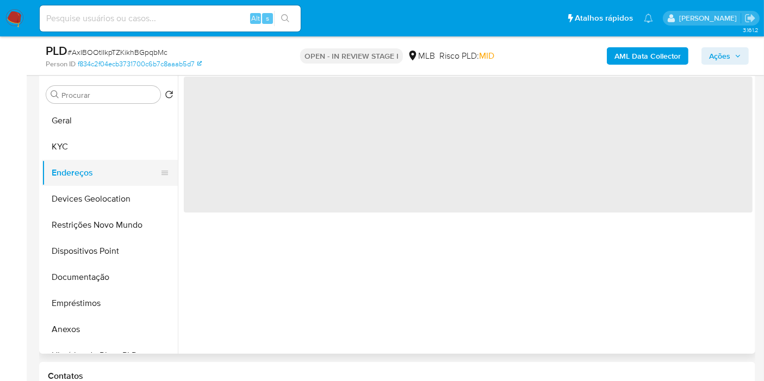
scroll to position [0, 0]
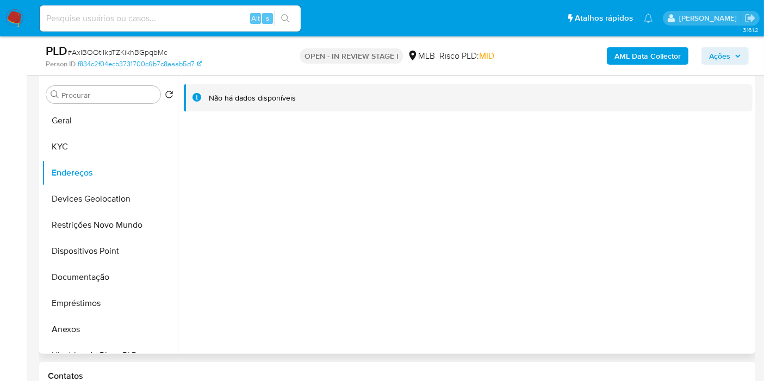
click at [672, 227] on div "Não há dados disponíveis" at bounding box center [465, 215] width 575 height 278
click at [118, 198] on button "Devices Geolocation" at bounding box center [105, 199] width 127 height 26
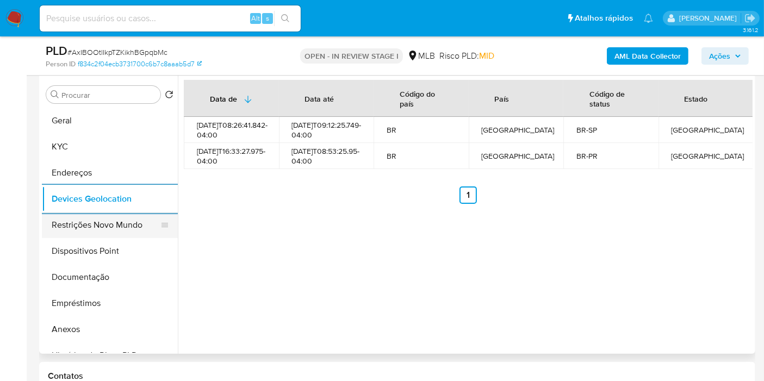
click at [118, 232] on button "Restrições Novo Mundo" at bounding box center [105, 225] width 127 height 26
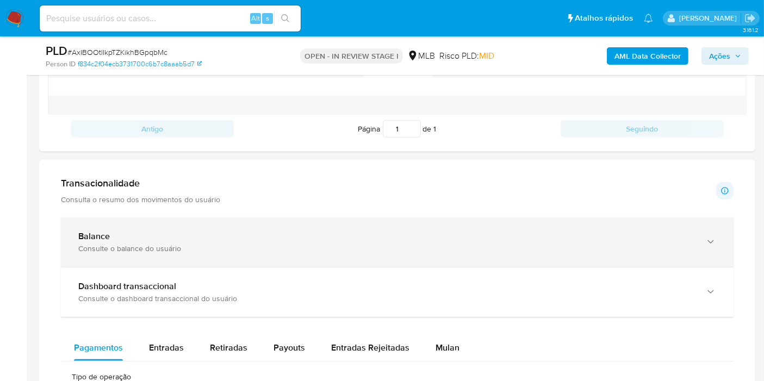
click at [110, 244] on div "Consulte o balance do usuário" at bounding box center [386, 249] width 616 height 10
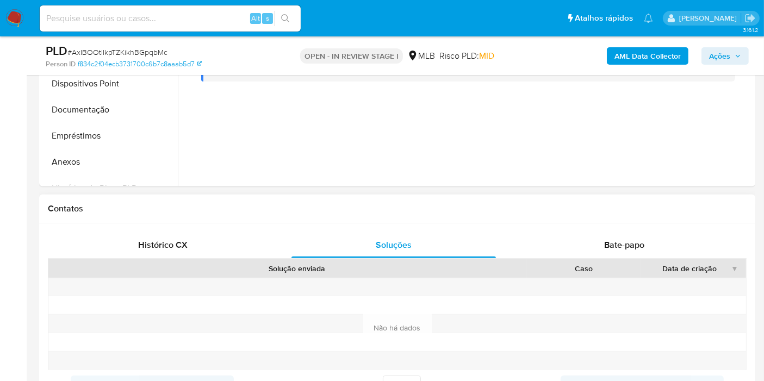
scroll to position [146, 0]
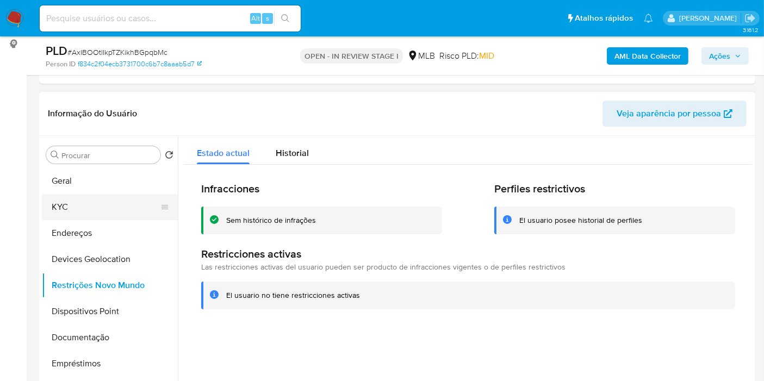
click at [82, 203] on button "KYC" at bounding box center [105, 207] width 127 height 26
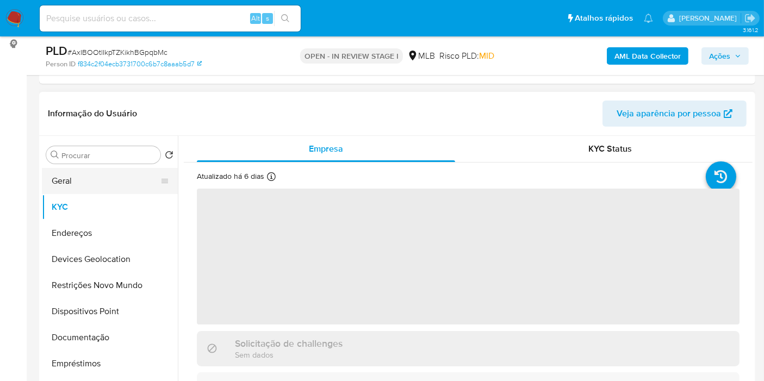
click at [92, 179] on button "Geral" at bounding box center [105, 181] width 127 height 26
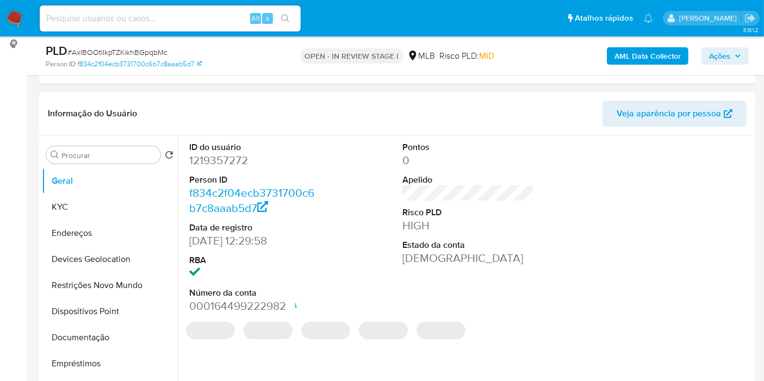
click at [225, 168] on dl "ID do usuário 1219357272 Person ID f834c2f04ecb3731700c6b7c8aaab5d7 Data de reg…" at bounding box center [255, 227] width 132 height 173
click at [222, 163] on dd "1219357272" at bounding box center [255, 160] width 132 height 15
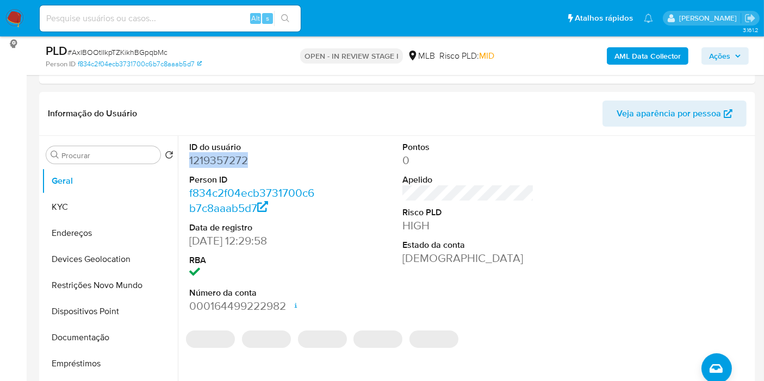
copy dd "1219357272"
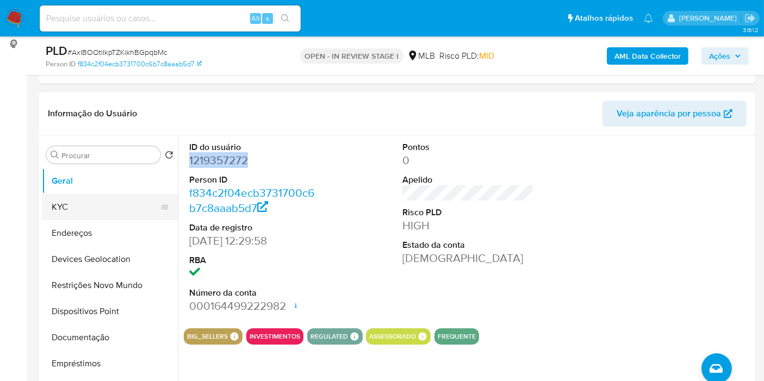
click at [77, 201] on button "KYC" at bounding box center [105, 207] width 127 height 26
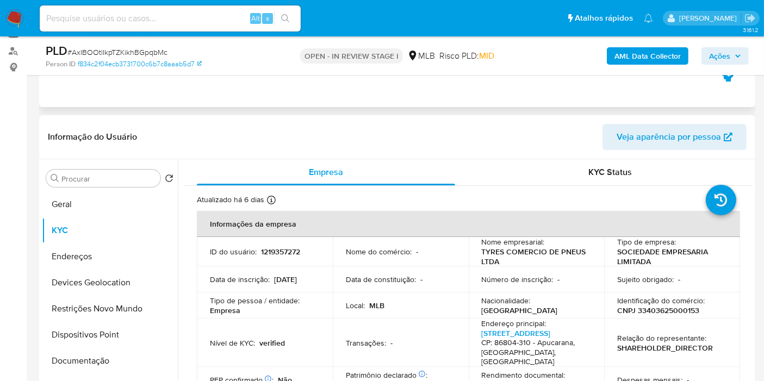
scroll to position [0, 0]
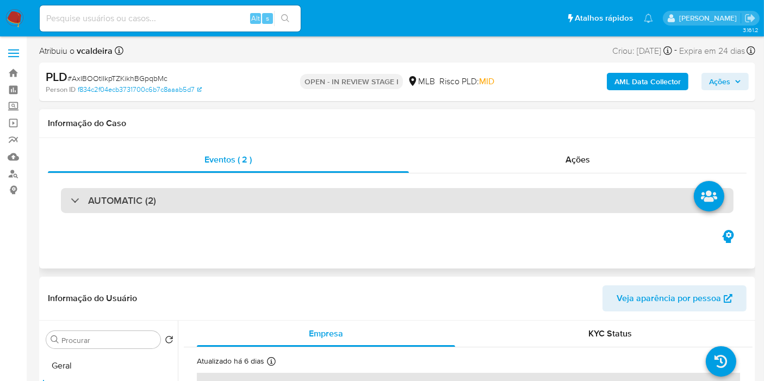
click at [137, 204] on h3 "AUTOMATIC (2)" at bounding box center [122, 201] width 68 height 12
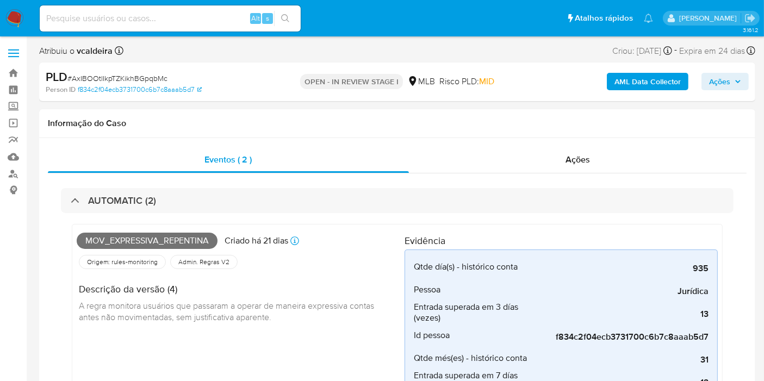
click at [149, 18] on input at bounding box center [170, 18] width 261 height 14
paste input "ntxIY4KgpFm0qzhshjaL3CVC"
type input "ntxIY4KgpFm0qzhshjaL3CVC"
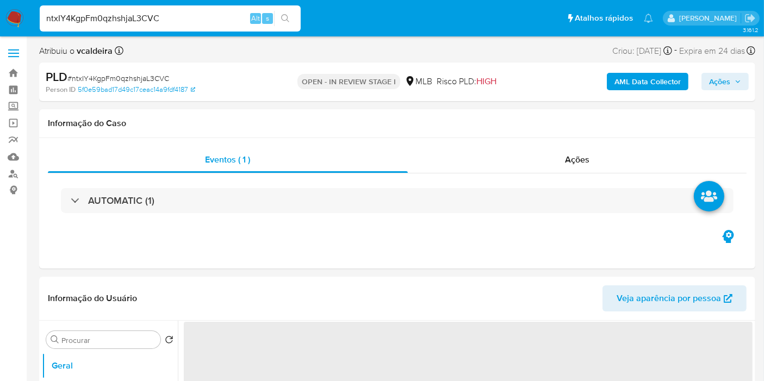
select select "10"
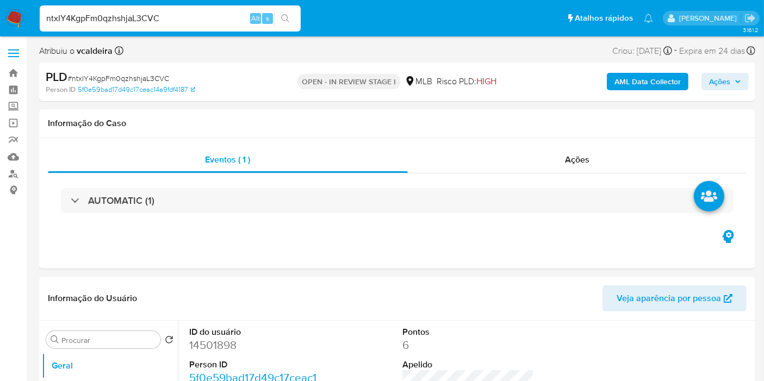
click at [144, 22] on input "ntxIY4KgpFm0qzhshjaL3CVC" at bounding box center [170, 18] width 261 height 14
paste input "GeL2c8FPd6CfvntfHb4tNeSS"
type input "GeL2c8FPd6CfvntfHb4tNeSS"
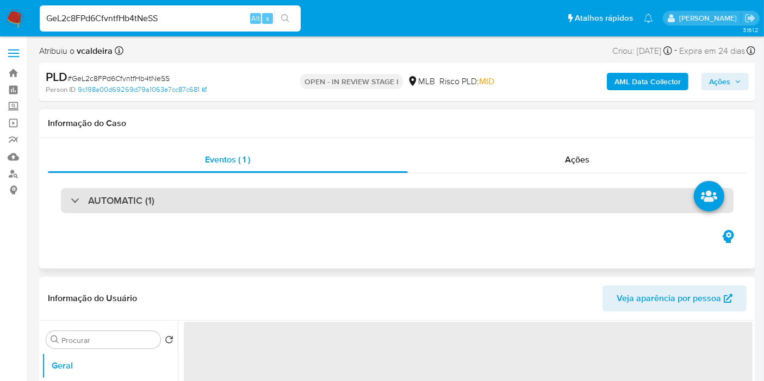
select select "10"
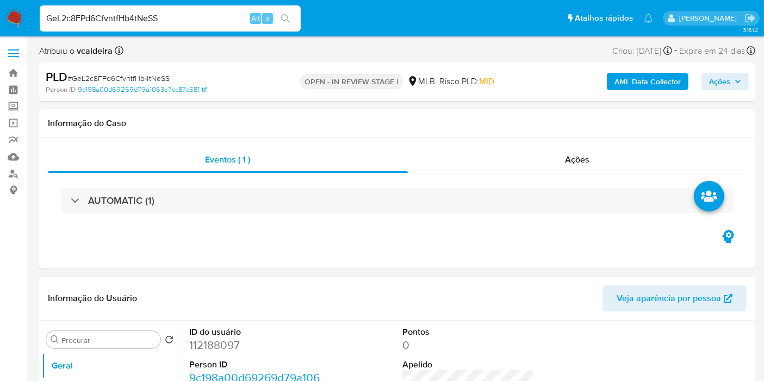
click at [204, 350] on dd "112188097" at bounding box center [255, 345] width 132 height 15
copy dd "112188097"
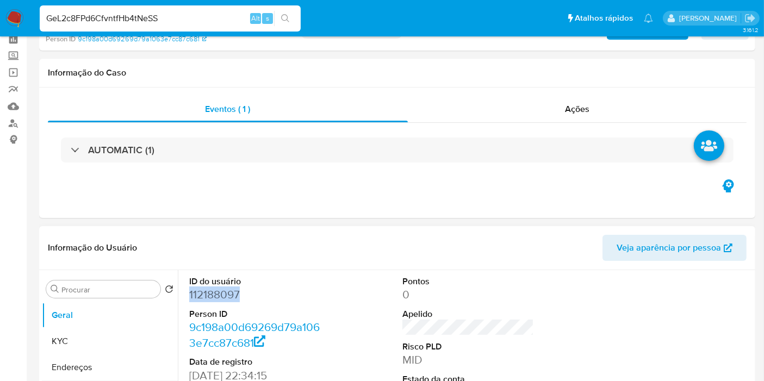
scroll to position [121, 0]
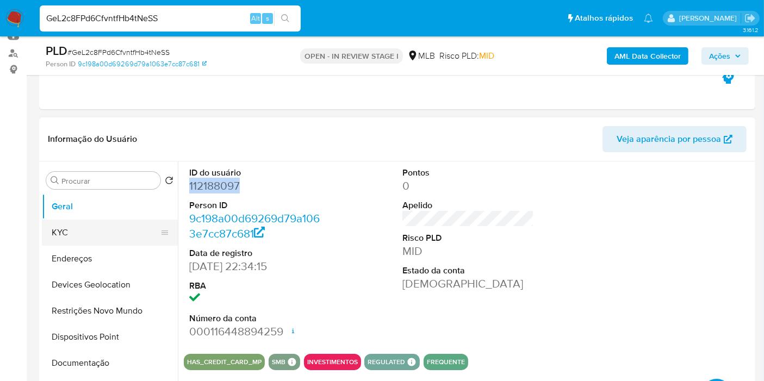
click at [88, 226] on button "KYC" at bounding box center [105, 233] width 127 height 26
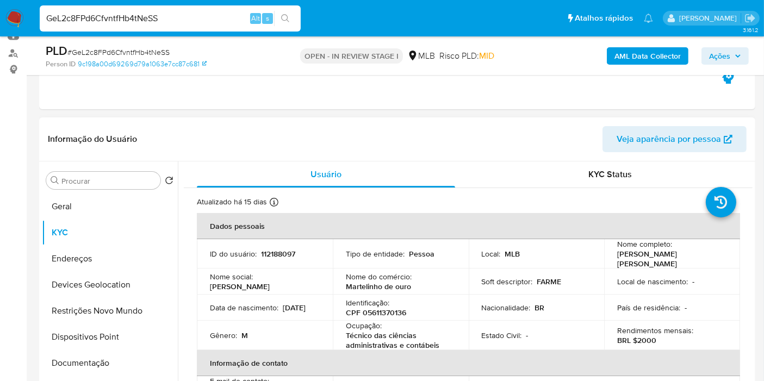
click at [387, 311] on p "CPF 05611370136" at bounding box center [376, 313] width 60 height 10
copy p "05611370136"
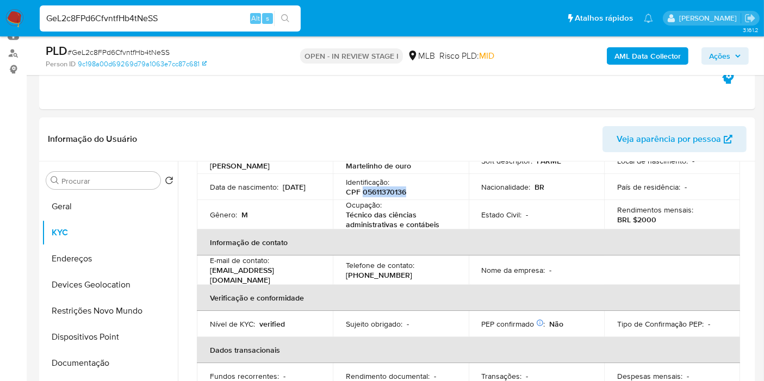
click at [723, 57] on span "Ações" at bounding box center [719, 55] width 21 height 17
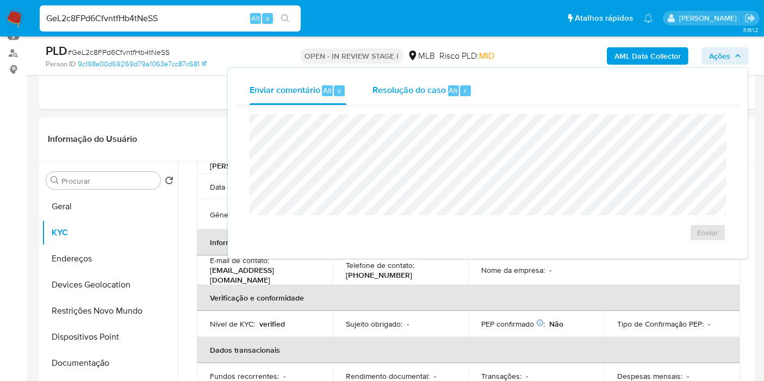
click at [399, 98] on div "Resolução do caso Alt r" at bounding box center [423, 91] width 100 height 28
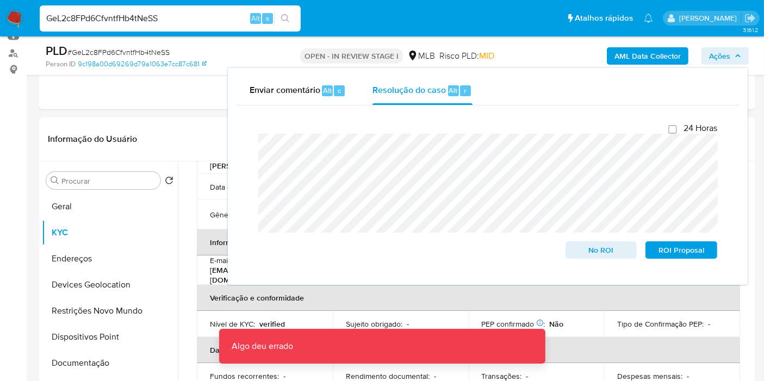
click at [80, 10] on div "GeL2c8FPd6CfvntfHb4tNeSS Alt s" at bounding box center [170, 18] width 261 height 26
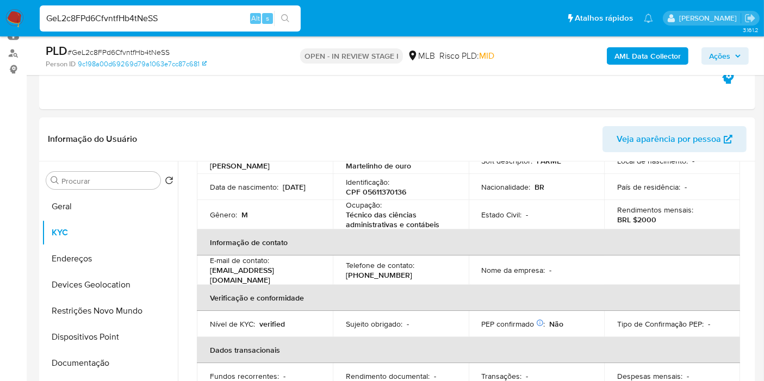
click at [73, 15] on input "GeL2c8FPd6CfvntfHb4tNeSS" at bounding box center [170, 18] width 261 height 14
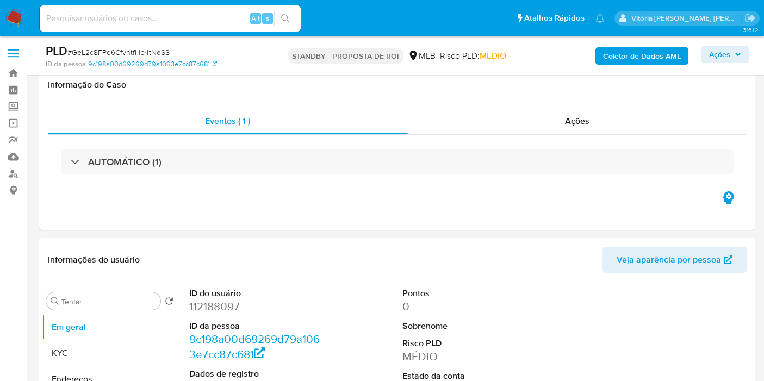
select select "10"
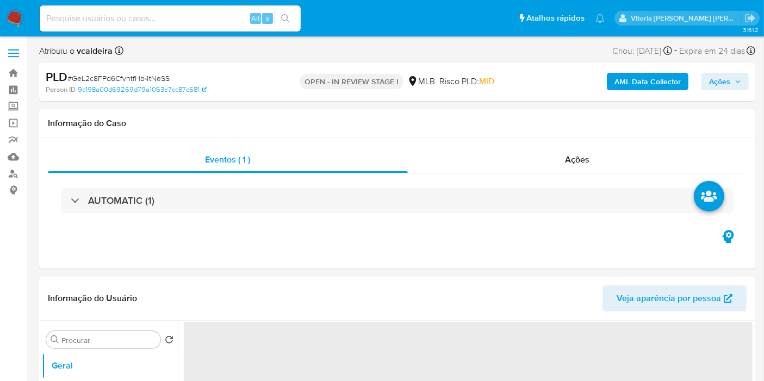
select select "10"
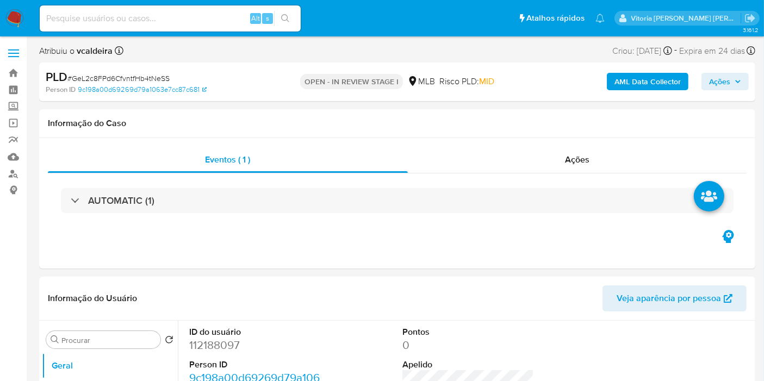
drag, startPoint x: 721, startPoint y: 85, endPoint x: 654, endPoint y: 91, distance: 66.6
click at [721, 84] on span "Ações" at bounding box center [719, 81] width 21 height 17
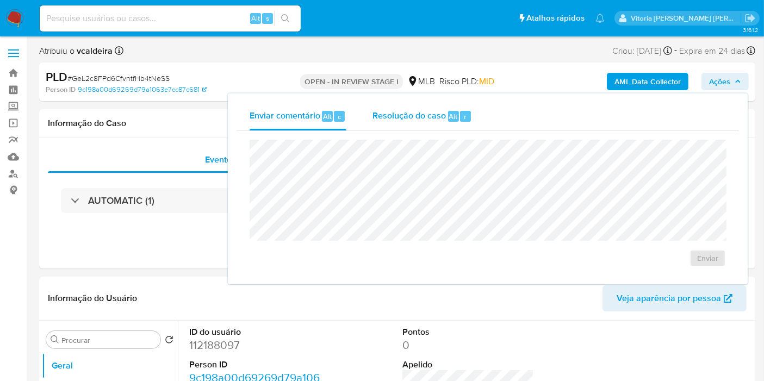
click at [380, 121] on span "Resolução do caso" at bounding box center [409, 116] width 73 height 13
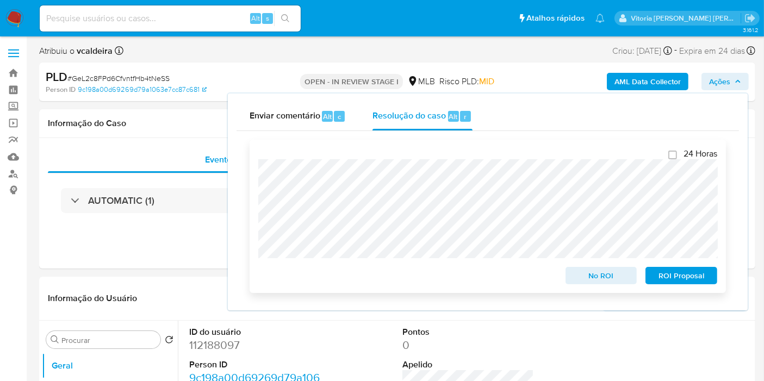
click at [672, 275] on span "ROI Proposal" at bounding box center [681, 275] width 57 height 15
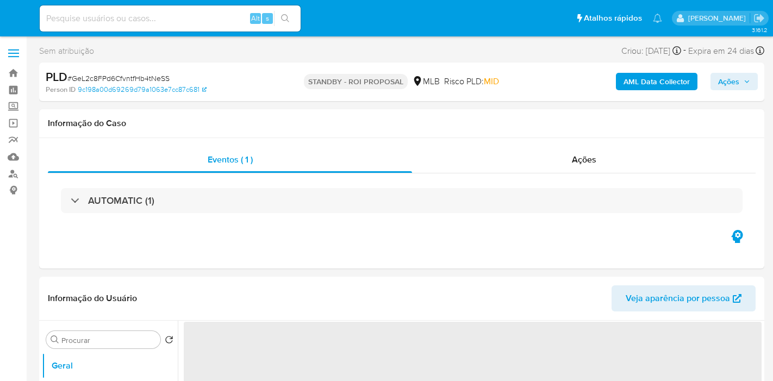
select select "10"
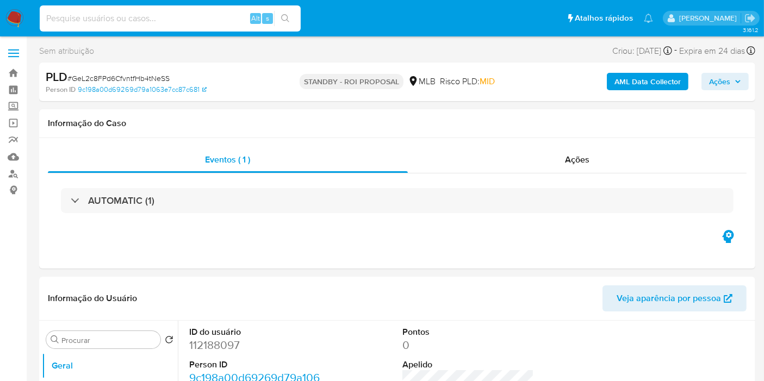
click at [148, 23] on input at bounding box center [170, 18] width 261 height 14
paste input "ntxIY4KgpFm0qzhshjaL3CVC"
type input "ntxIY4KgpFm0qzhshjaL3CVC"
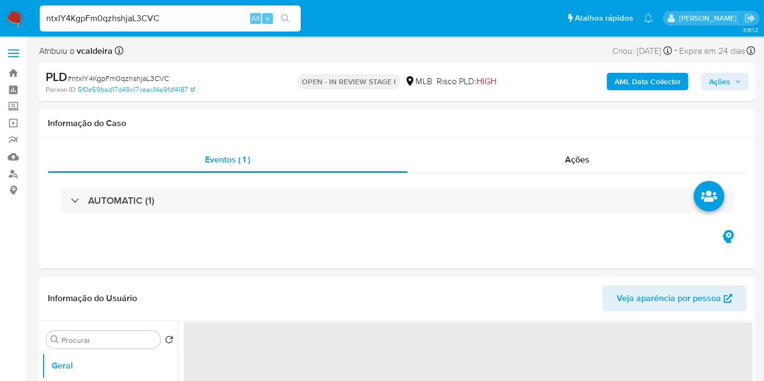
select select "10"
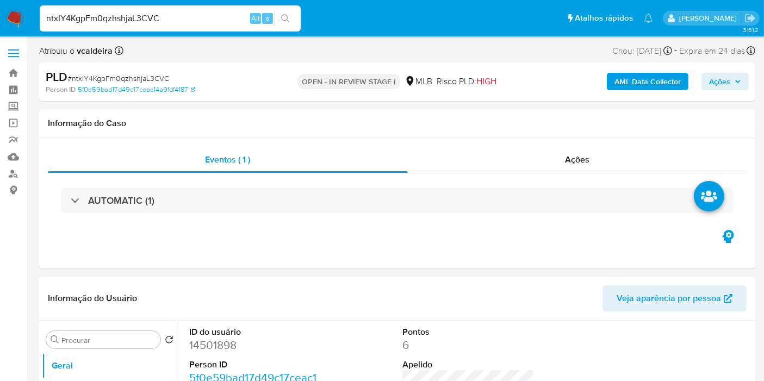
click at [213, 345] on dd "14501898" at bounding box center [255, 345] width 132 height 15
copy dd "14501898"
click at [88, 17] on input "ntxIY4KgpFm0qzhshjaL3CVC" at bounding box center [170, 18] width 261 height 14
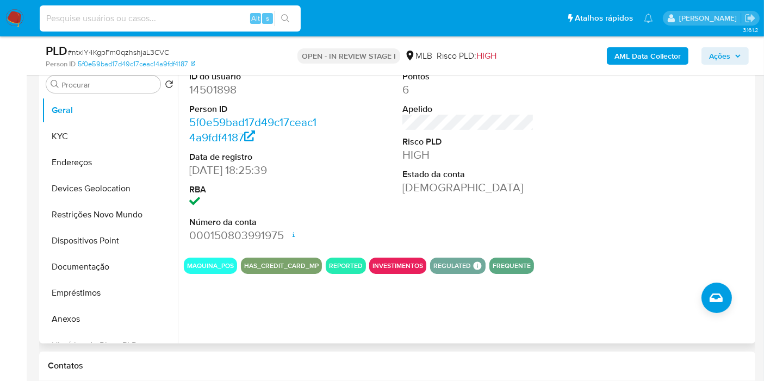
scroll to position [241, 0]
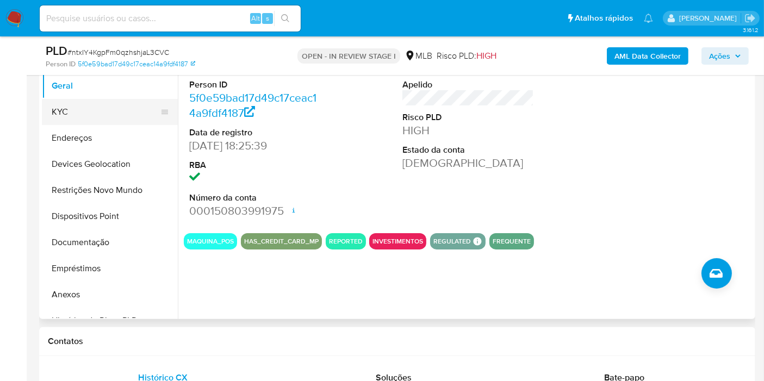
click at [57, 101] on button "KYC" at bounding box center [105, 112] width 127 height 26
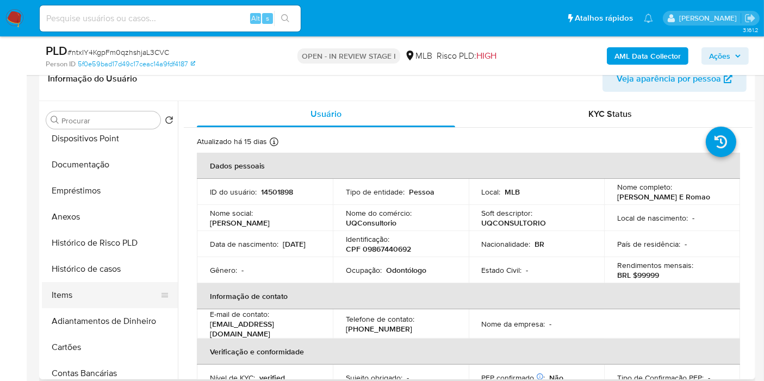
scroll to position [181, 0]
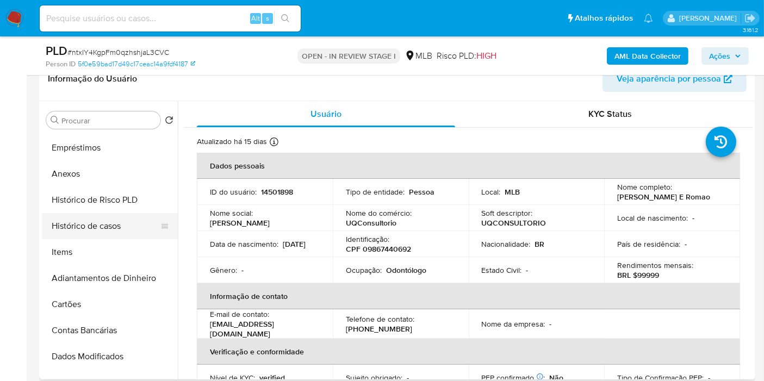
click at [99, 226] on button "Histórico de casos" at bounding box center [105, 226] width 127 height 26
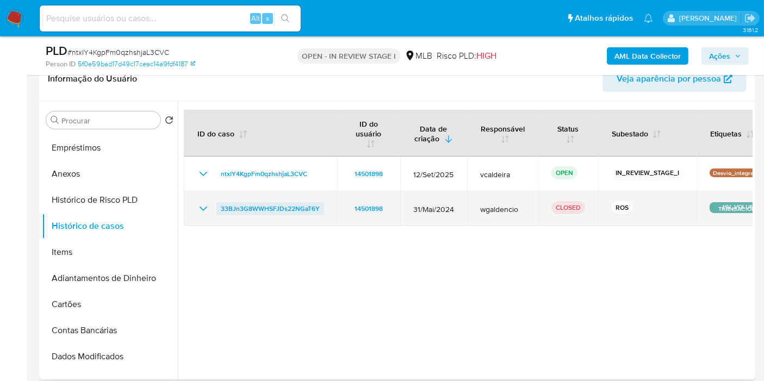
click at [244, 204] on span "33BJn3G8WWHSFJDs22NGaT6Y" at bounding box center [270, 208] width 99 height 13
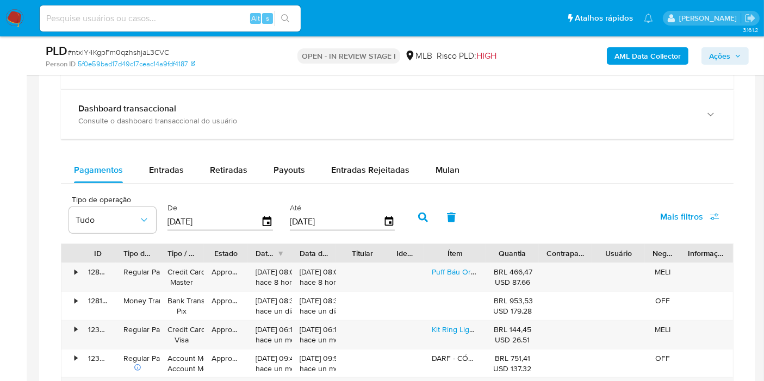
scroll to position [665, 0]
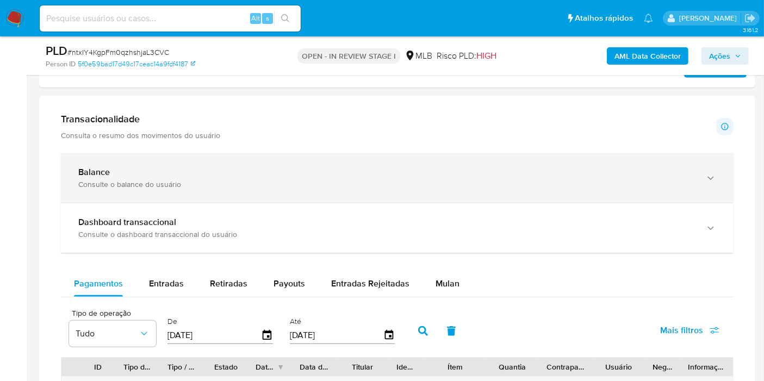
drag, startPoint x: 710, startPoint y: 173, endPoint x: 658, endPoint y: 171, distance: 51.7
click at [710, 173] on icon "button" at bounding box center [710, 178] width 11 height 11
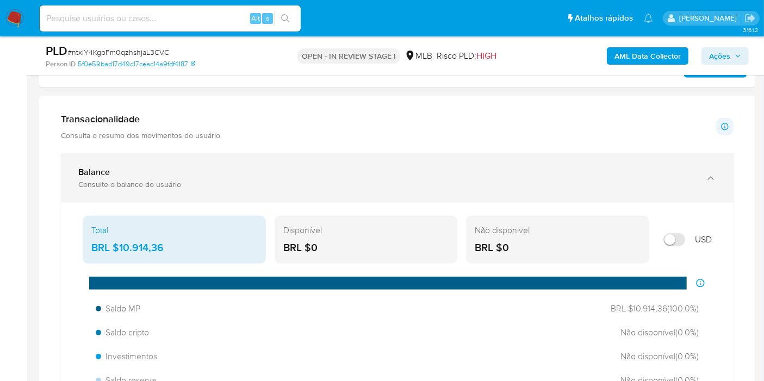
click at [712, 173] on icon "button" at bounding box center [710, 178] width 11 height 11
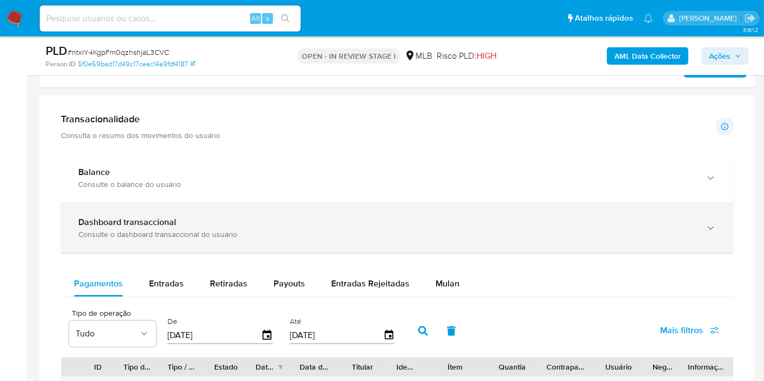
click at [707, 224] on icon "button" at bounding box center [710, 228] width 11 height 11
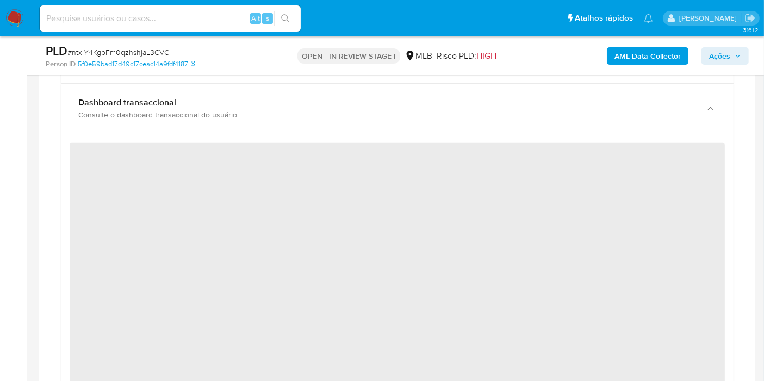
scroll to position [785, 0]
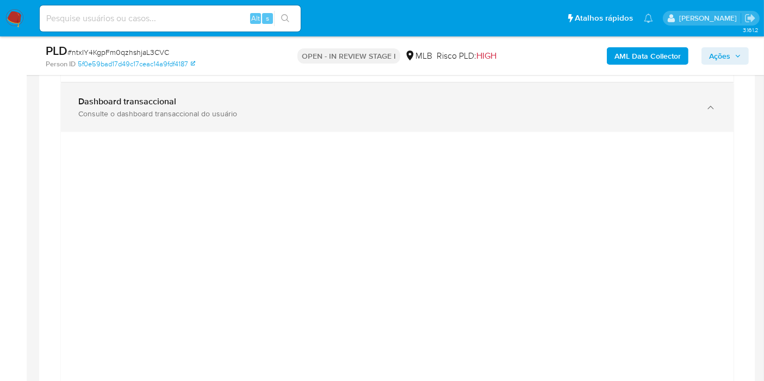
click at [708, 107] on icon "button" at bounding box center [710, 107] width 11 height 11
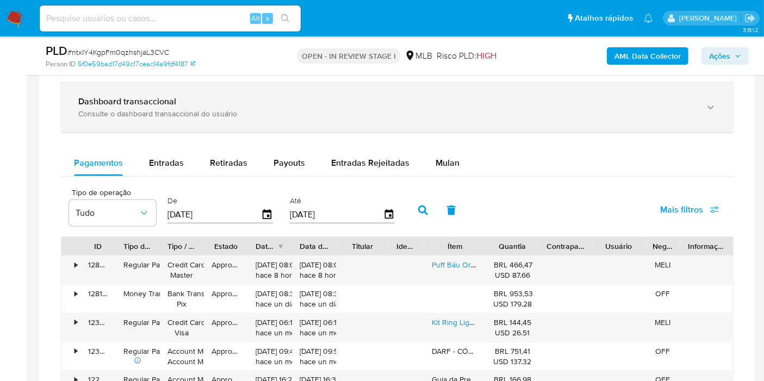
click at [708, 107] on icon "button" at bounding box center [710, 107] width 11 height 11
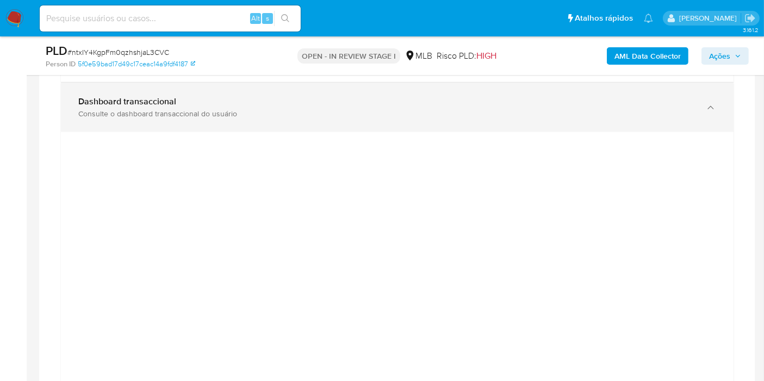
click at [718, 106] on div "Dashboard transaccional Consulte o dashboard transaccional do usuário" at bounding box center [397, 107] width 673 height 49
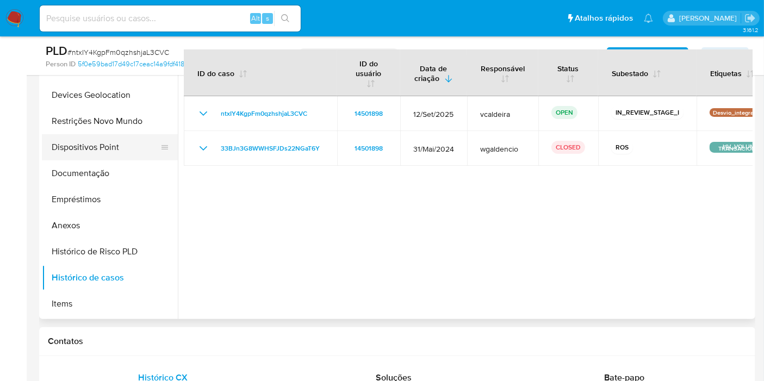
scroll to position [0, 0]
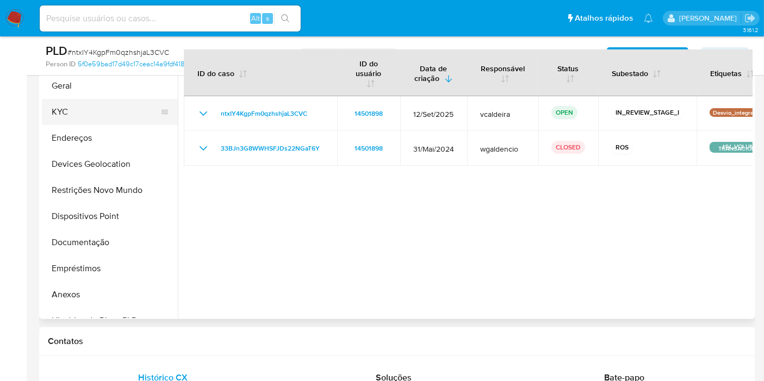
click at [82, 115] on button "KYC" at bounding box center [105, 112] width 127 height 26
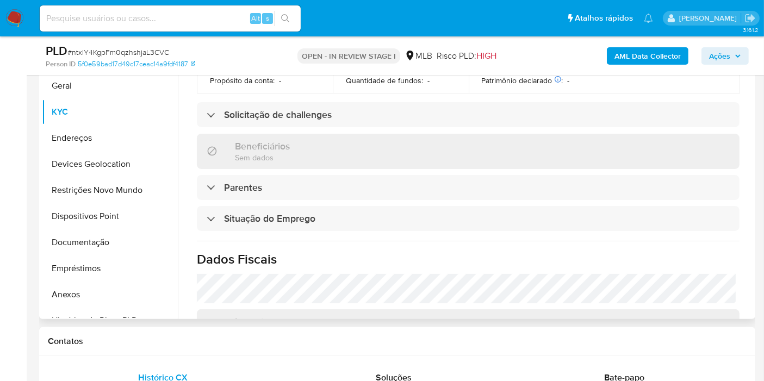
scroll to position [497, 0]
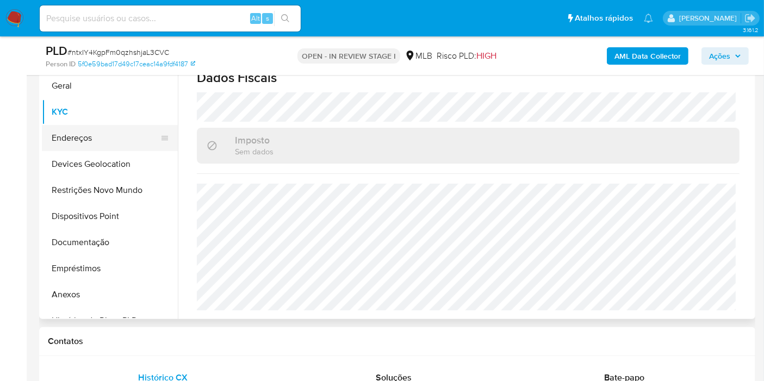
click at [83, 137] on button "Endereços" at bounding box center [105, 138] width 127 height 26
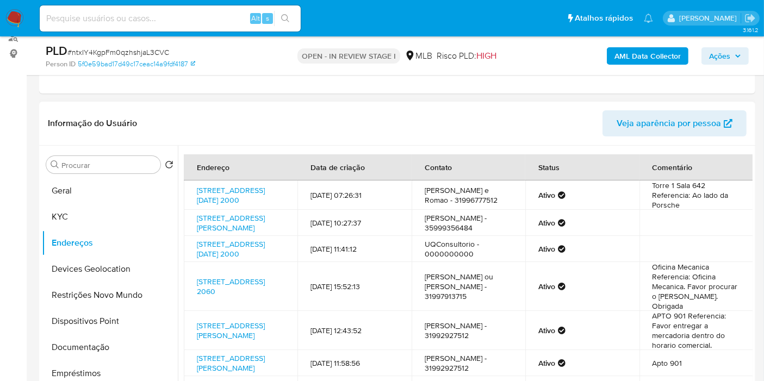
scroll to position [121, 0]
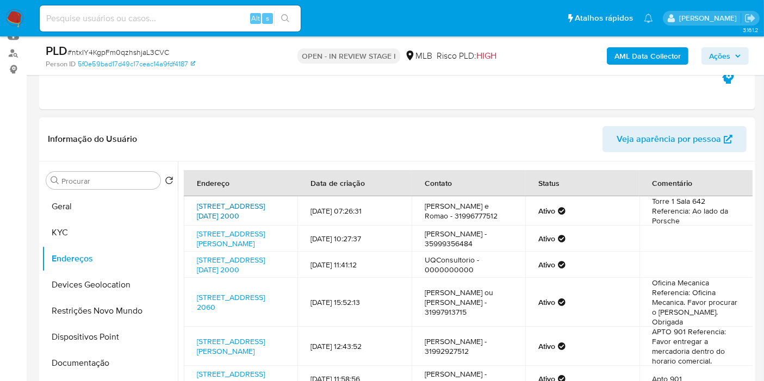
click at [238, 215] on link "Avenida Raja Gabaglia 2000, Belo Horizonte, Minas Gerais, 30494170, Brasil 2000" at bounding box center [231, 211] width 68 height 21
click at [225, 249] on link "Rua Maria Aparecida Costa 39, Ribeirão Vermelho, Minas Gerais, 37264000, Brasil…" at bounding box center [231, 238] width 68 height 21
click at [86, 237] on button "KYC" at bounding box center [105, 233] width 127 height 26
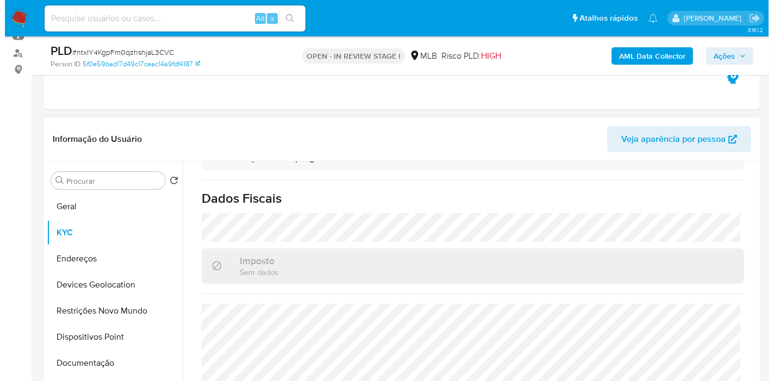
scroll to position [497, 0]
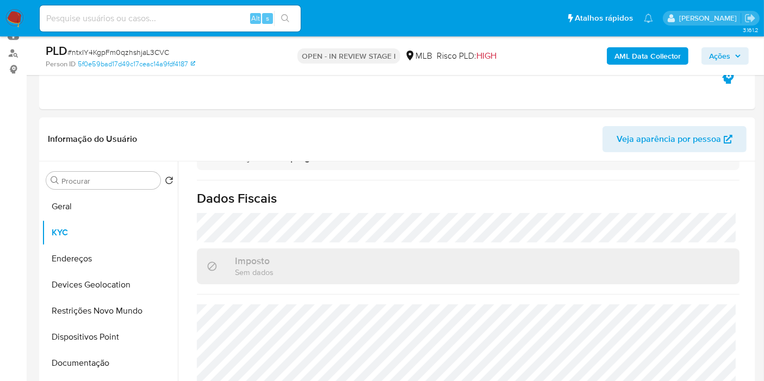
click at [644, 52] on b "AML Data Collector" at bounding box center [648, 55] width 66 height 17
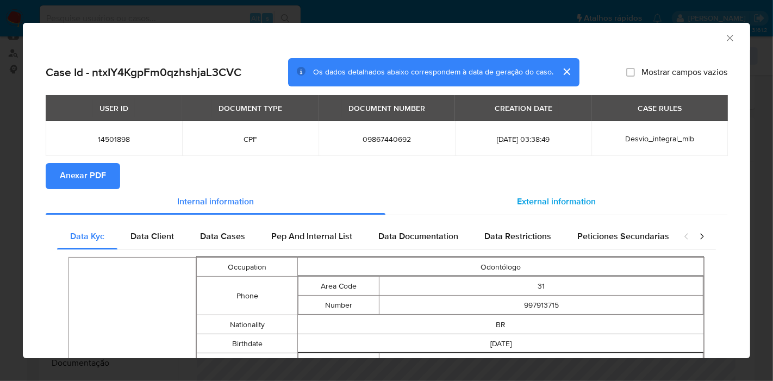
click at [558, 200] on span "External information" at bounding box center [556, 202] width 79 height 13
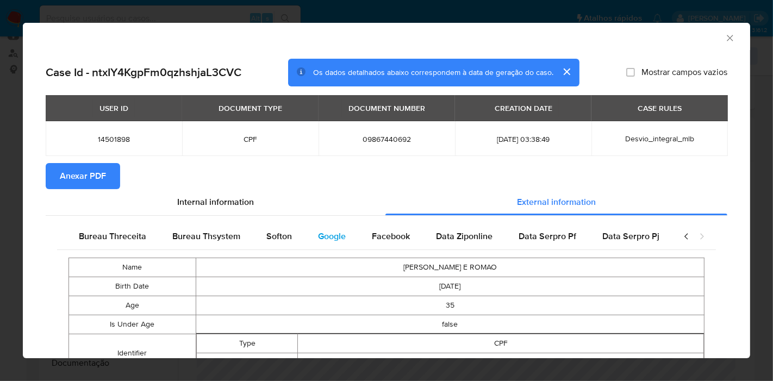
click at [335, 235] on span "Google" at bounding box center [332, 236] width 28 height 13
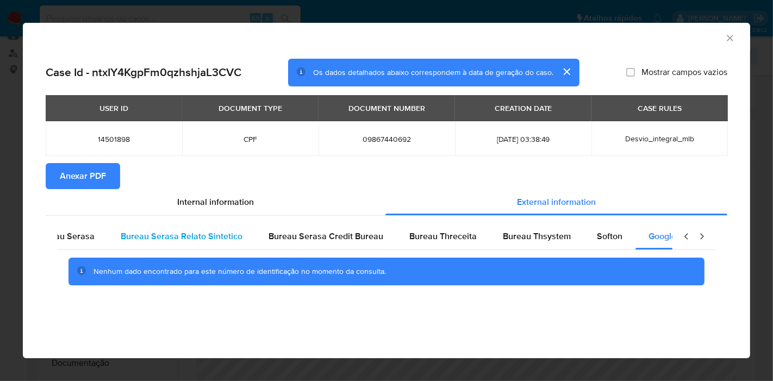
scroll to position [0, 0]
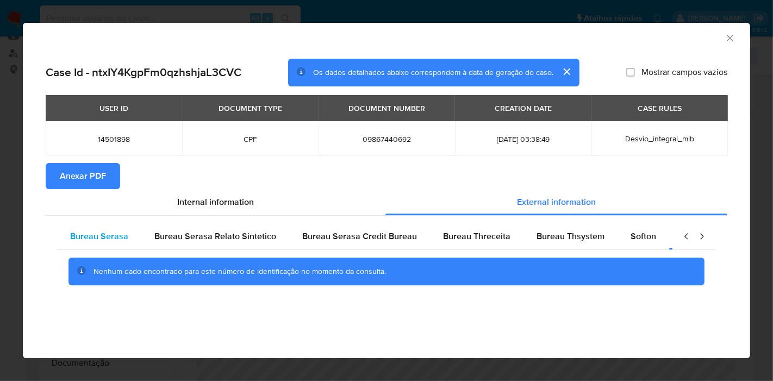
click at [113, 235] on span "Bureau Serasa" at bounding box center [99, 236] width 58 height 13
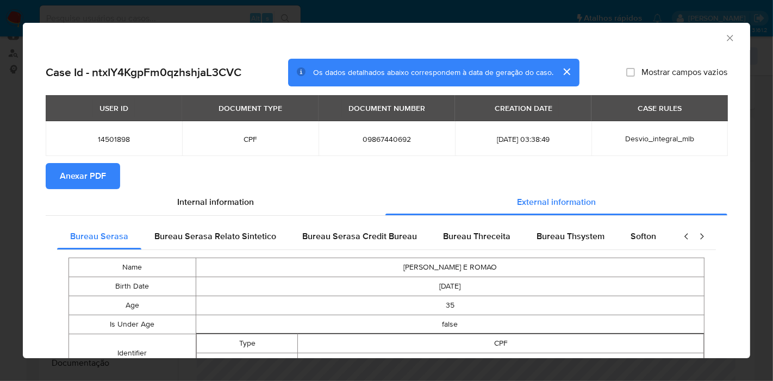
click at [101, 181] on span "Anexar PDF" at bounding box center [83, 176] width 46 height 24
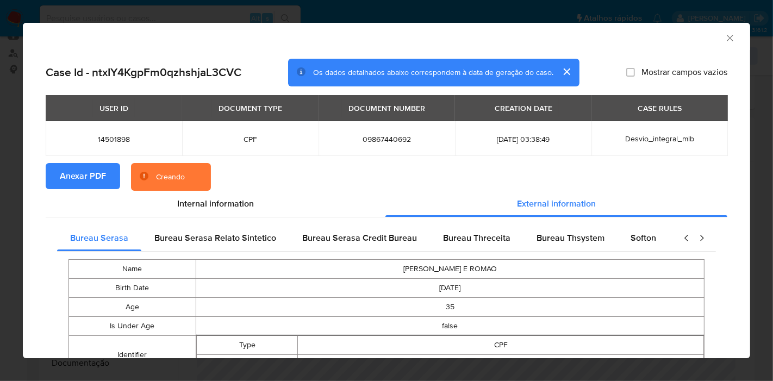
click at [725, 43] on icon "Fechar a janela" at bounding box center [730, 38] width 11 height 11
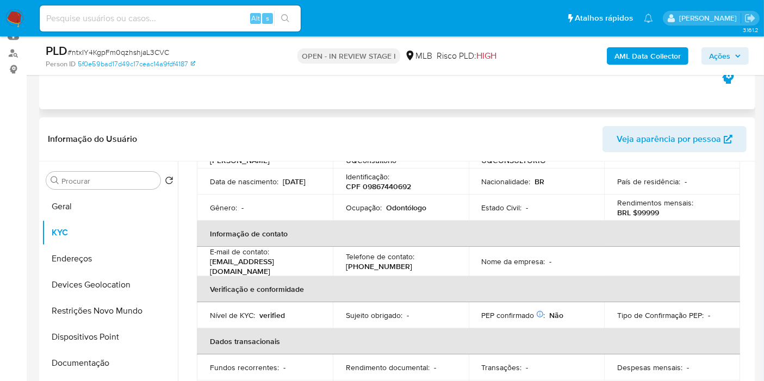
scroll to position [14, 0]
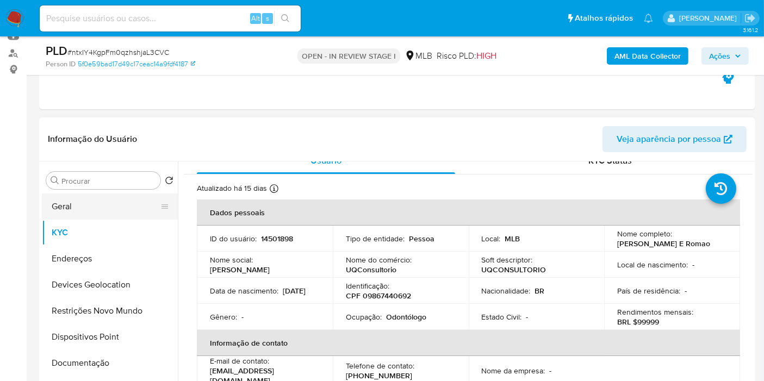
click at [73, 204] on button "Geral" at bounding box center [105, 207] width 127 height 26
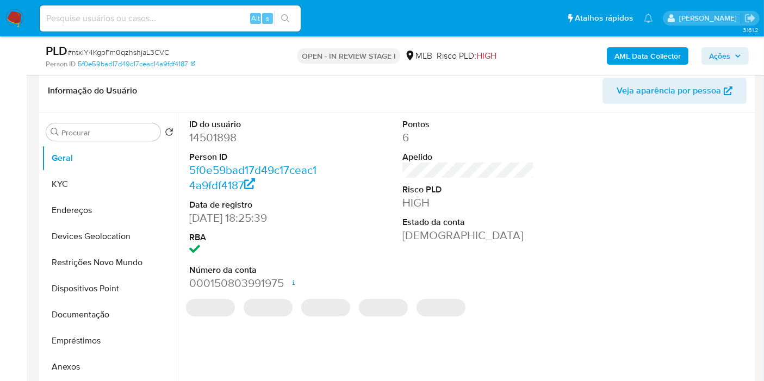
scroll to position [171, 0]
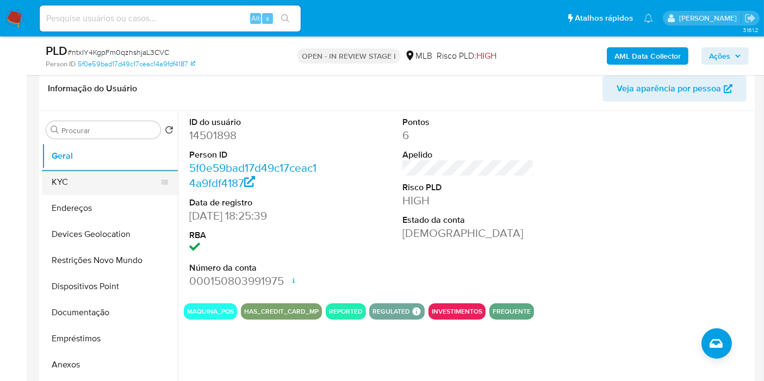
click at [51, 176] on button "KYC" at bounding box center [105, 182] width 127 height 26
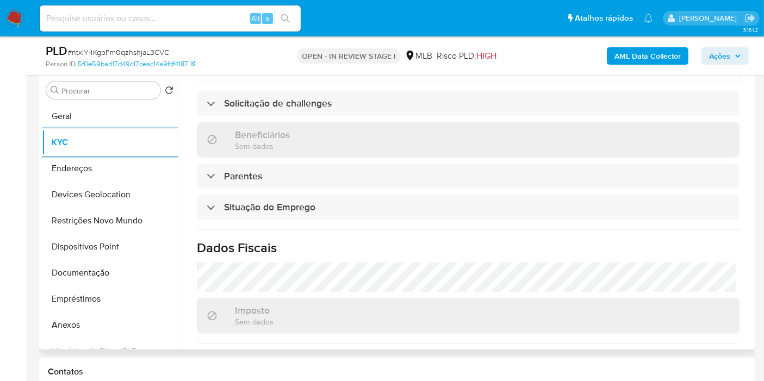
scroll to position [483, 0]
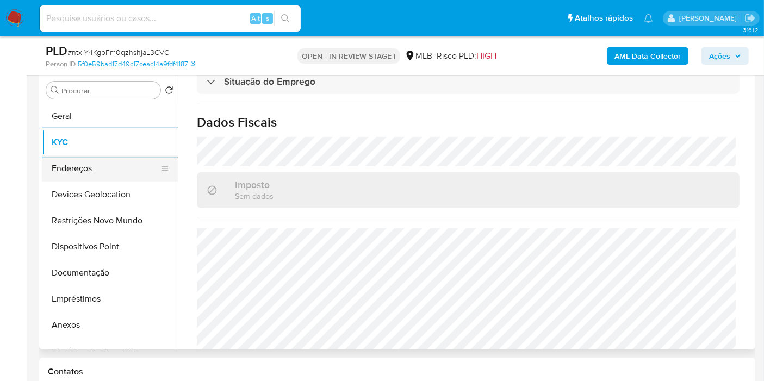
click at [67, 167] on button "Endereços" at bounding box center [105, 169] width 127 height 26
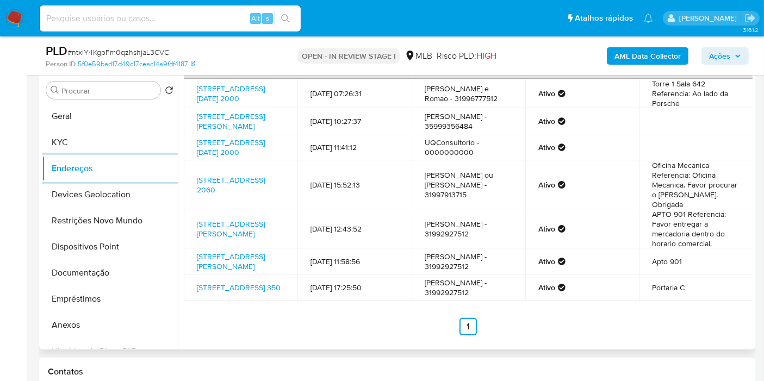
scroll to position [89, 0]
click at [103, 189] on button "Devices Geolocation" at bounding box center [105, 195] width 127 height 26
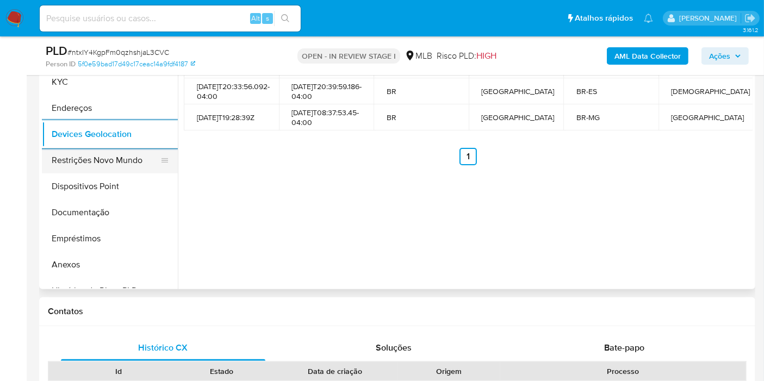
click at [116, 161] on button "Restrições Novo Mundo" at bounding box center [105, 160] width 127 height 26
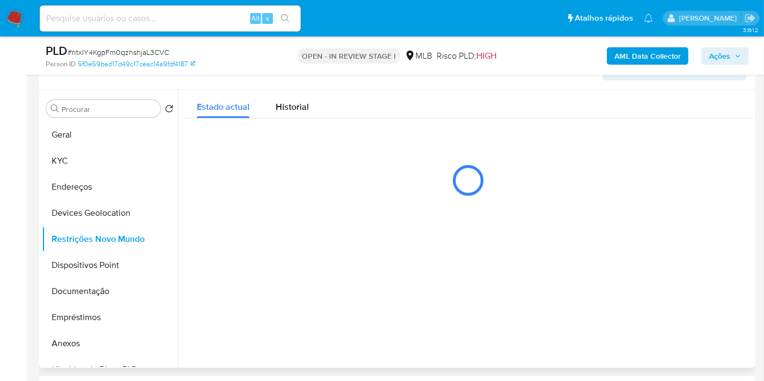
scroll to position [211, 0]
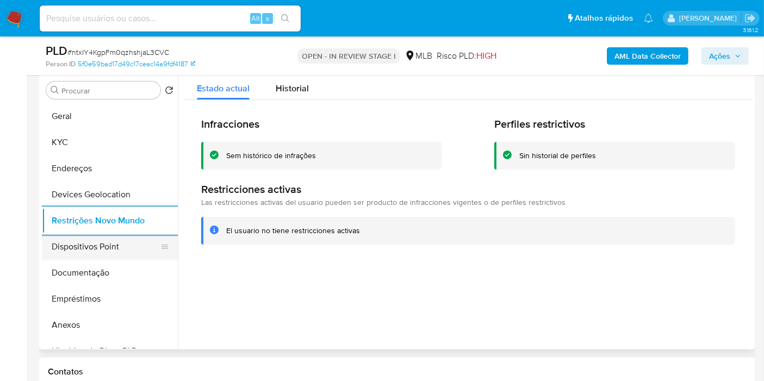
click at [110, 243] on button "Dispositivos Point" at bounding box center [105, 247] width 127 height 26
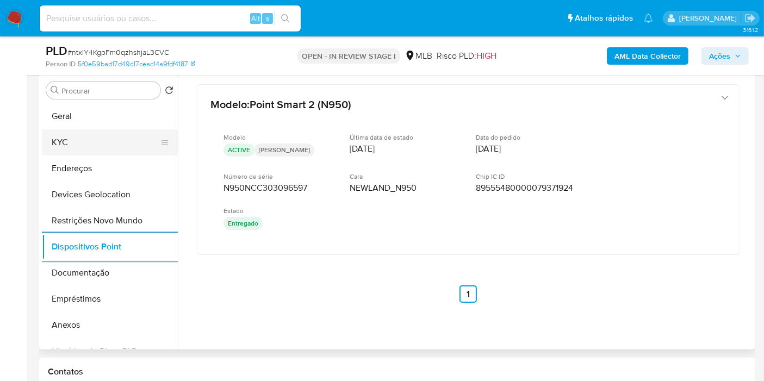
click at [90, 140] on button "KYC" at bounding box center [105, 142] width 127 height 26
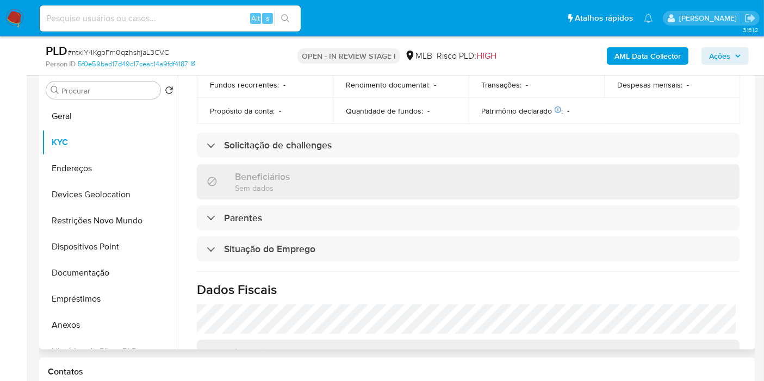
scroll to position [497, 0]
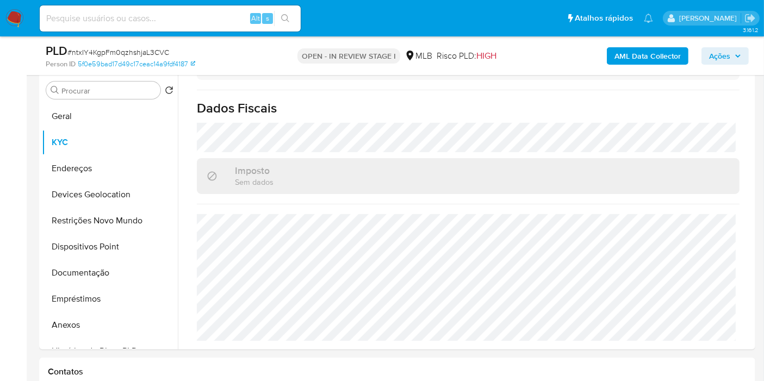
click at [725, 57] on span "Ações" at bounding box center [719, 55] width 21 height 17
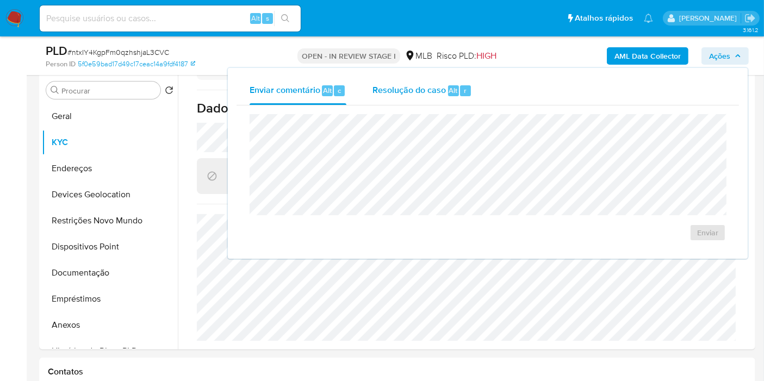
click at [436, 93] on span "Resolução do caso" at bounding box center [409, 90] width 73 height 13
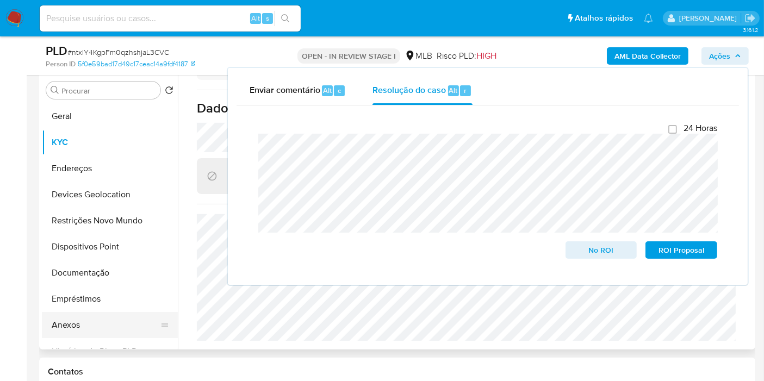
click at [73, 318] on button "Anexos" at bounding box center [105, 325] width 127 height 26
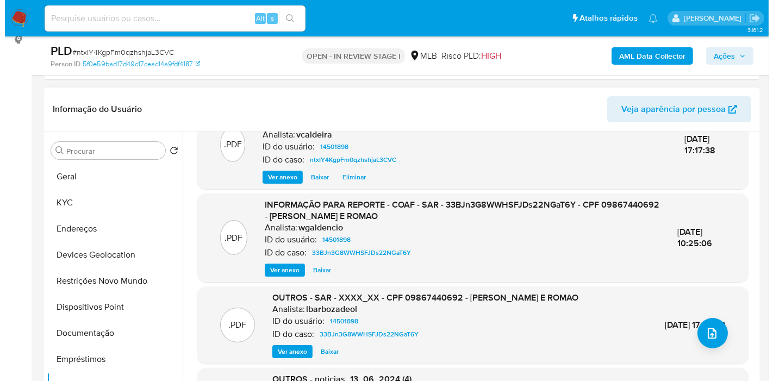
scroll to position [0, 0]
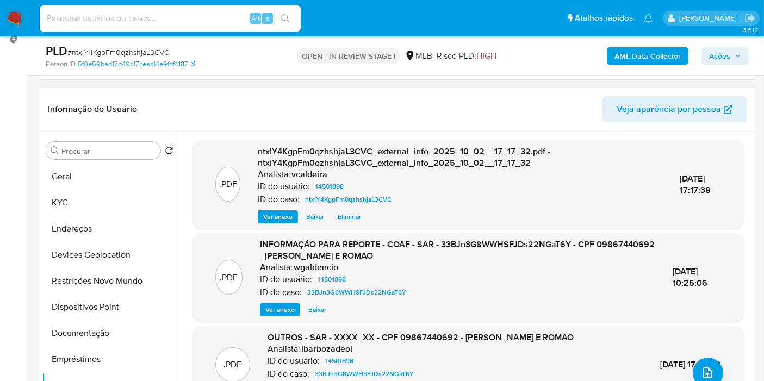
click at [393, 102] on header "Informação do Usuário Veja aparência por pessoa" at bounding box center [397, 109] width 699 height 26
click at [728, 57] on span "Ações" at bounding box center [719, 55] width 21 height 17
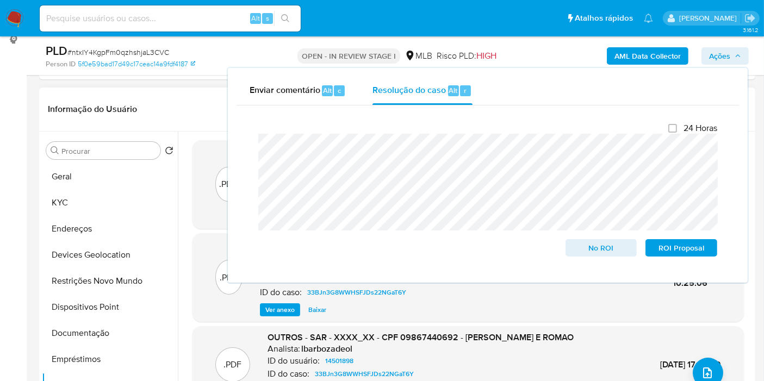
click at [188, 109] on header "Informação do Usuário Veja aparência por pessoa" at bounding box center [397, 109] width 699 height 26
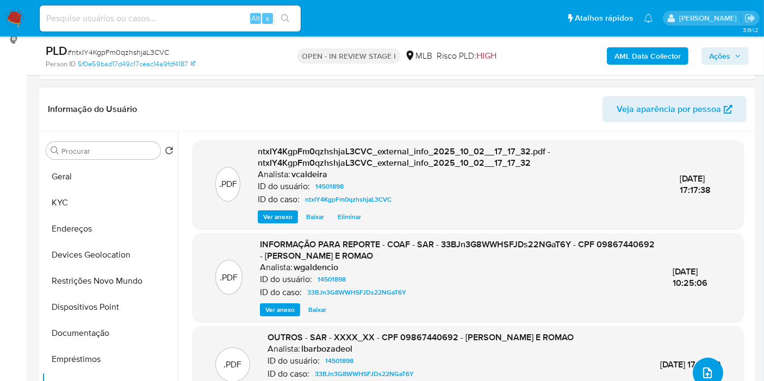
click at [701, 370] on icon "upload-file" at bounding box center [707, 373] width 13 height 13
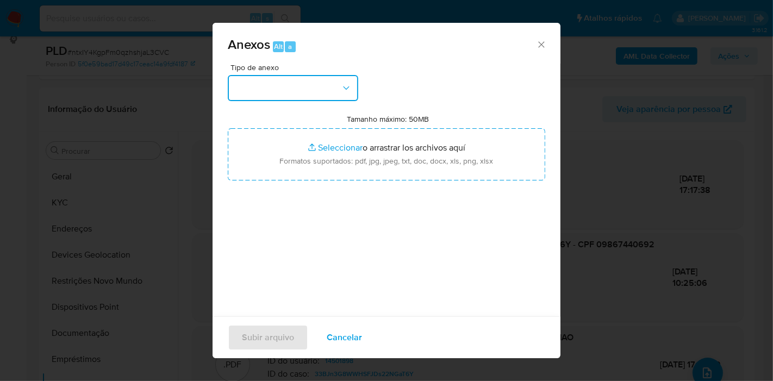
click at [308, 93] on button "button" at bounding box center [293, 88] width 131 height 26
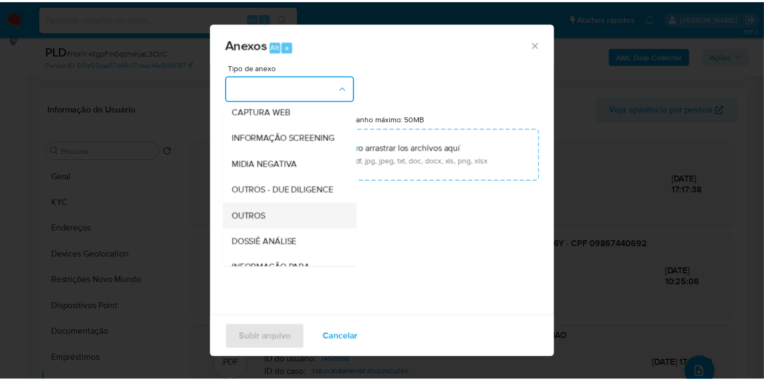
scroll to position [121, 0]
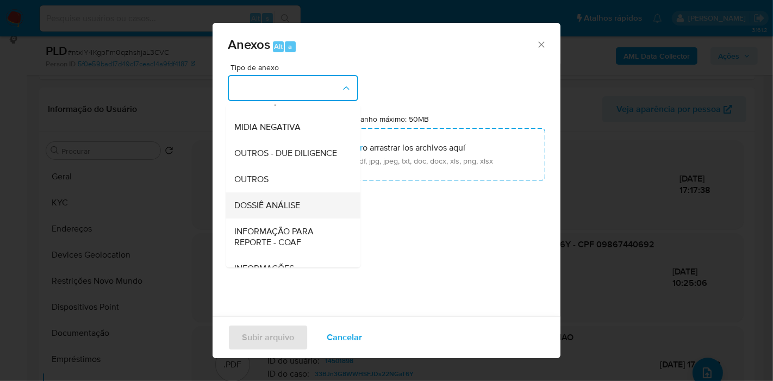
click at [286, 211] on span "DOSSIÊ ANÁLISE" at bounding box center [267, 205] width 66 height 11
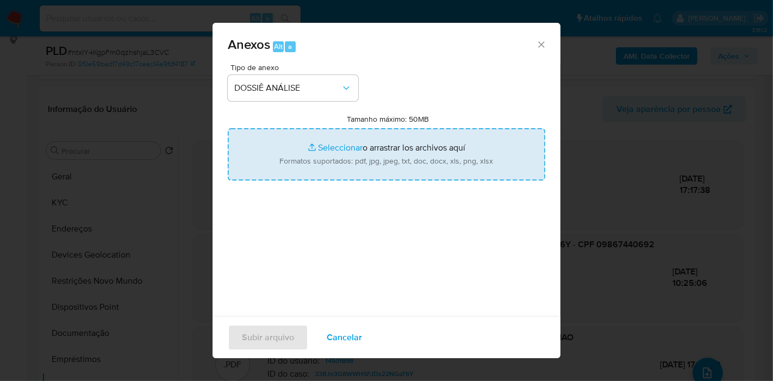
click at [352, 137] on input "Tamanho máximo: 50MB Seleccionar archivos" at bounding box center [387, 154] width 318 height 52
type input "C:\fakepath\2º SAR - (XXX) - CPF 09867440692 - URSULA QUEIROZ CUNHA E ROMAO.pdf"
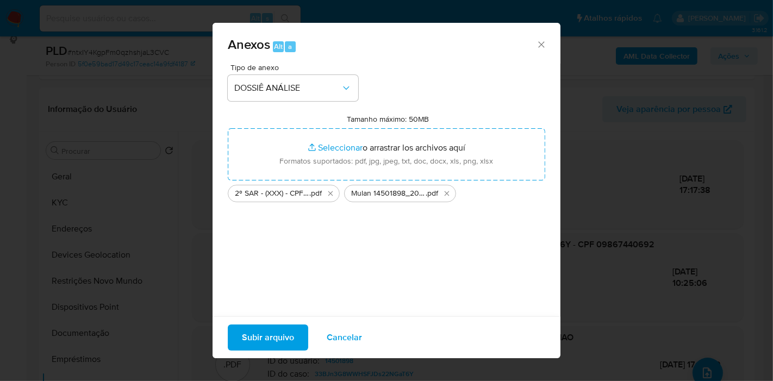
click at [265, 340] on span "Subir arquivo" at bounding box center [268, 338] width 52 height 24
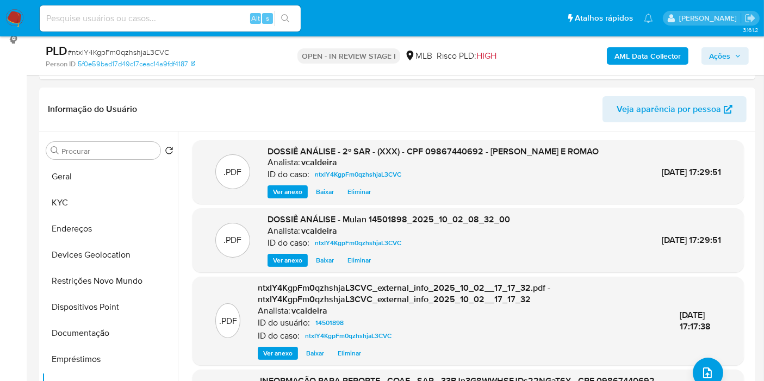
click at [718, 55] on span "Ações" at bounding box center [719, 55] width 21 height 17
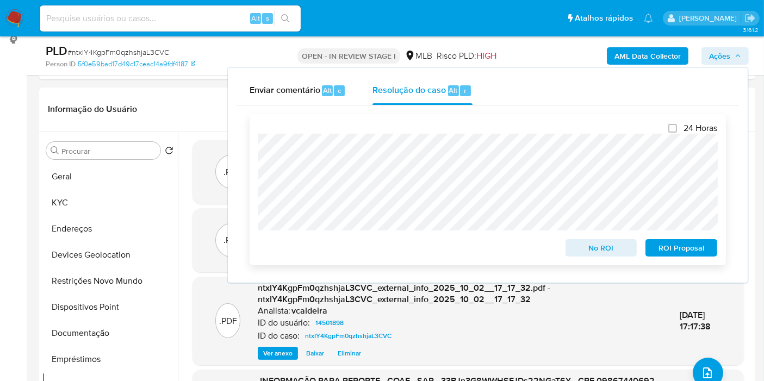
click at [679, 251] on span "ROI Proposal" at bounding box center [681, 247] width 57 height 15
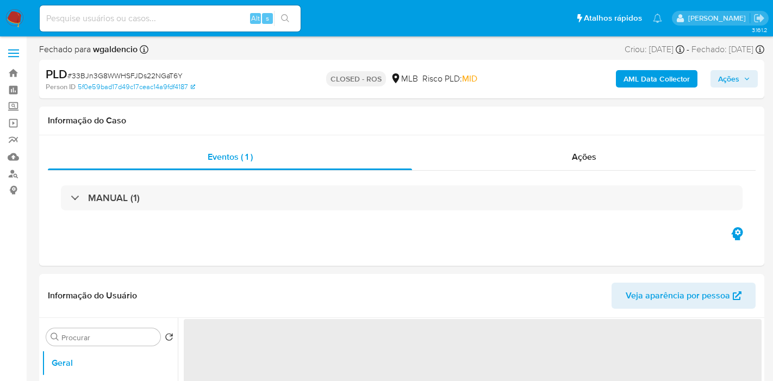
select select "10"
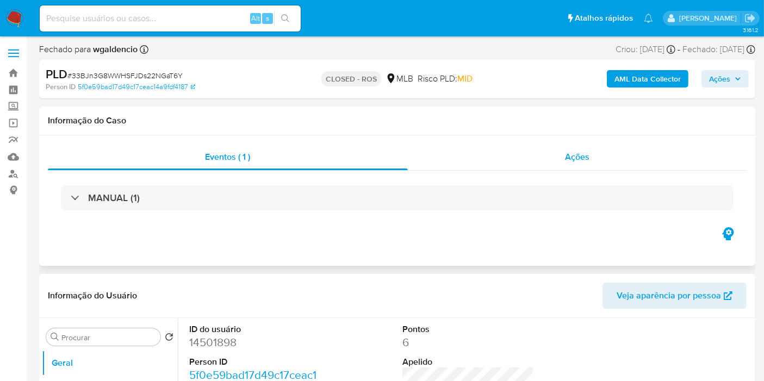
click at [572, 153] on span "Ações" at bounding box center [577, 157] width 24 height 13
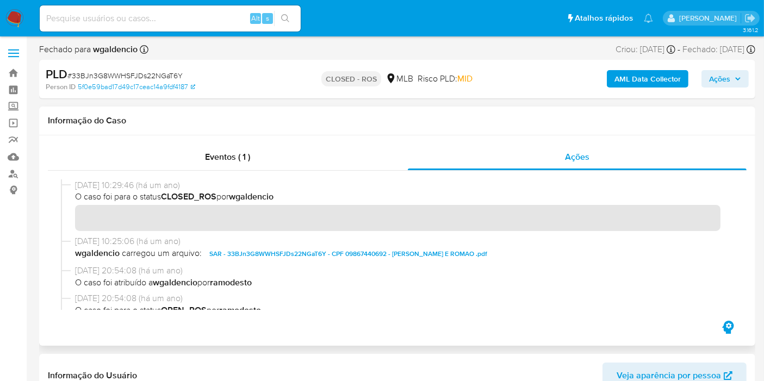
drag, startPoint x: 117, startPoint y: 186, endPoint x: 70, endPoint y: 188, distance: 47.9
click at [70, 188] on div "[DATE] 10:29:46 (há um ano) O caso foi para o status CLOSED_ROS por wgaldencio" at bounding box center [397, 207] width 673 height 56
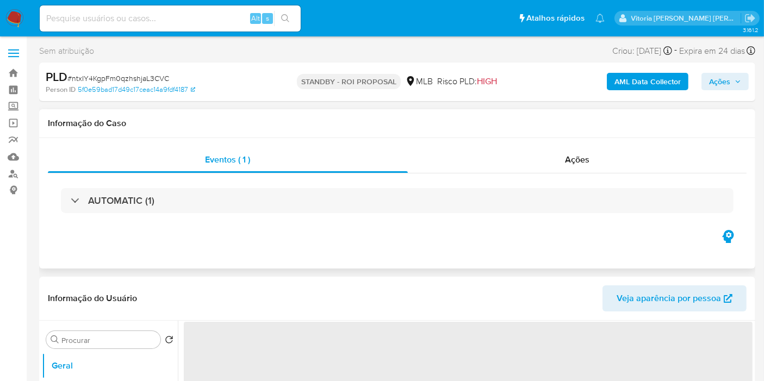
select select "10"
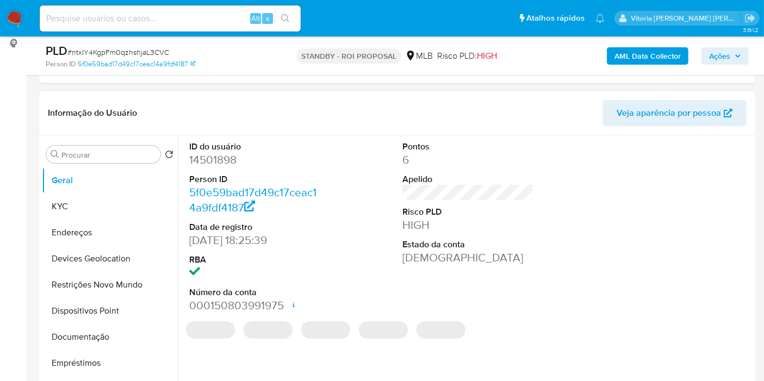
scroll to position [241, 0]
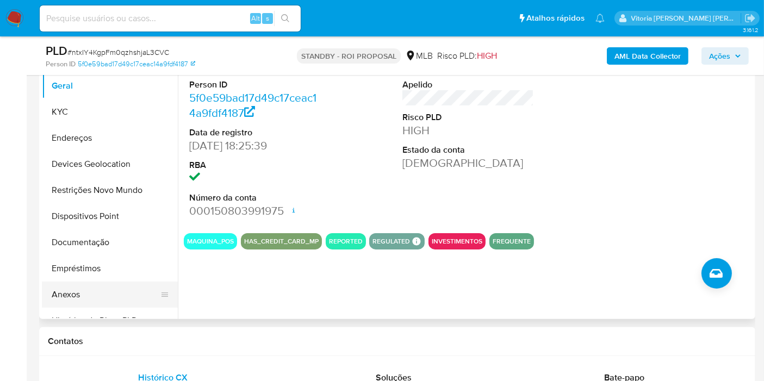
click at [70, 294] on button "Anexos" at bounding box center [105, 295] width 127 height 26
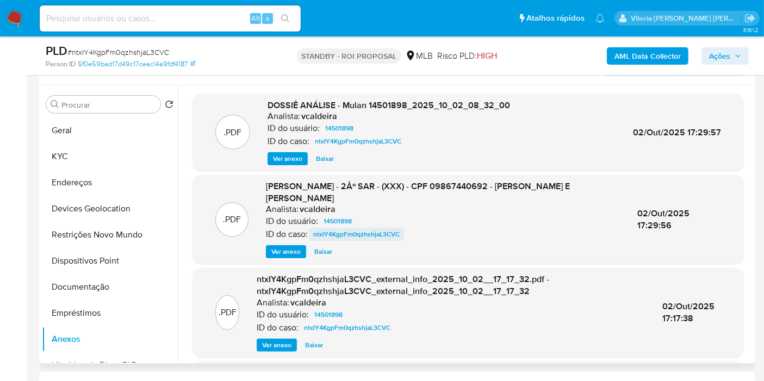
scroll to position [181, 0]
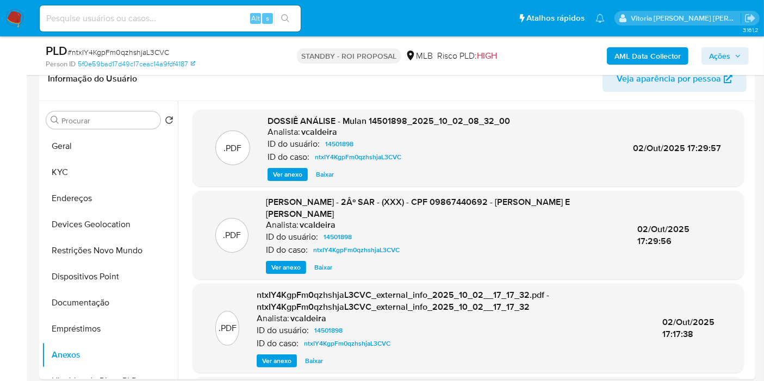
click at [704, 59] on button "Ações" at bounding box center [725, 55] width 47 height 17
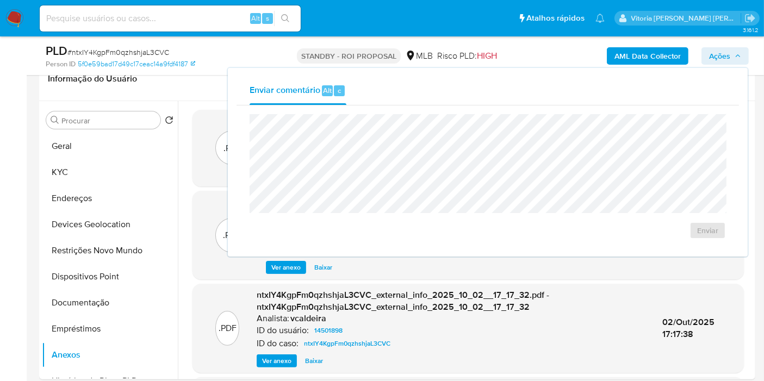
click at [194, 19] on input at bounding box center [170, 18] width 261 height 14
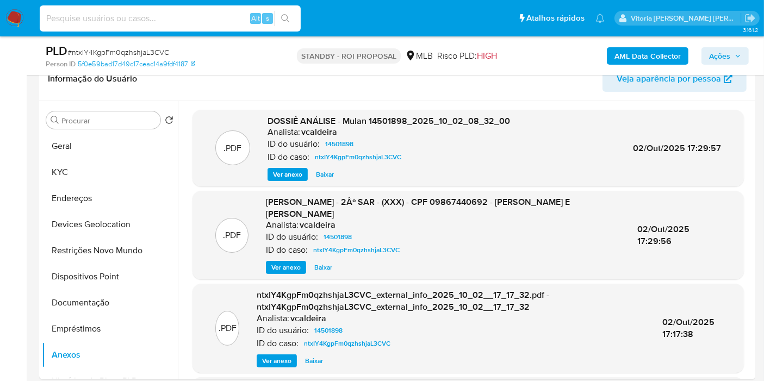
paste input "WLFYMxKGQeGde5EmficDNa6i"
type input "WLFYMxKGQeGde5EmficDNa6i"
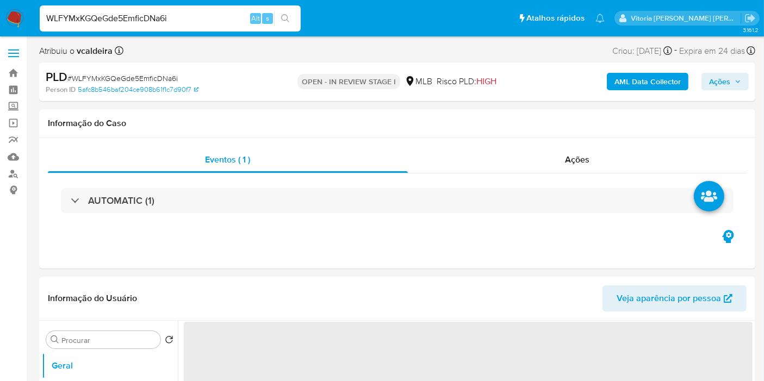
select select "10"
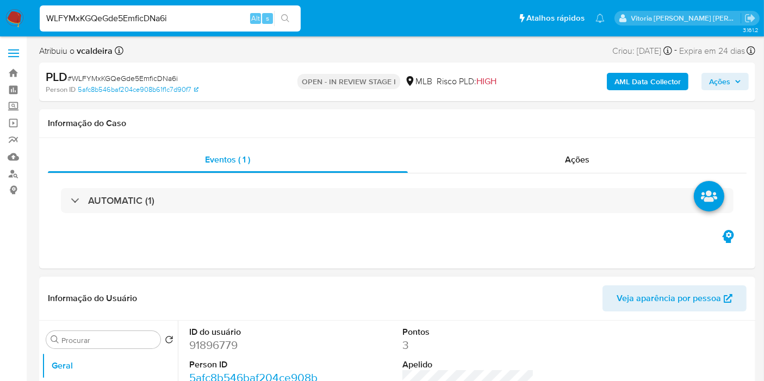
click at [215, 345] on dd "91896779" at bounding box center [255, 345] width 132 height 15
copy dd "91896779"
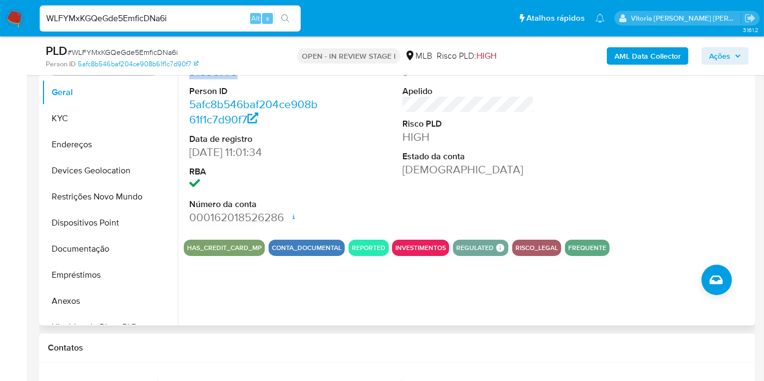
scroll to position [241, 0]
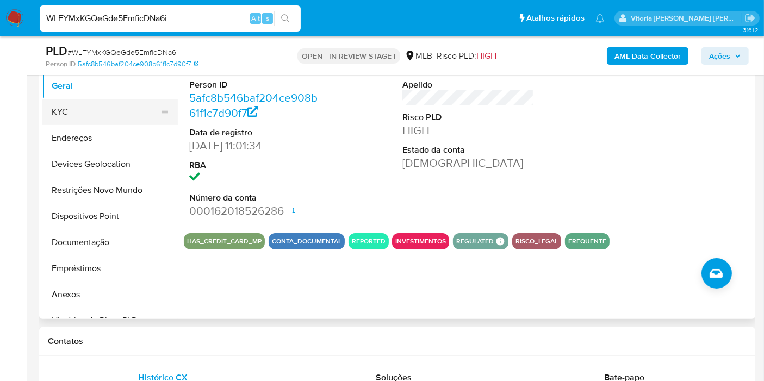
click at [80, 107] on button "KYC" at bounding box center [105, 112] width 127 height 26
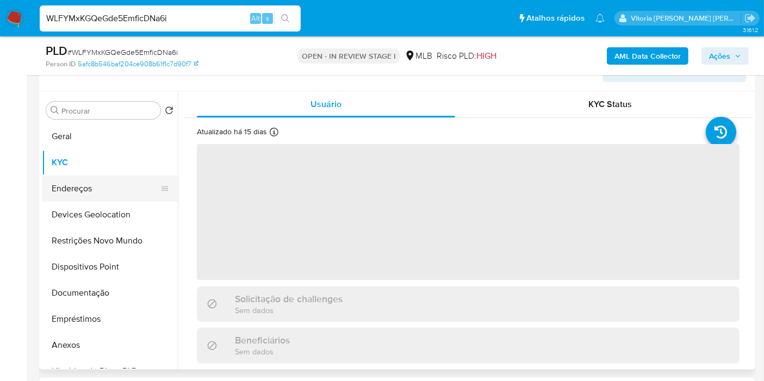
scroll to position [121, 0]
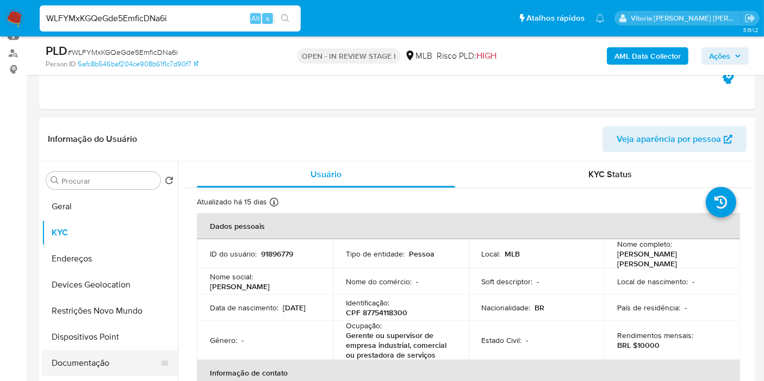
click at [60, 355] on button "Documentação" at bounding box center [105, 363] width 127 height 26
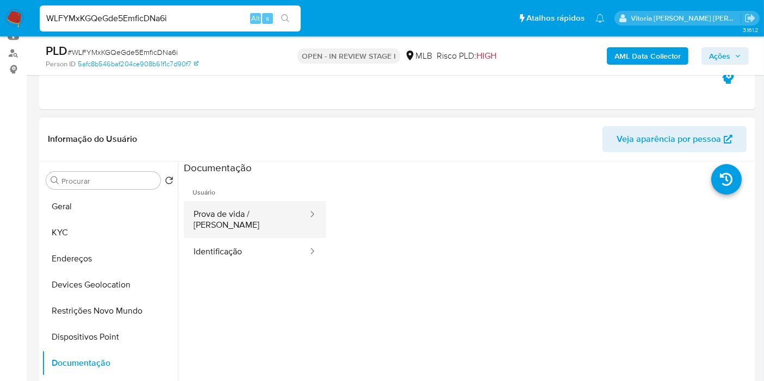
click at [227, 201] on button "Prova de vida / Selfie" at bounding box center [246, 219] width 125 height 37
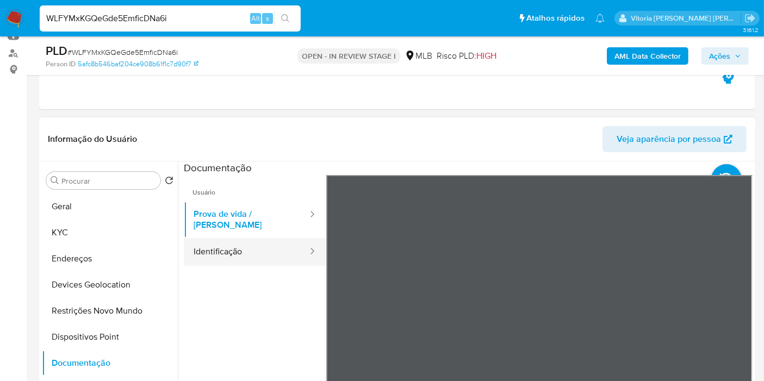
click at [228, 240] on button "Identificação" at bounding box center [246, 252] width 125 height 28
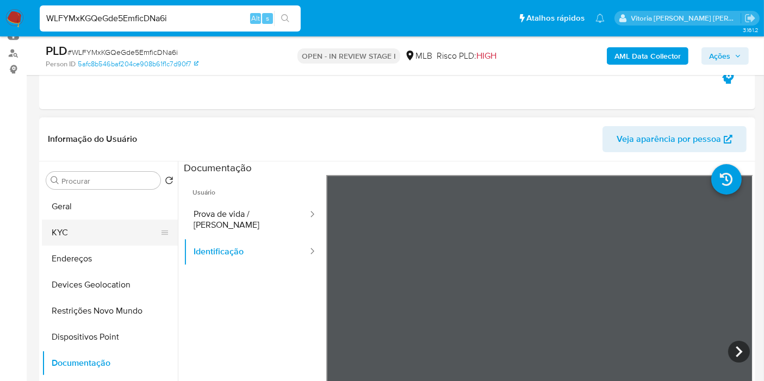
click at [76, 227] on button "KYC" at bounding box center [105, 233] width 127 height 26
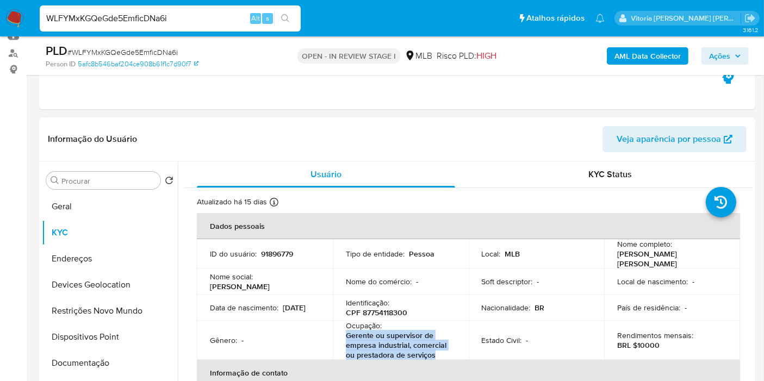
drag, startPoint x: 436, startPoint y: 353, endPoint x: 344, endPoint y: 332, distance: 94.3
click at [338, 336] on td "Ocupação : Gerente ou supervisor de empresa industrial, comercial ou prestadora…" at bounding box center [401, 340] width 136 height 39
copy p "Gerente ou supervisor de empresa industrial, comercial ou prestadora de serviços"
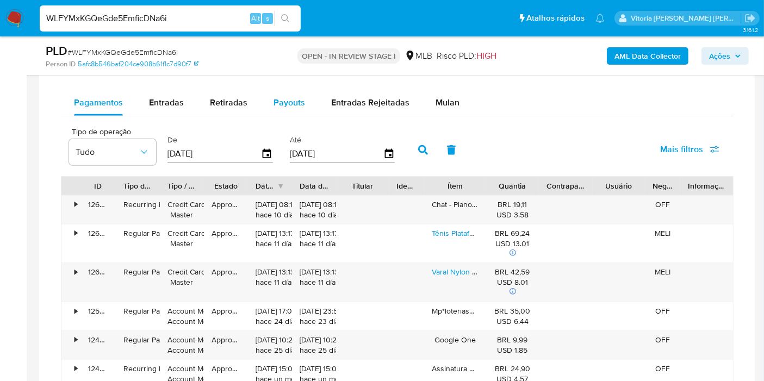
scroll to position [1027, 0]
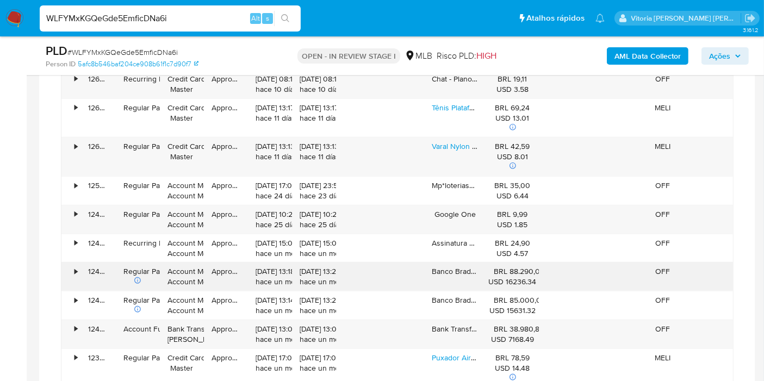
click at [76, 269] on div "•" at bounding box center [76, 271] width 3 height 10
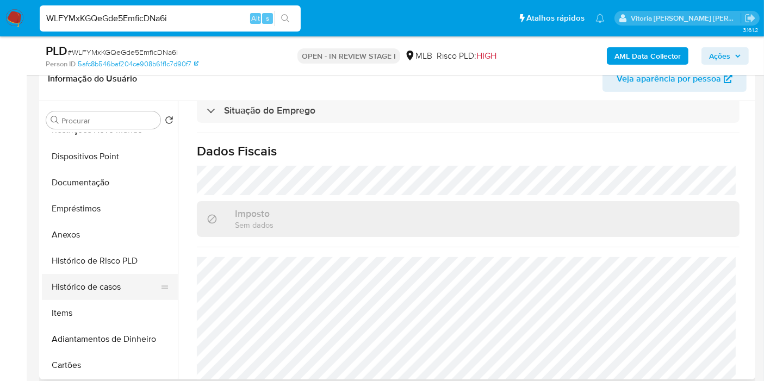
scroll to position [121, 0]
click at [80, 292] on button "Histórico de casos" at bounding box center [105, 287] width 127 height 26
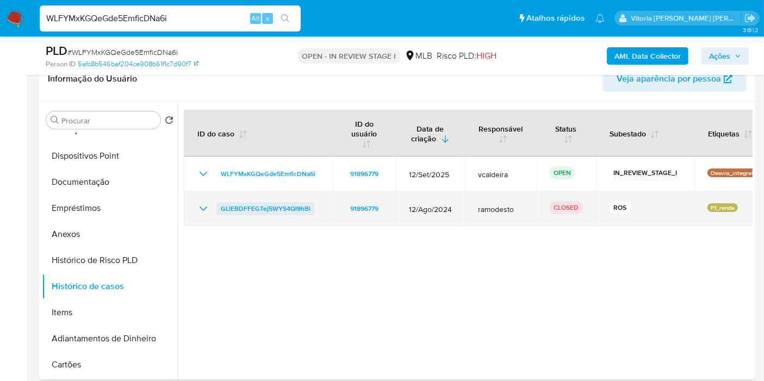
click at [238, 206] on span "GLIEBDFFEGTej5WYS4Ql9hBl" at bounding box center [266, 208] width 90 height 13
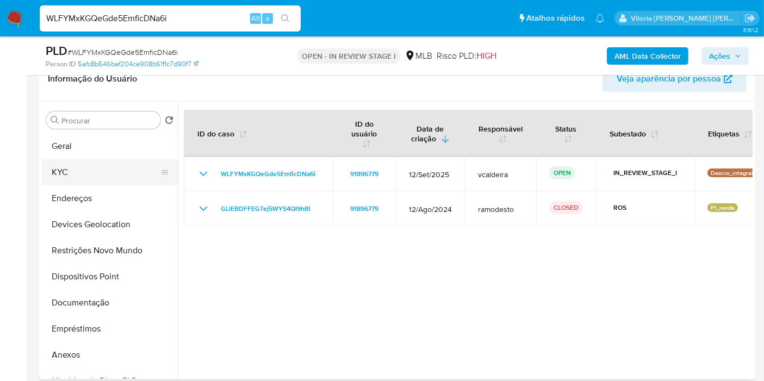
click at [79, 175] on button "KYC" at bounding box center [105, 172] width 127 height 26
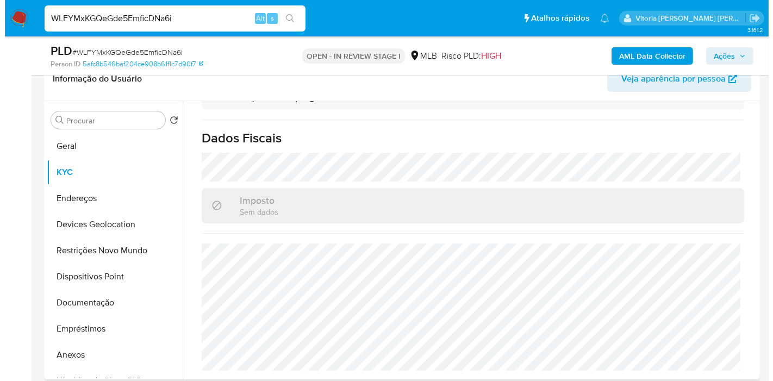
scroll to position [510, 0]
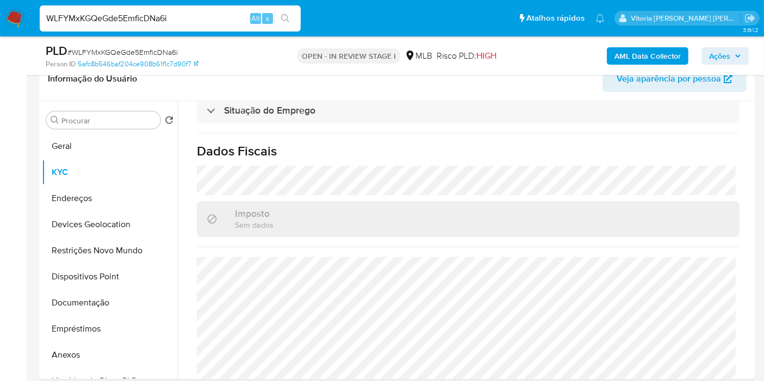
click at [669, 51] on b "AML Data Collector" at bounding box center [648, 55] width 66 height 17
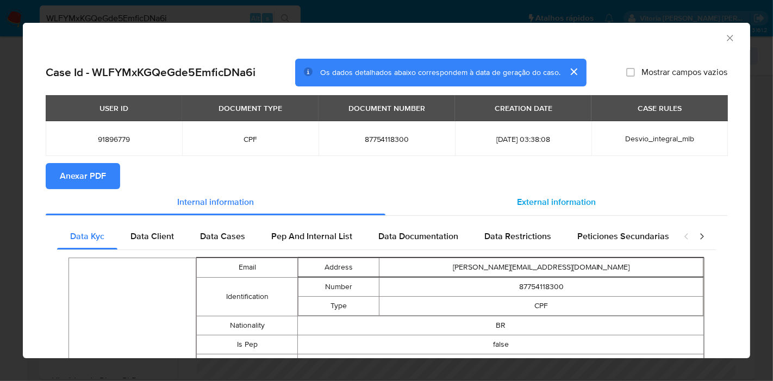
click at [522, 200] on span "External information" at bounding box center [556, 202] width 79 height 13
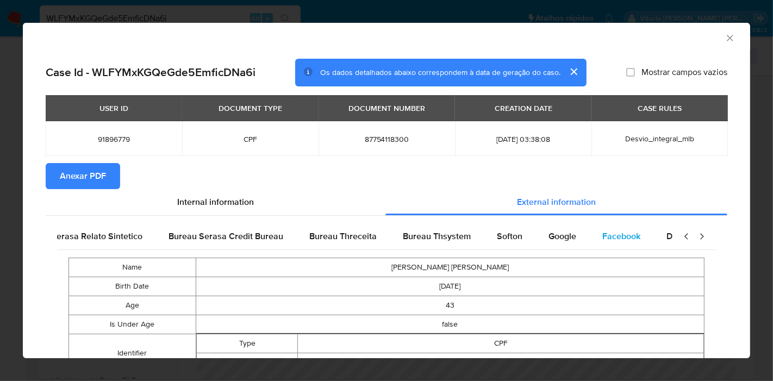
scroll to position [0, 365]
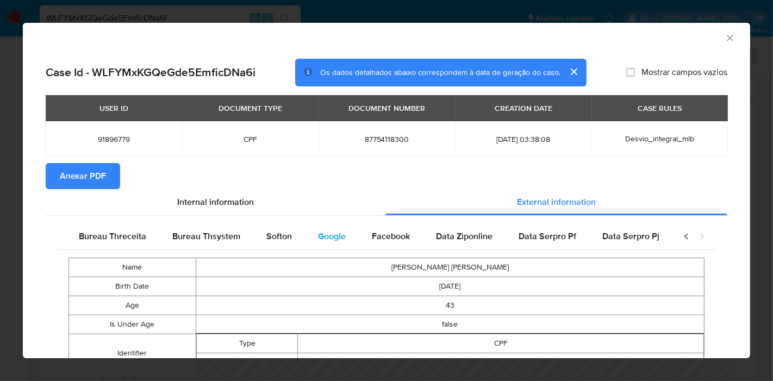
click at [321, 235] on span "Google" at bounding box center [332, 236] width 28 height 13
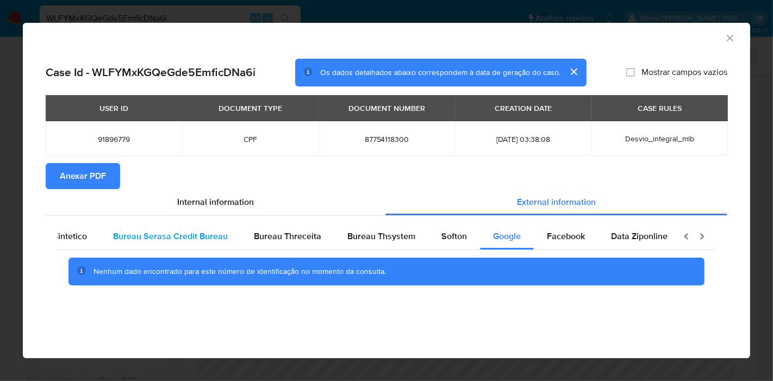
scroll to position [0, 0]
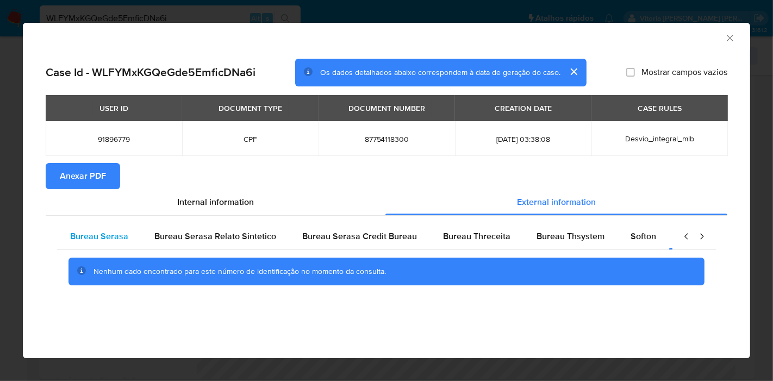
click at [131, 237] on div "Bureau Serasa" at bounding box center [99, 237] width 84 height 26
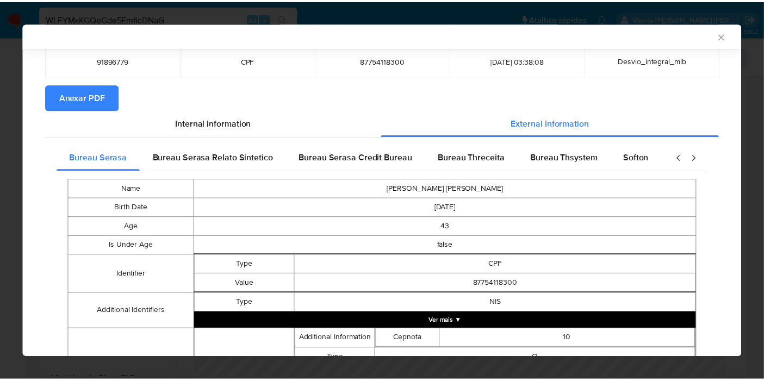
scroll to position [360, 0]
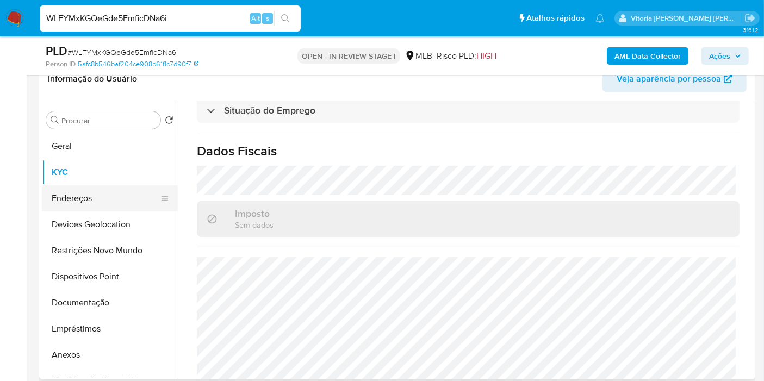
click at [79, 199] on button "Endereços" at bounding box center [105, 198] width 127 height 26
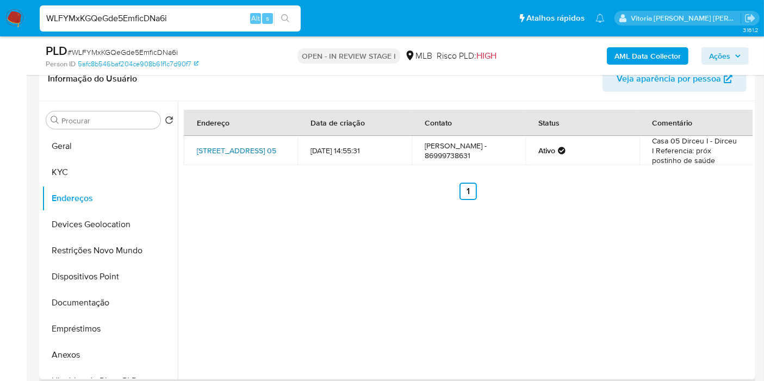
click at [255, 146] on link "Quadra 78 05, Teresina, Piauí, 64077242, Brasil 05" at bounding box center [236, 150] width 79 height 11
click at [80, 137] on button "Geral" at bounding box center [105, 146] width 127 height 26
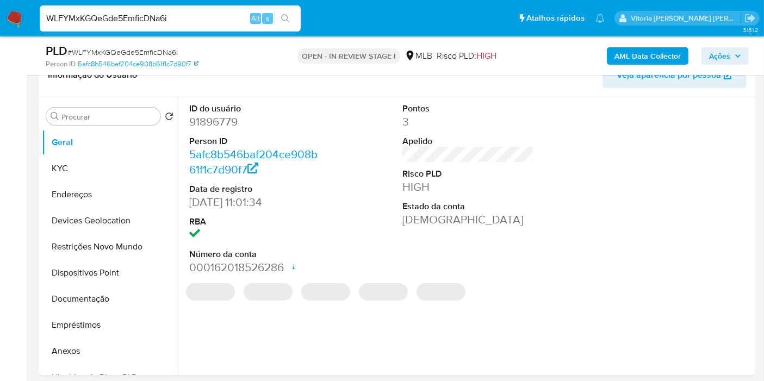
scroll to position [199, 0]
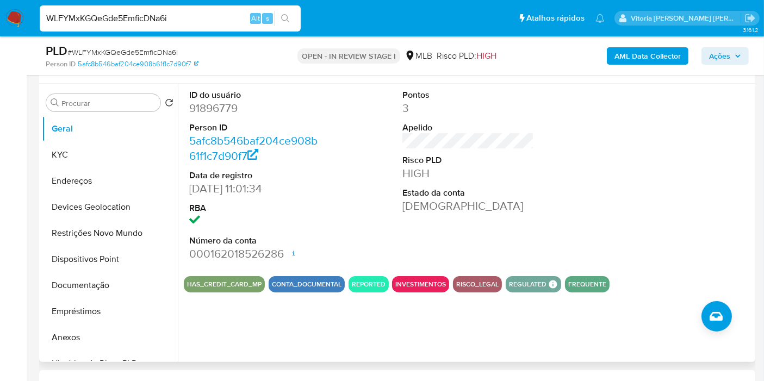
click at [542, 152] on div "ID do usuário 91896779 Person ID 5afc8b546baf204ce908b61f1c7d90f7 Data de regis…" at bounding box center [468, 176] width 569 height 184
click at [94, 147] on button "KYC" at bounding box center [105, 155] width 127 height 26
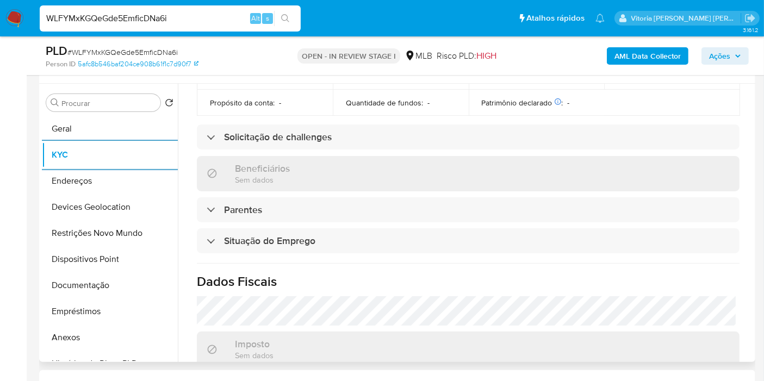
scroll to position [510, 0]
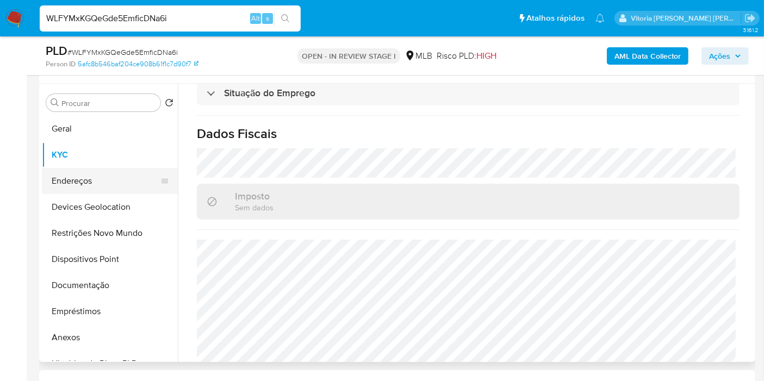
click at [95, 186] on button "Endereços" at bounding box center [105, 181] width 127 height 26
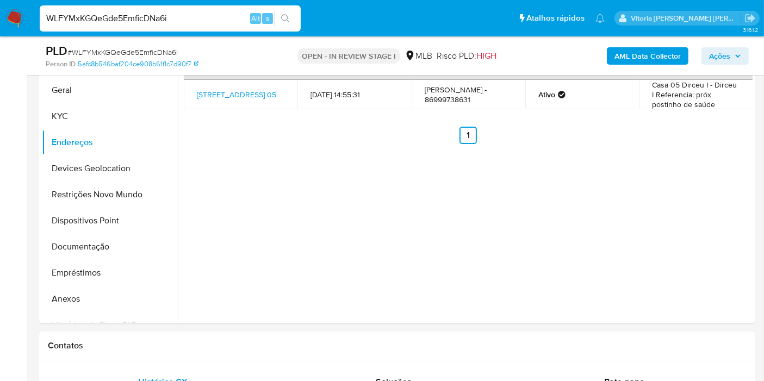
scroll to position [242, 0]
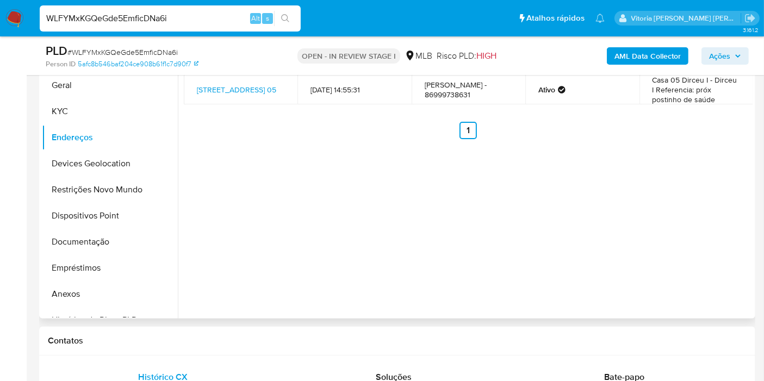
drag, startPoint x: 770, startPoint y: 84, endPoint x: 390, endPoint y: 216, distance: 401.8
click at [390, 216] on div "Endereço Data de criação Contato Status Comentário Quadra 78 05, Teresina, Piau…" at bounding box center [465, 179] width 575 height 278
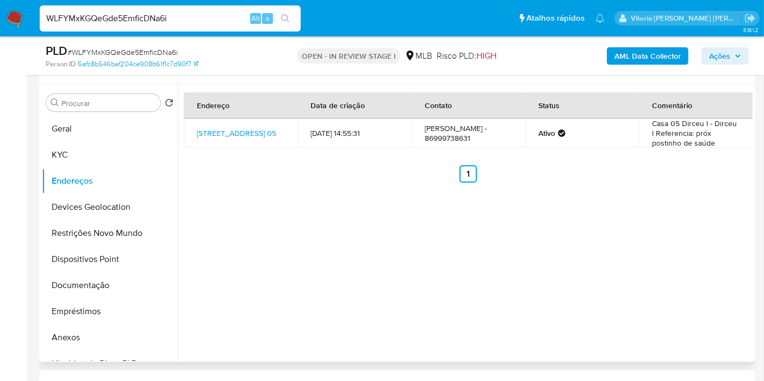
scroll to position [138, 0]
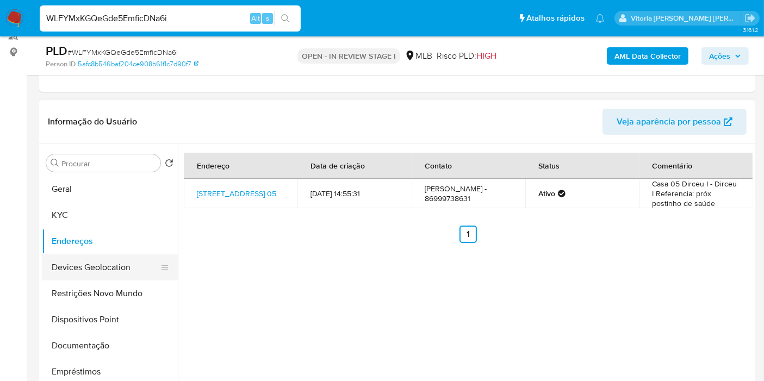
click at [84, 260] on button "Devices Geolocation" at bounding box center [105, 268] width 127 height 26
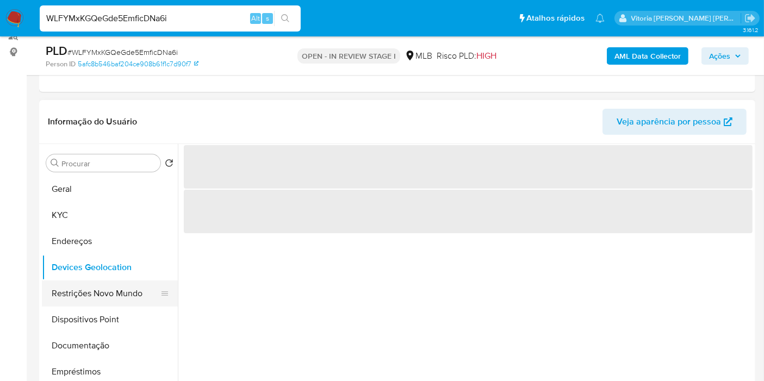
click at [69, 299] on button "Restrições Novo Mundo" at bounding box center [105, 294] width 127 height 26
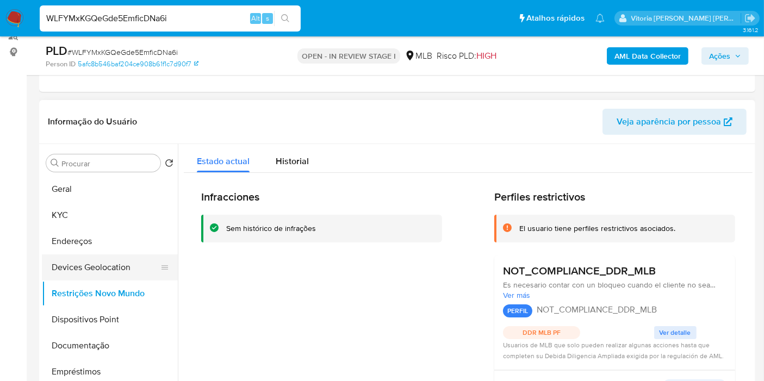
click at [98, 267] on button "Devices Geolocation" at bounding box center [105, 268] width 127 height 26
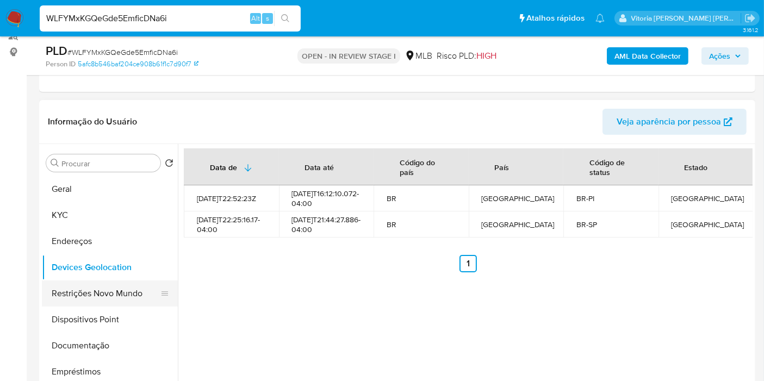
click at [101, 296] on button "Restrições Novo Mundo" at bounding box center [105, 294] width 127 height 26
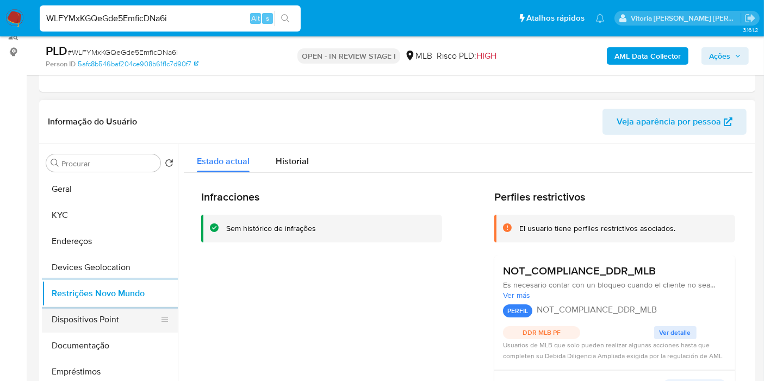
click at [109, 316] on button "Dispositivos Point" at bounding box center [105, 320] width 127 height 26
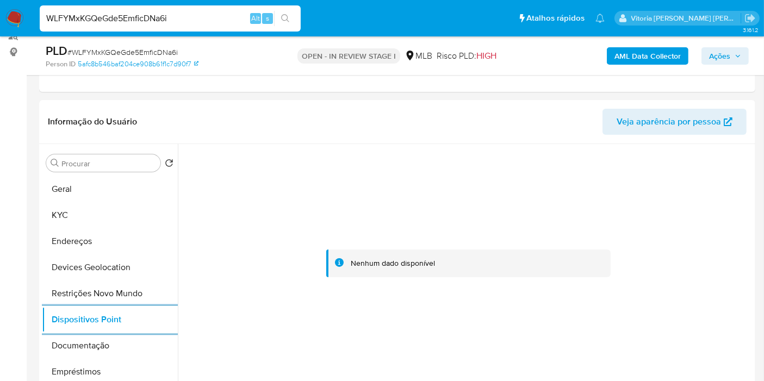
click at [729, 53] on span "Ações" at bounding box center [719, 55] width 21 height 17
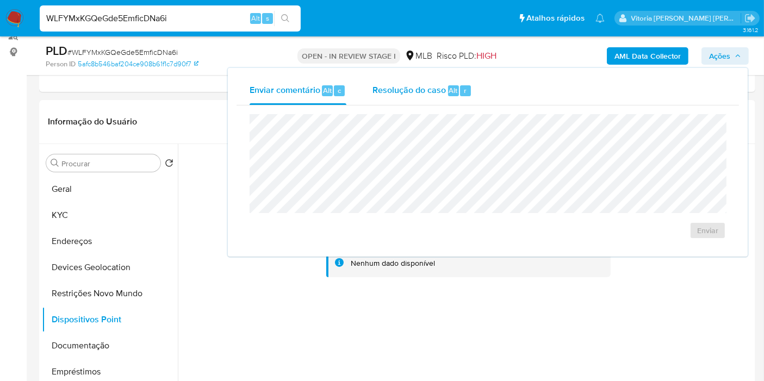
click at [416, 97] on div "Resolução do caso Alt r" at bounding box center [423, 91] width 100 height 28
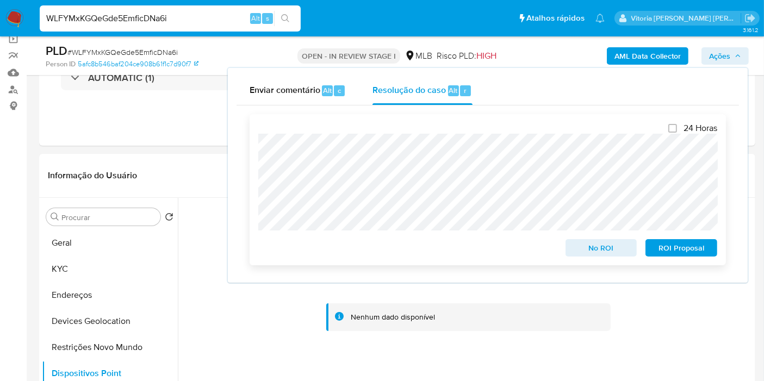
scroll to position [17, 0]
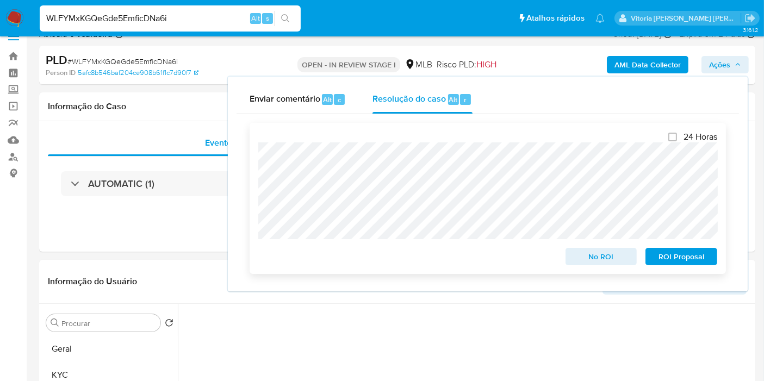
click at [251, 153] on div "24 Horas No ROI ROI Proposal" at bounding box center [488, 198] width 476 height 151
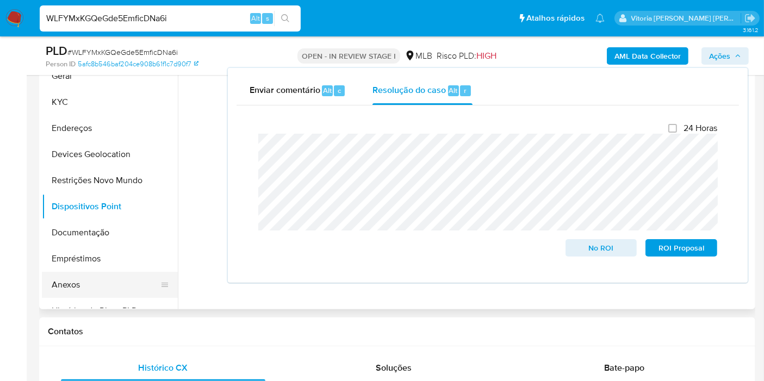
scroll to position [259, 0]
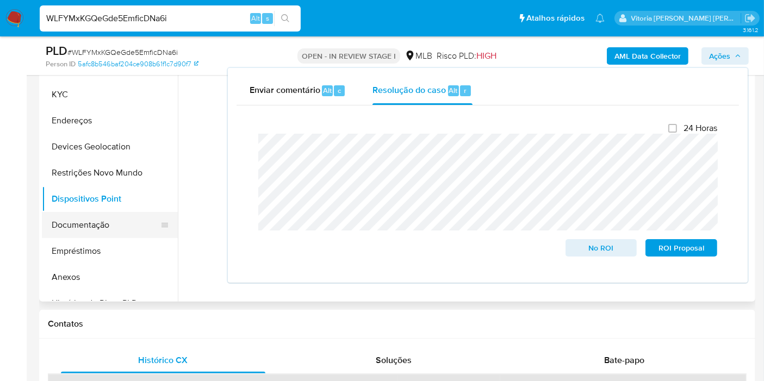
click at [97, 229] on button "Documentação" at bounding box center [105, 225] width 127 height 26
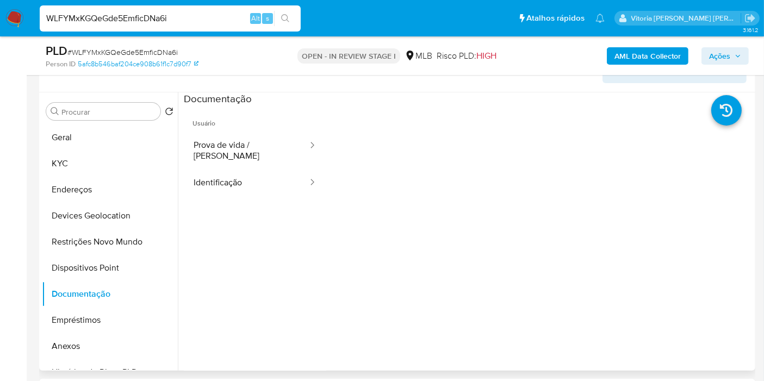
scroll to position [138, 0]
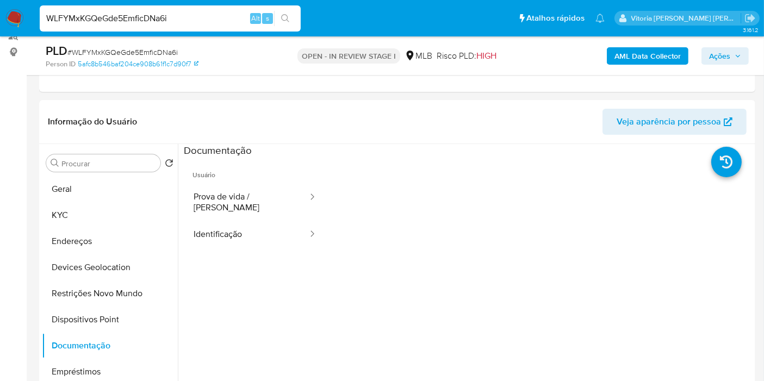
click at [84, 18] on input "WLFYMxKGQeGde5EmficDNa6i" at bounding box center [170, 18] width 261 height 14
click at [729, 60] on span "Ações" at bounding box center [719, 55] width 21 height 17
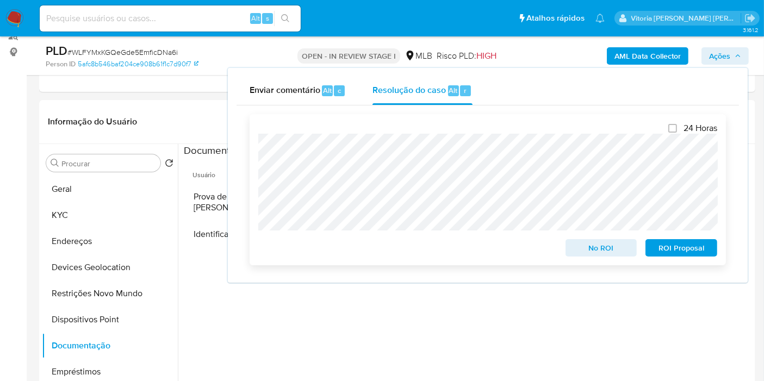
click at [251, 149] on div "24 Horas No ROI ROI Proposal" at bounding box center [488, 189] width 476 height 151
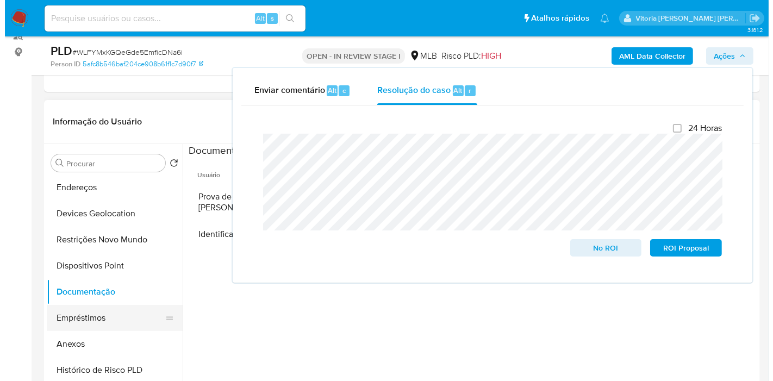
scroll to position [121, 0]
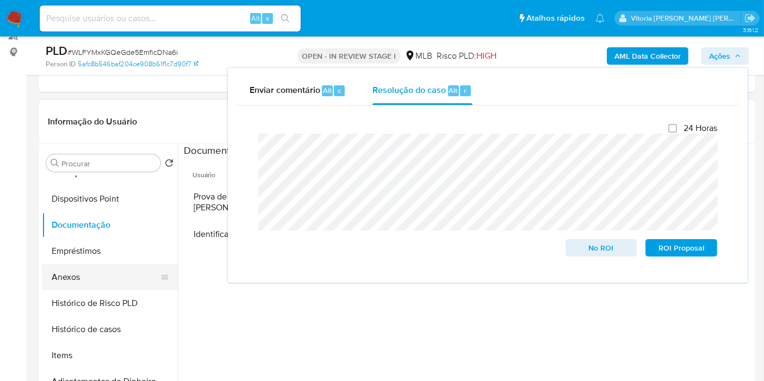
click at [92, 276] on button "Anexos" at bounding box center [105, 277] width 127 height 26
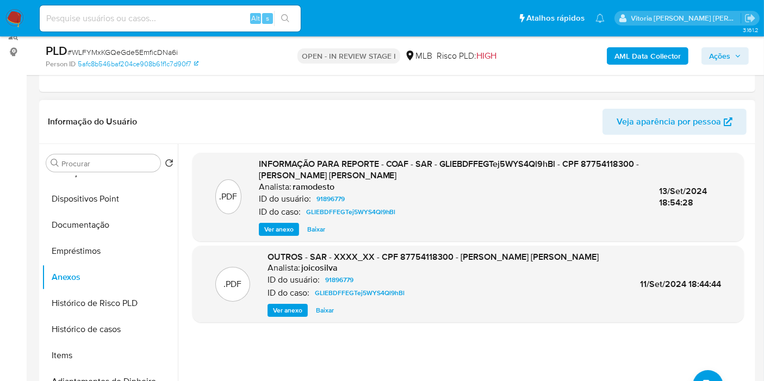
click at [699, 369] on div ".PDF INFORMAÇÃO PARA REPORTE - COAF - SAR - GLIEBDFFEGTej5WYS4Ql9hBl - CPF 8775…" at bounding box center [468, 283] width 551 height 261
click at [704, 374] on button "upload-file" at bounding box center [708, 385] width 30 height 30
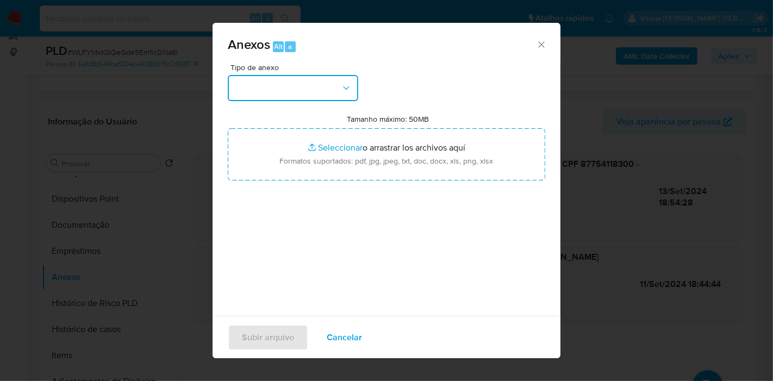
click at [331, 94] on button "button" at bounding box center [293, 88] width 131 height 26
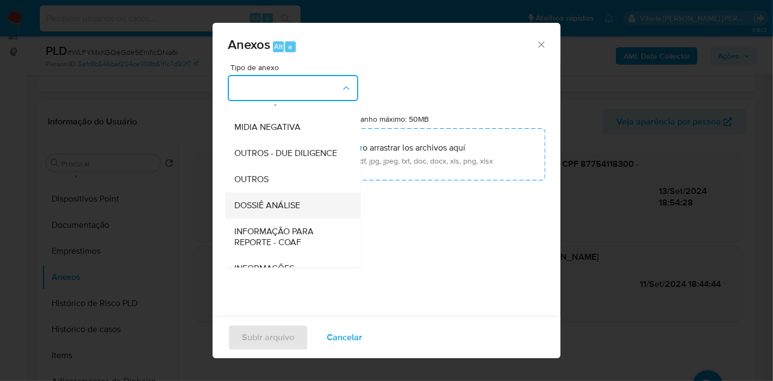
click at [291, 211] on span "DOSSIÊ ANÁLISE" at bounding box center [267, 205] width 66 height 11
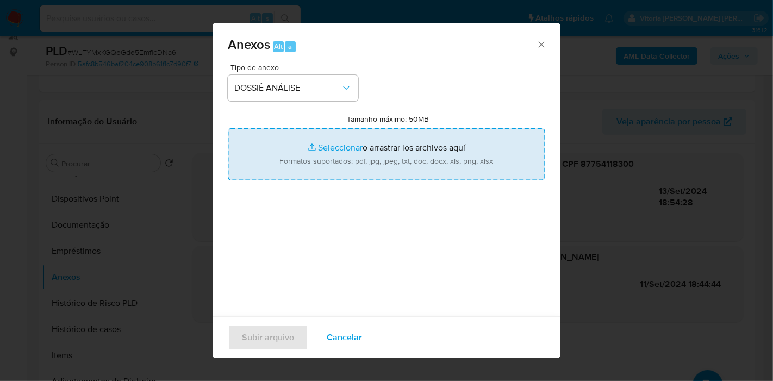
click at [368, 148] on input "Tamanho máximo: 50MB Seleccionar archivos" at bounding box center [387, 154] width 318 height 52
type input "C:\fakepath\2º SAR - WLFYMxKGQeGde5EmficDNa6i - CPF 87754118300 - MARIA IVONE M…"
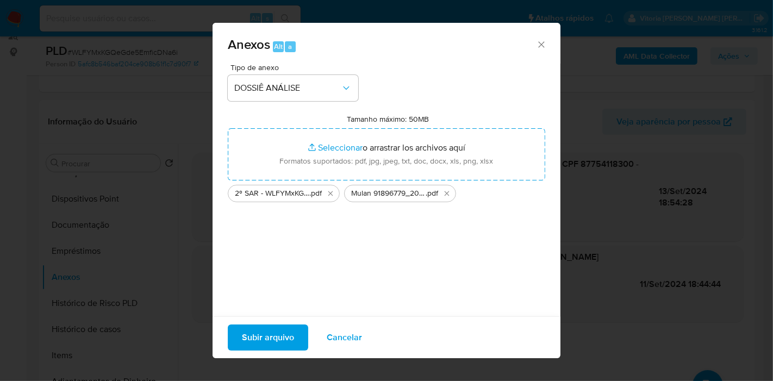
click at [282, 333] on span "Subir arquivo" at bounding box center [268, 338] width 52 height 24
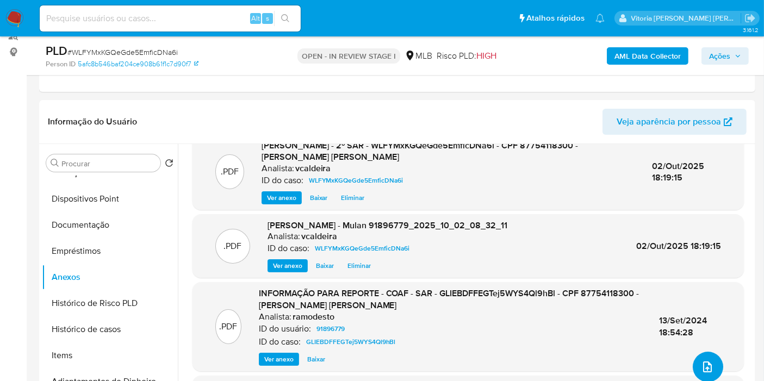
scroll to position [0, 0]
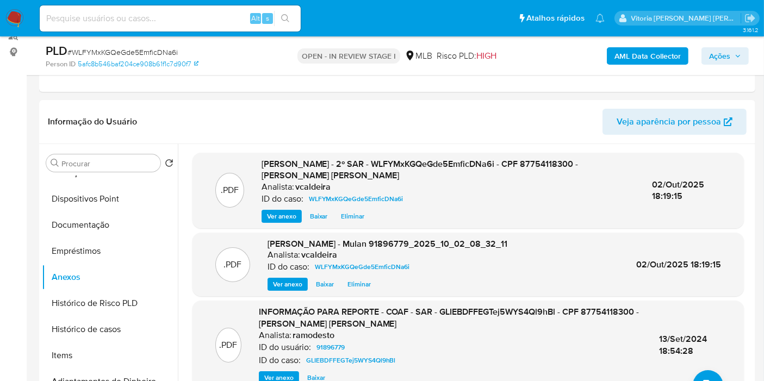
click at [727, 63] on span "Ações" at bounding box center [719, 55] width 21 height 17
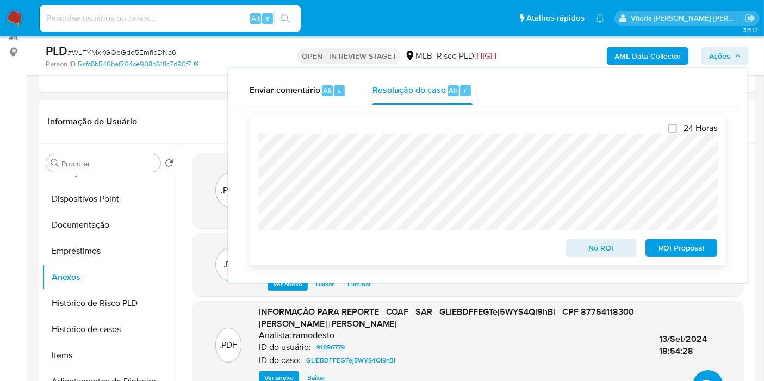
click at [660, 244] on span "ROI Proposal" at bounding box center [681, 247] width 57 height 15
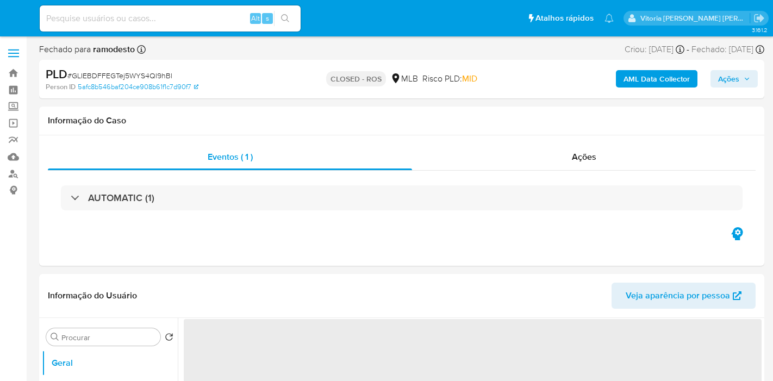
select select "10"
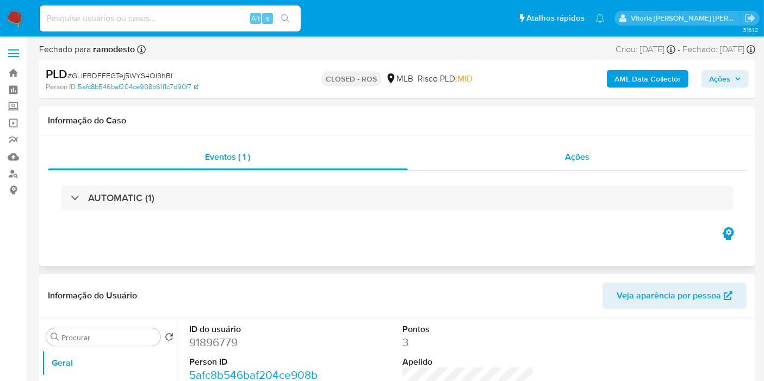
click at [576, 156] on span "Ações" at bounding box center [577, 157] width 24 height 13
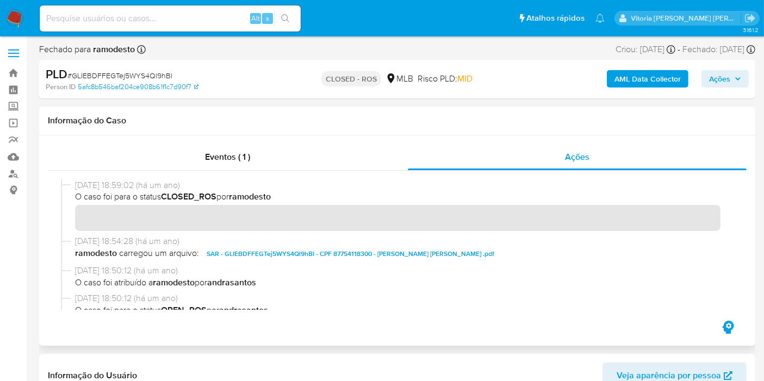
drag, startPoint x: 118, startPoint y: 185, endPoint x: 75, endPoint y: 184, distance: 43.5
click at [75, 184] on span "[DATE] 18:59:02 (há um ano)" at bounding box center [402, 185] width 654 height 12
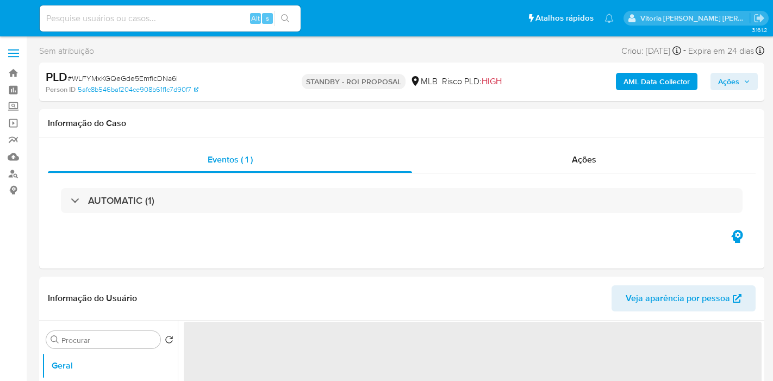
select select "10"
